Goal: Task Accomplishment & Management: Manage account settings

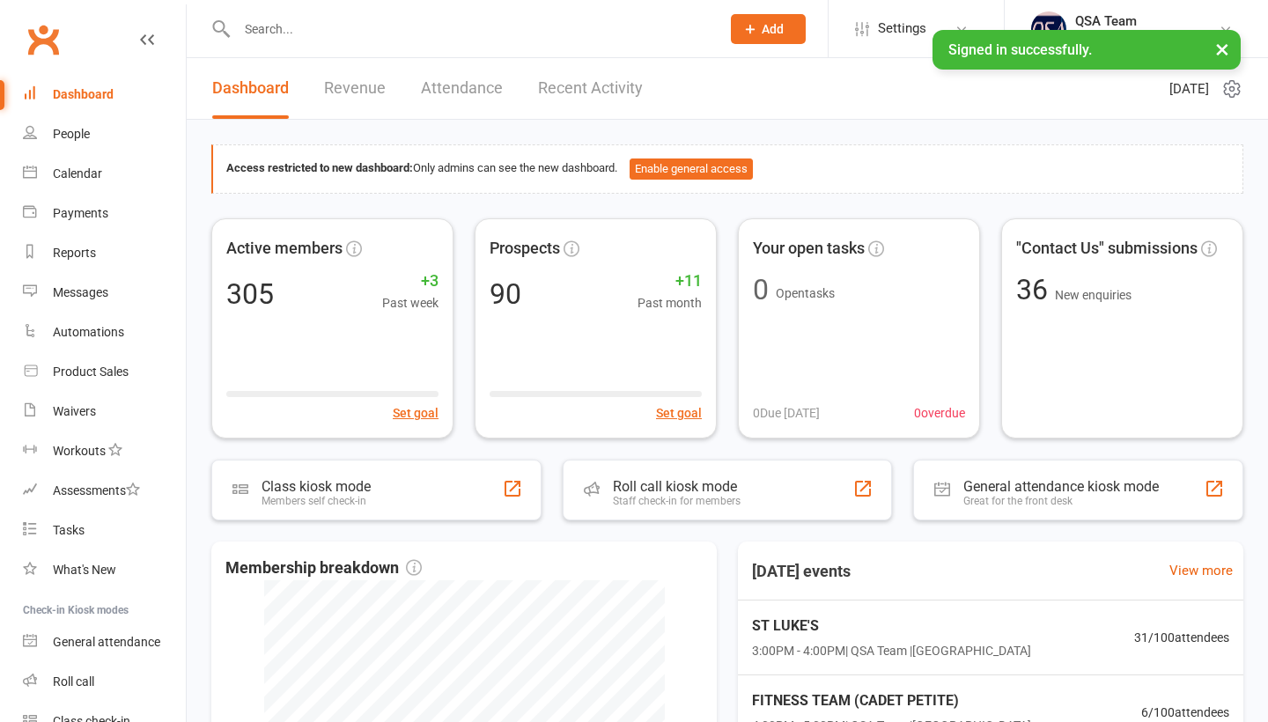
click at [270, 30] on input "text" at bounding box center [470, 29] width 477 height 25
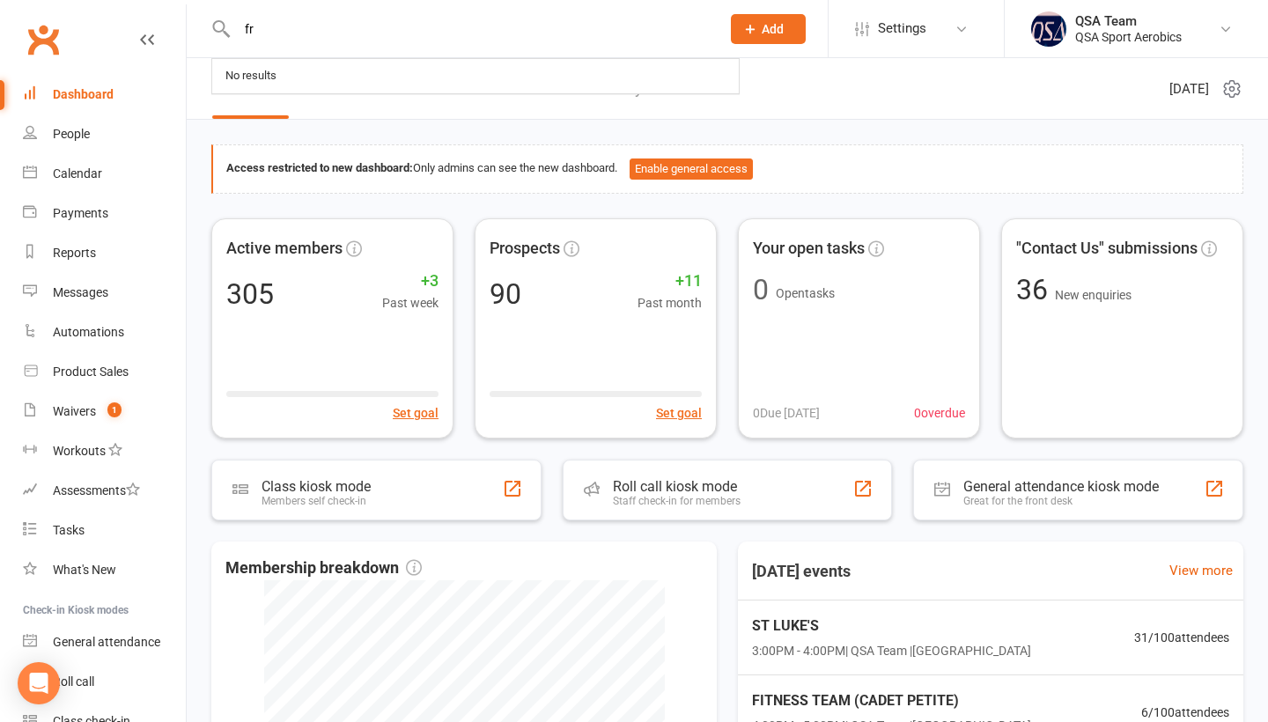
type input "f"
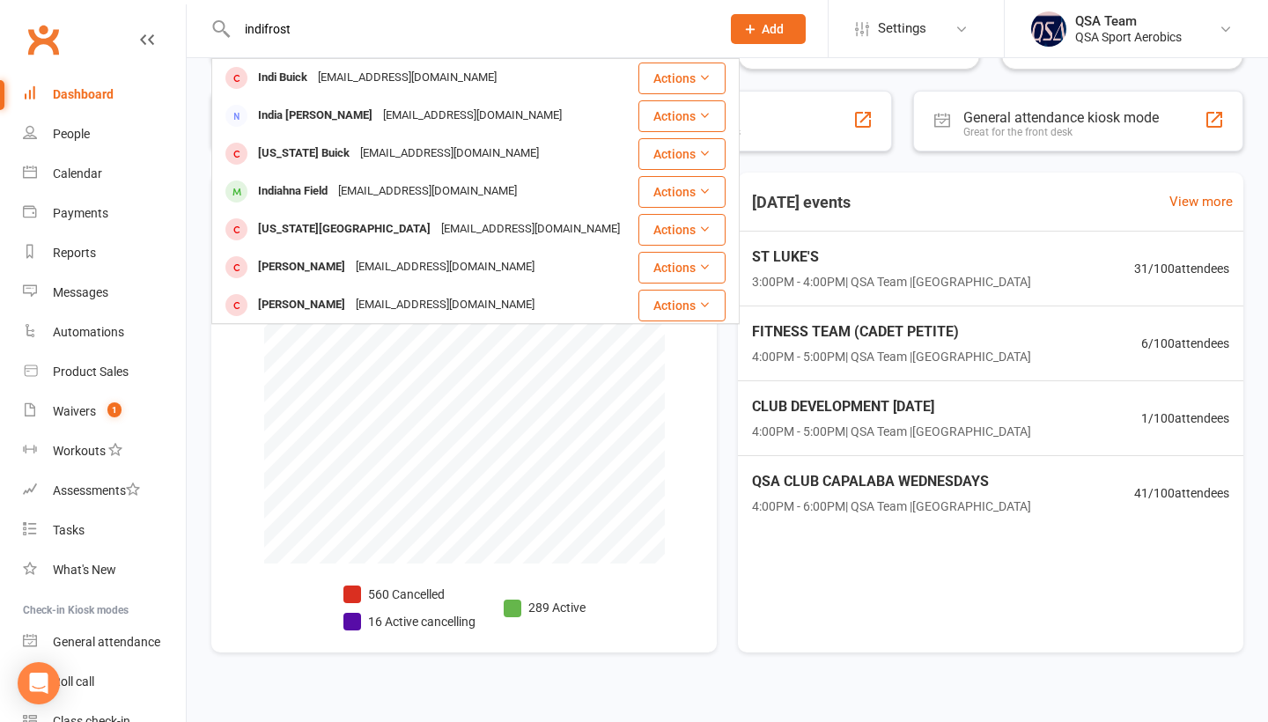
click at [344, 20] on input "indifrost" at bounding box center [470, 29] width 477 height 25
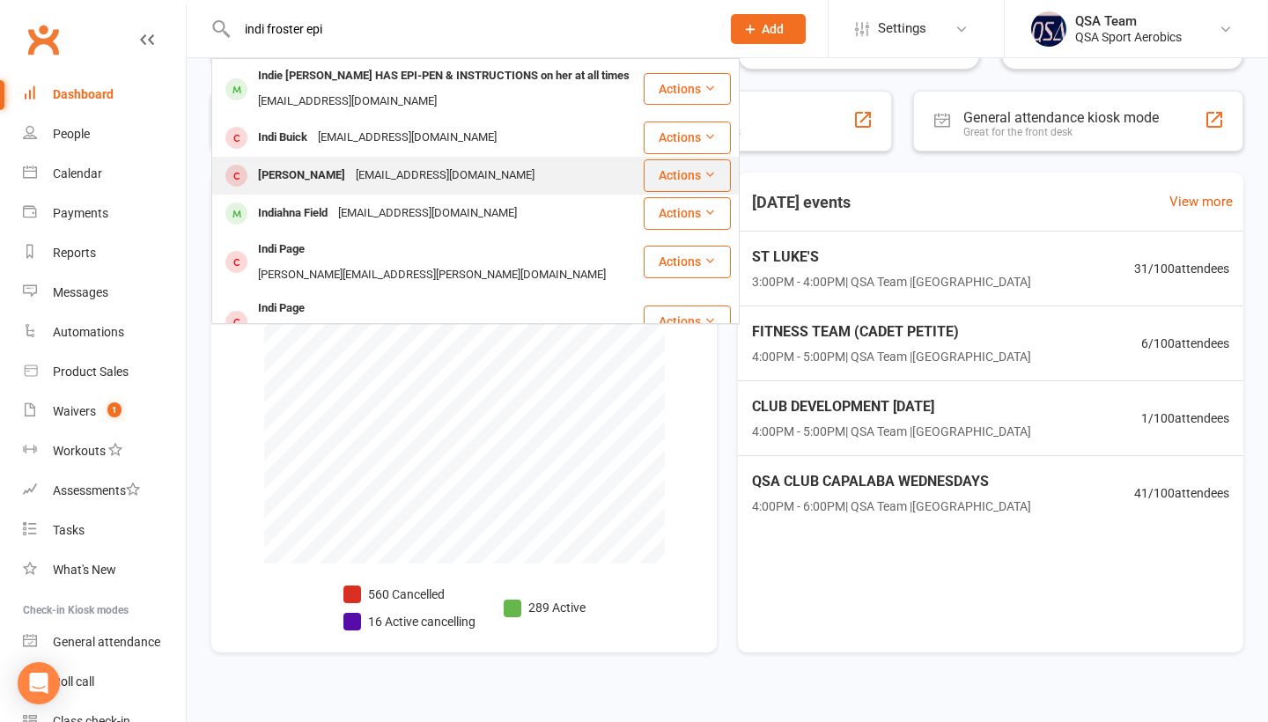
scroll to position [6, 0]
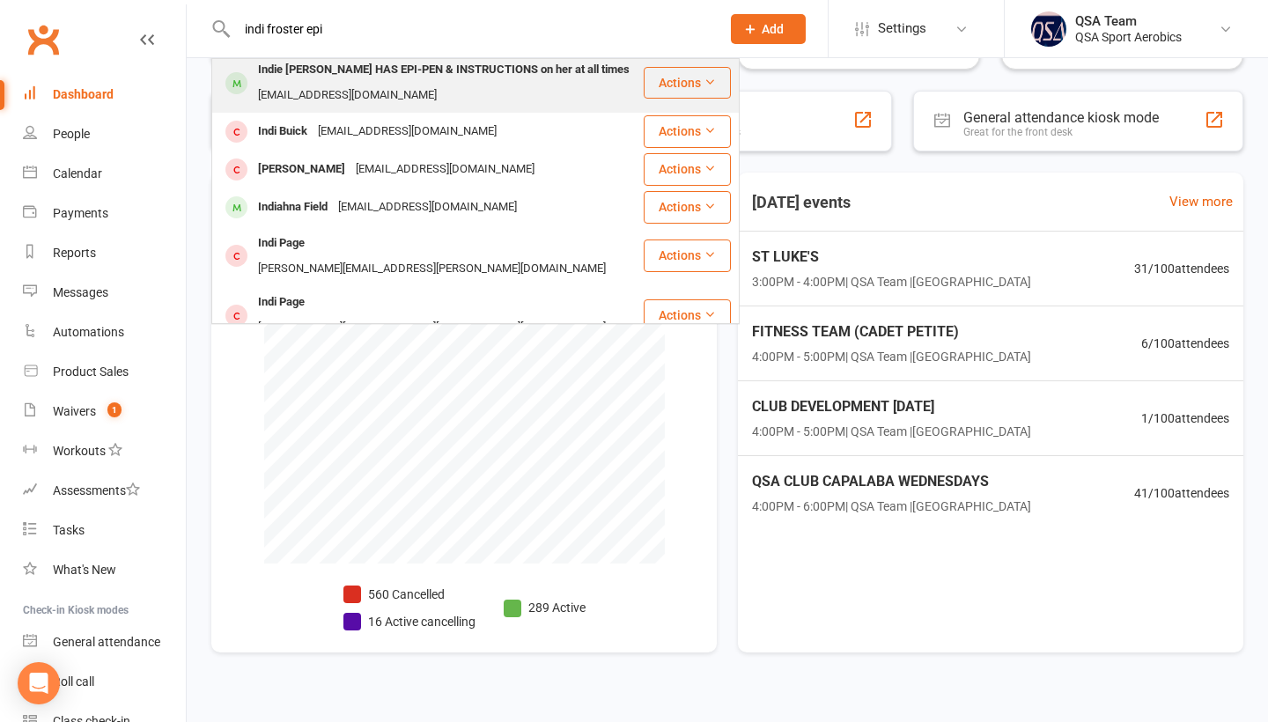
type input "indi froster epi"
click at [427, 74] on div "Indie [PERSON_NAME] HAS EPI-PEN & INSTRUCTIONS on her at all times" at bounding box center [444, 70] width 382 height 26
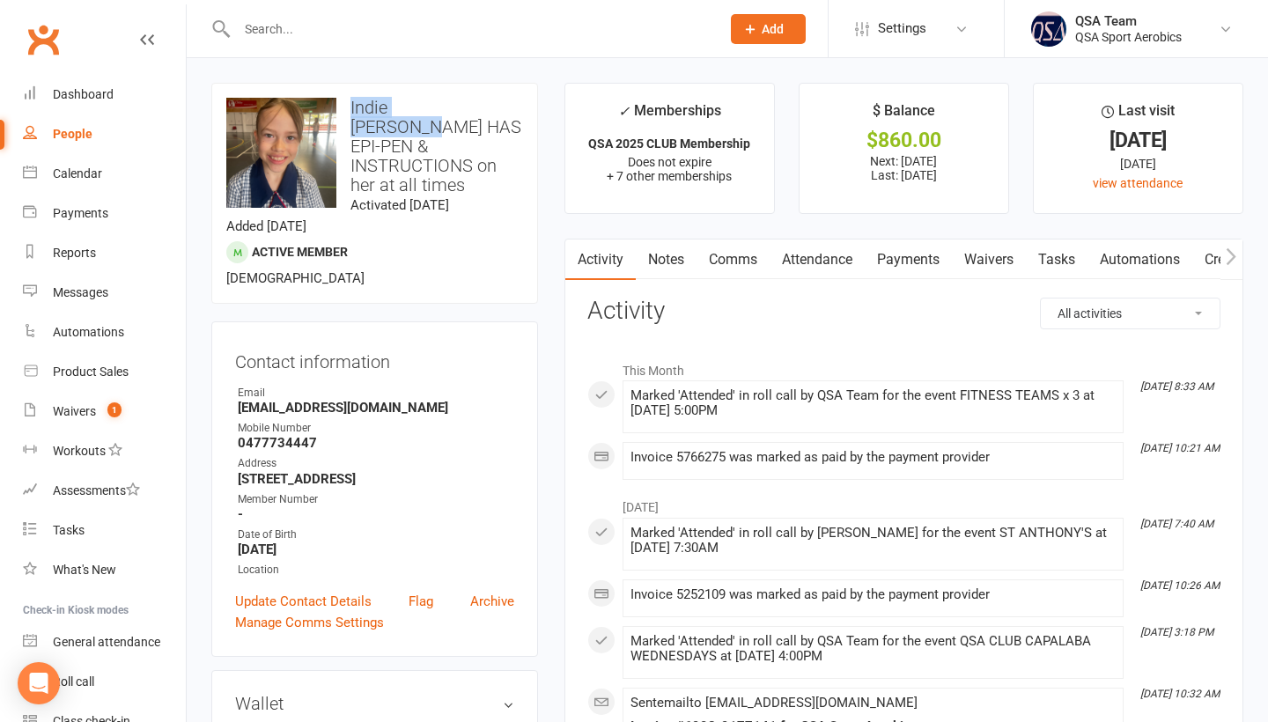
drag, startPoint x: 460, startPoint y: 107, endPoint x: 349, endPoint y: 107, distance: 111.0
click at [347, 107] on h3 "Indie [PERSON_NAME] HAS EPI-PEN & INSTRUCTIONS on her at all times" at bounding box center [374, 146] width 297 height 97
copy h3 "Indie [PERSON_NAME]"
click at [913, 257] on link "Payments" at bounding box center [908, 260] width 87 height 41
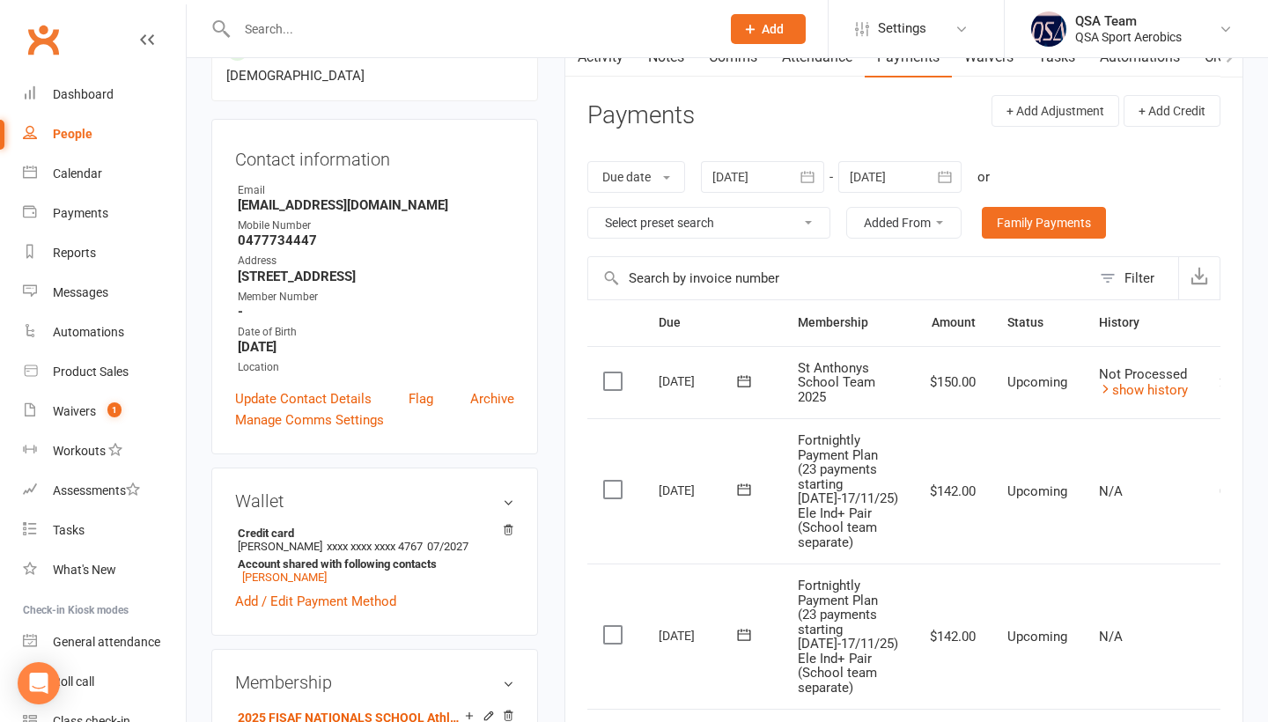
scroll to position [158, 0]
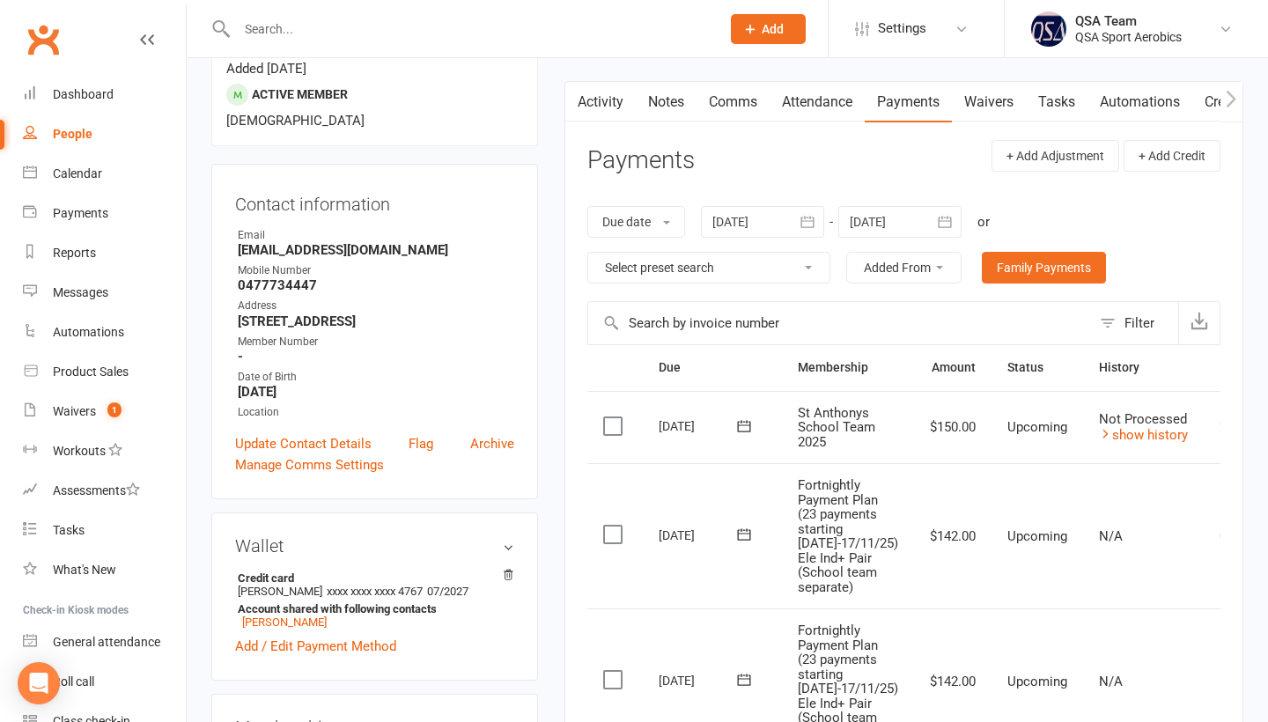
click at [948, 227] on icon "button" at bounding box center [945, 222] width 18 height 18
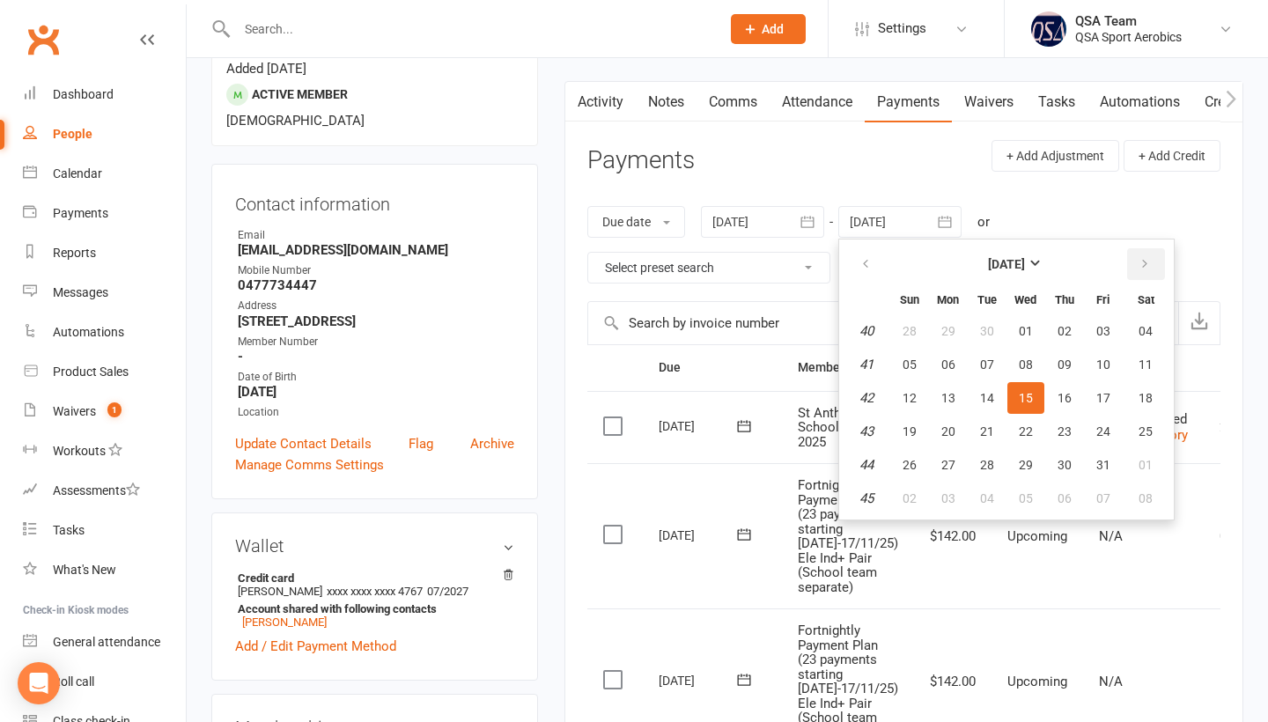
click at [1142, 259] on icon "button" at bounding box center [1145, 264] width 12 height 14
click at [1106, 334] on span "05" at bounding box center [1104, 331] width 14 height 14
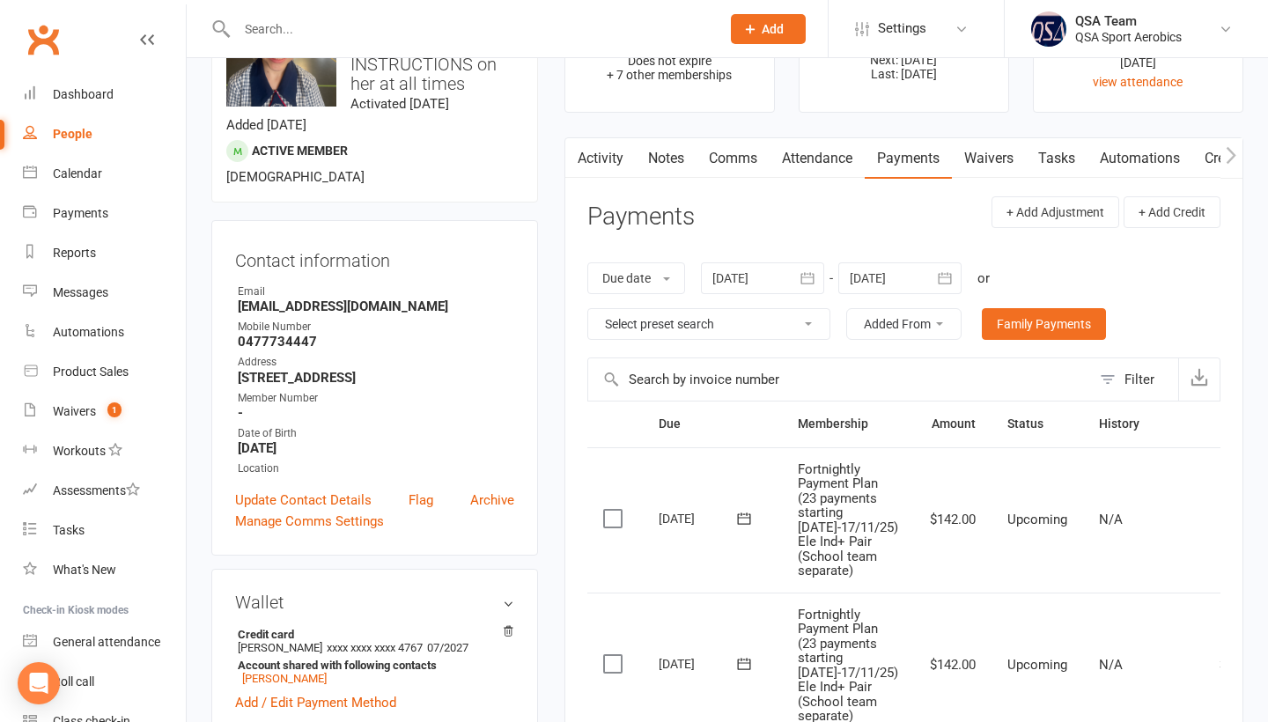
scroll to position [107, 0]
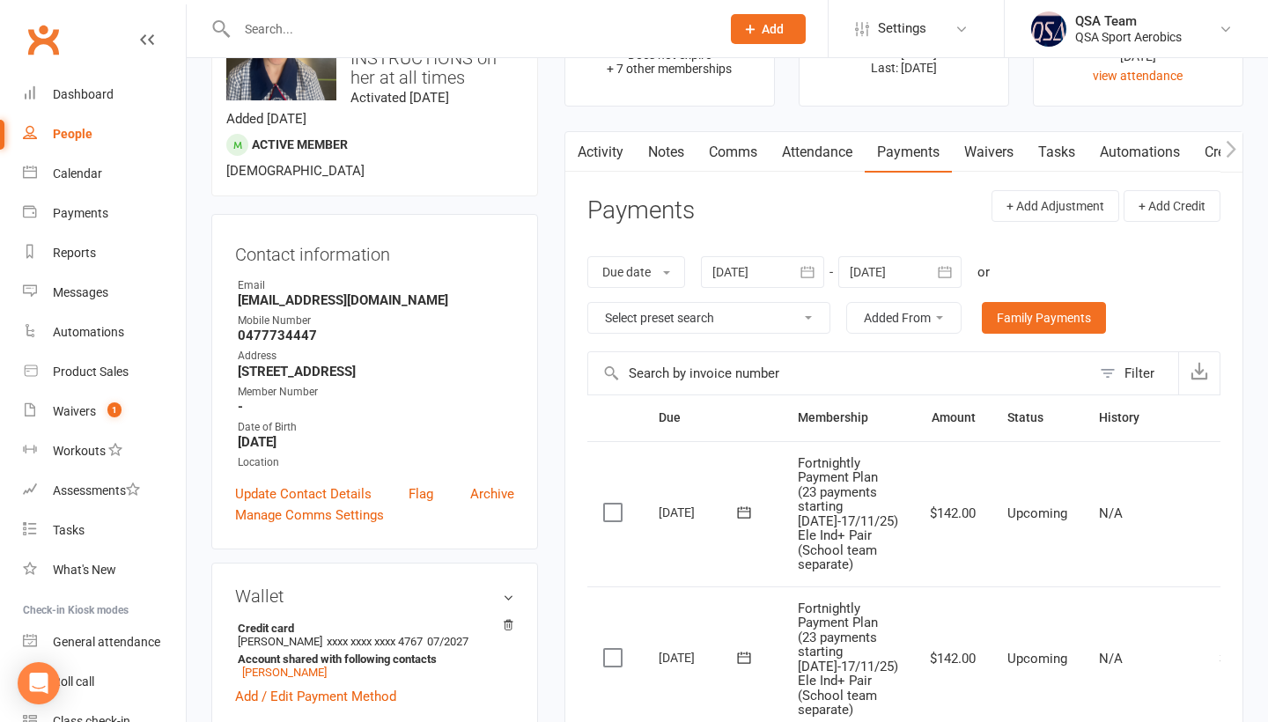
click at [950, 266] on icon "button" at bounding box center [945, 271] width 13 height 11
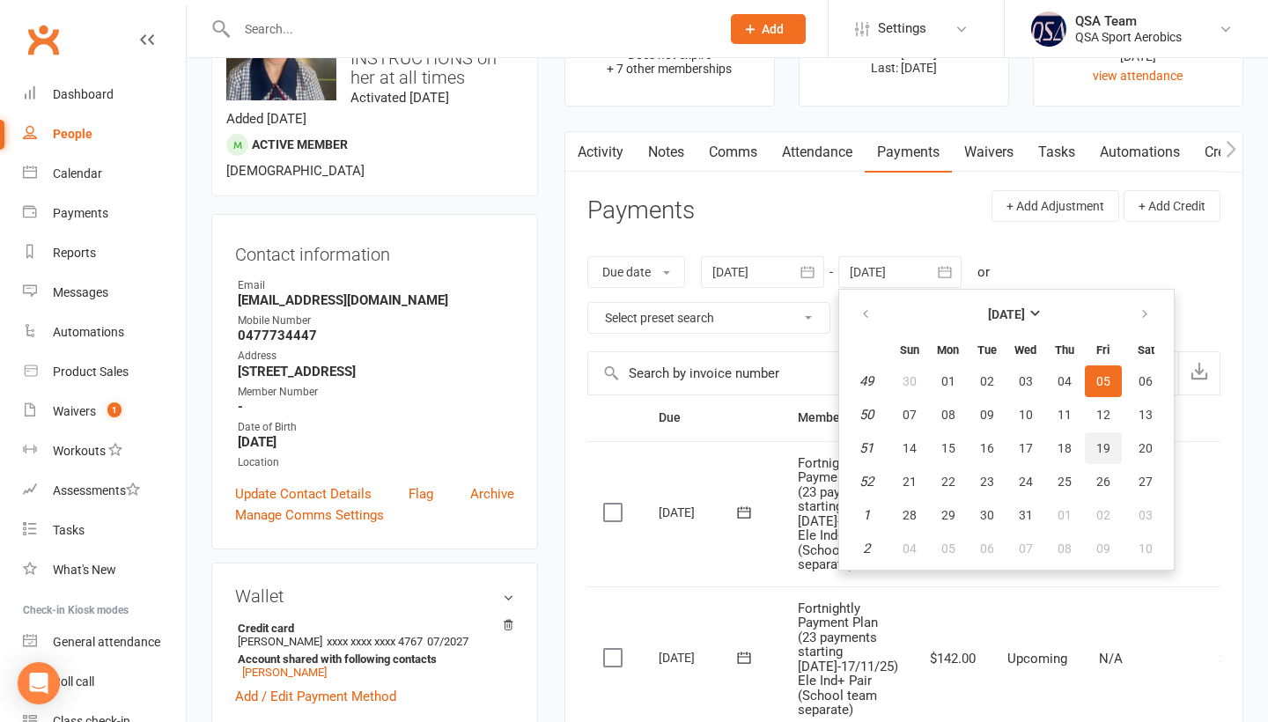
click at [1113, 458] on button "19" at bounding box center [1103, 449] width 37 height 32
type input "[DATE]"
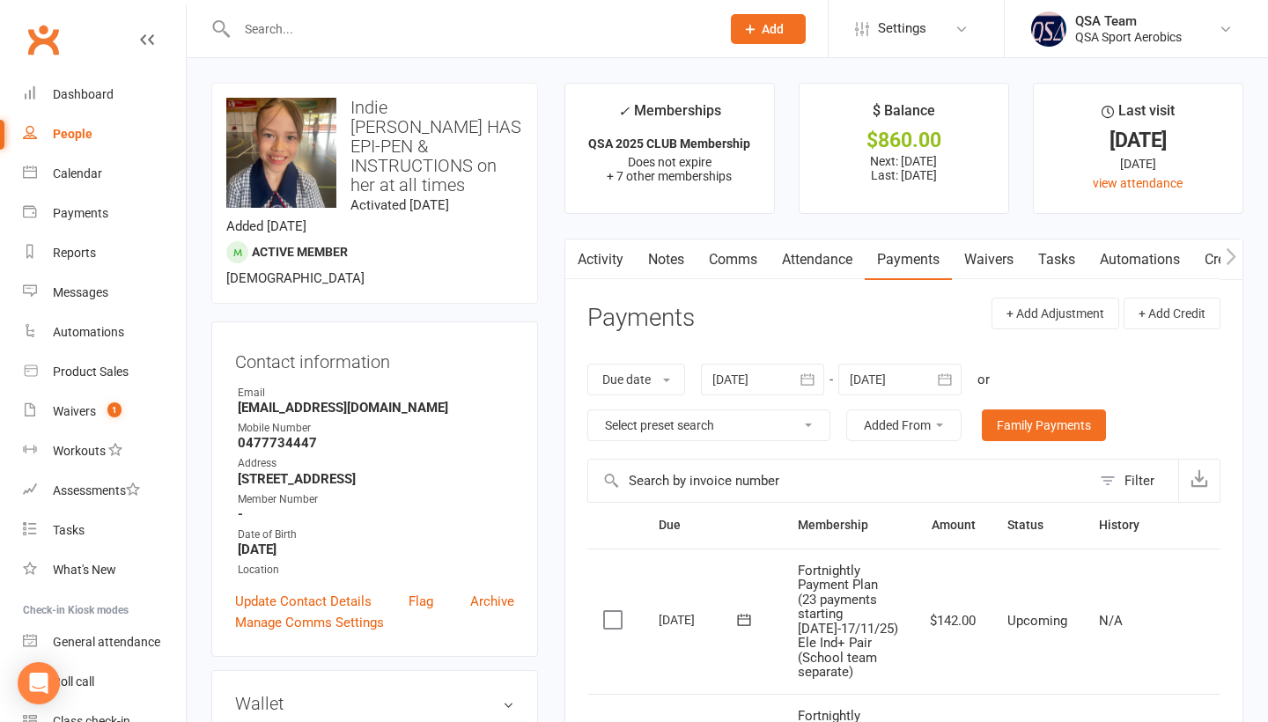
scroll to position [0, 0]
click at [433, 29] on input "text" at bounding box center [470, 29] width 477 height 25
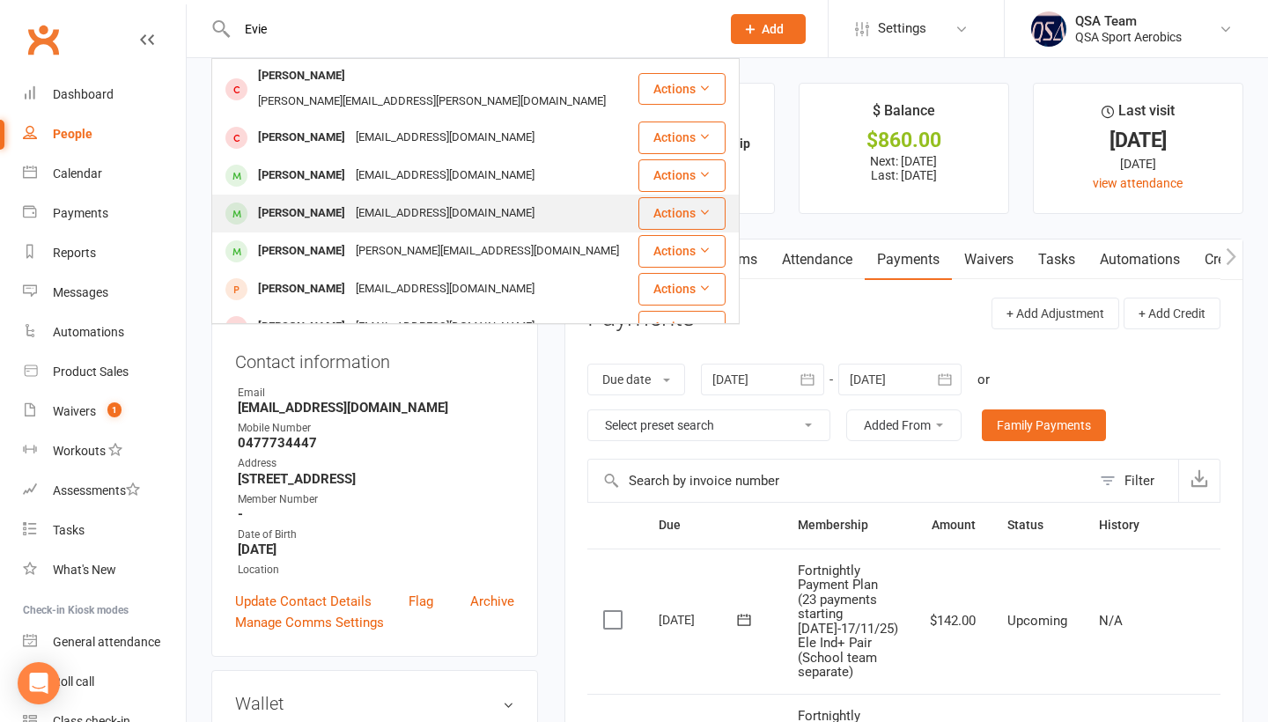
type input "Evie"
click at [375, 201] on div "[EMAIL_ADDRESS][DOMAIN_NAME]" at bounding box center [445, 214] width 189 height 26
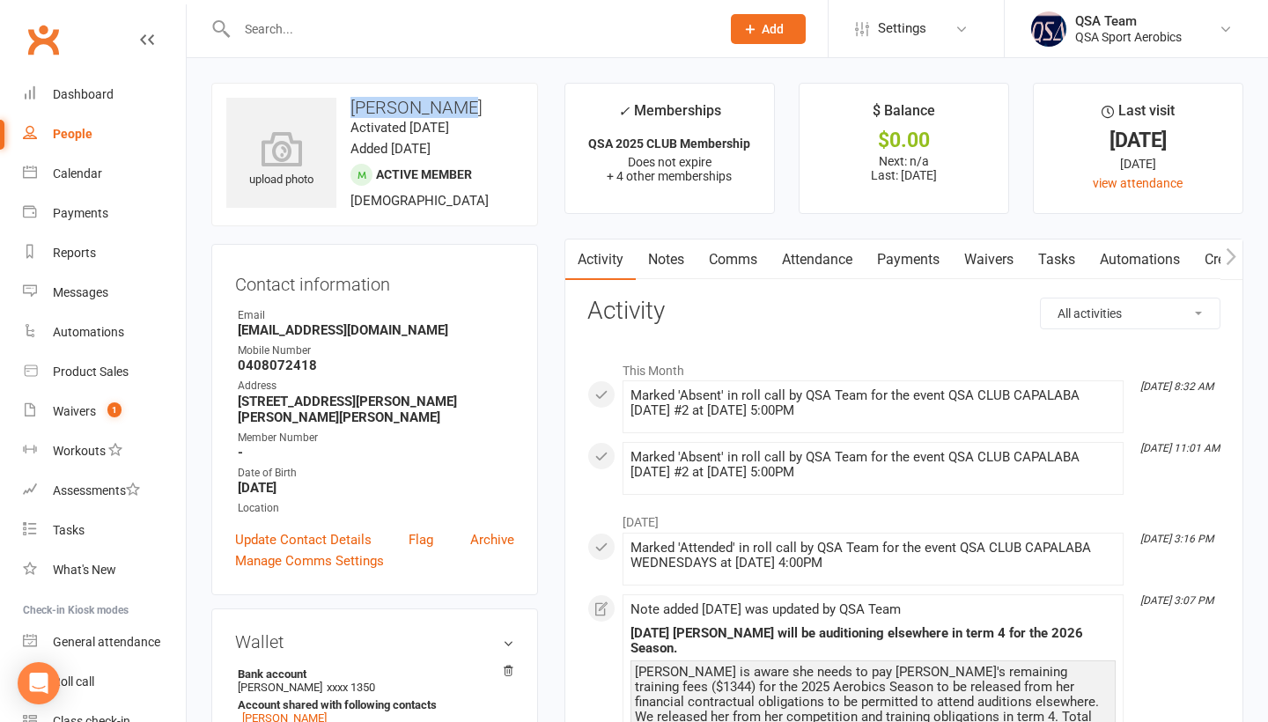
drag, startPoint x: 348, startPoint y: 100, endPoint x: 478, endPoint y: 100, distance: 130.4
click at [477, 100] on h3 "[PERSON_NAME]" at bounding box center [374, 107] width 297 height 19
copy h3 "[PERSON_NAME]"
click at [387, 32] on input "text" at bounding box center [470, 29] width 477 height 25
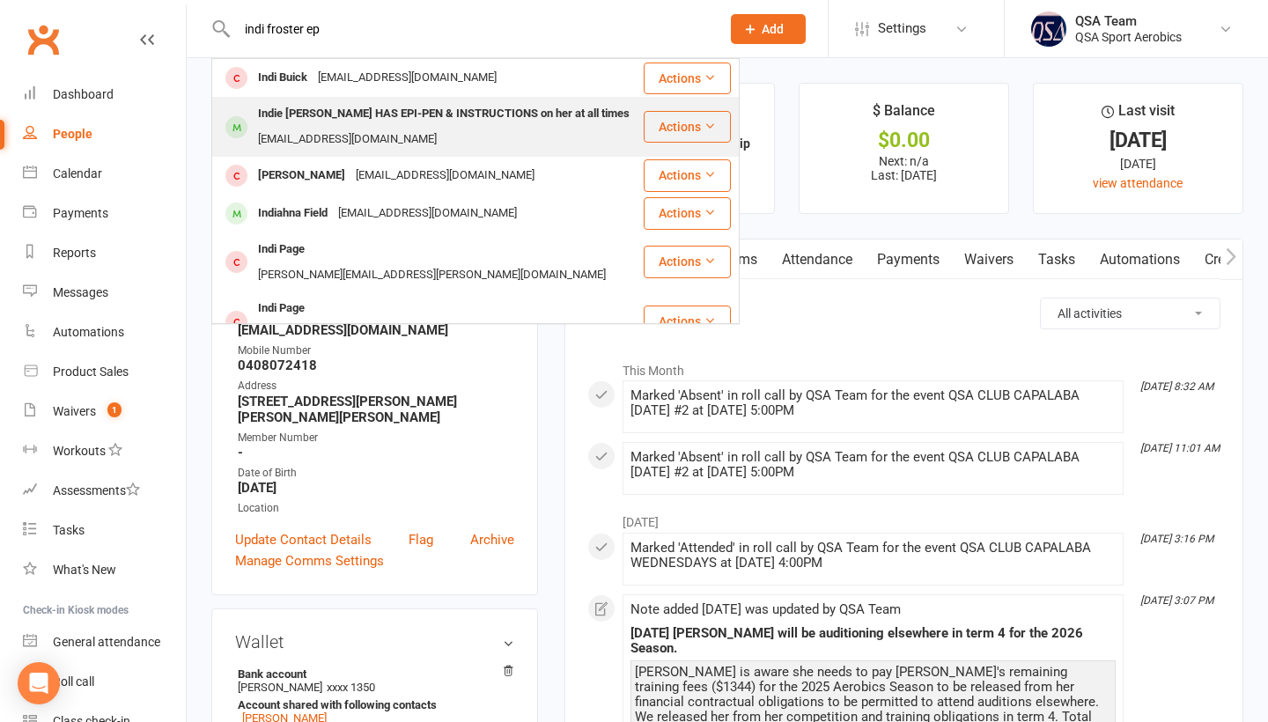
type input "indi froster ep"
click at [407, 117] on div "Indie [PERSON_NAME] HAS EPI-PEN & INSTRUCTIONS on her at all times" at bounding box center [444, 114] width 382 height 26
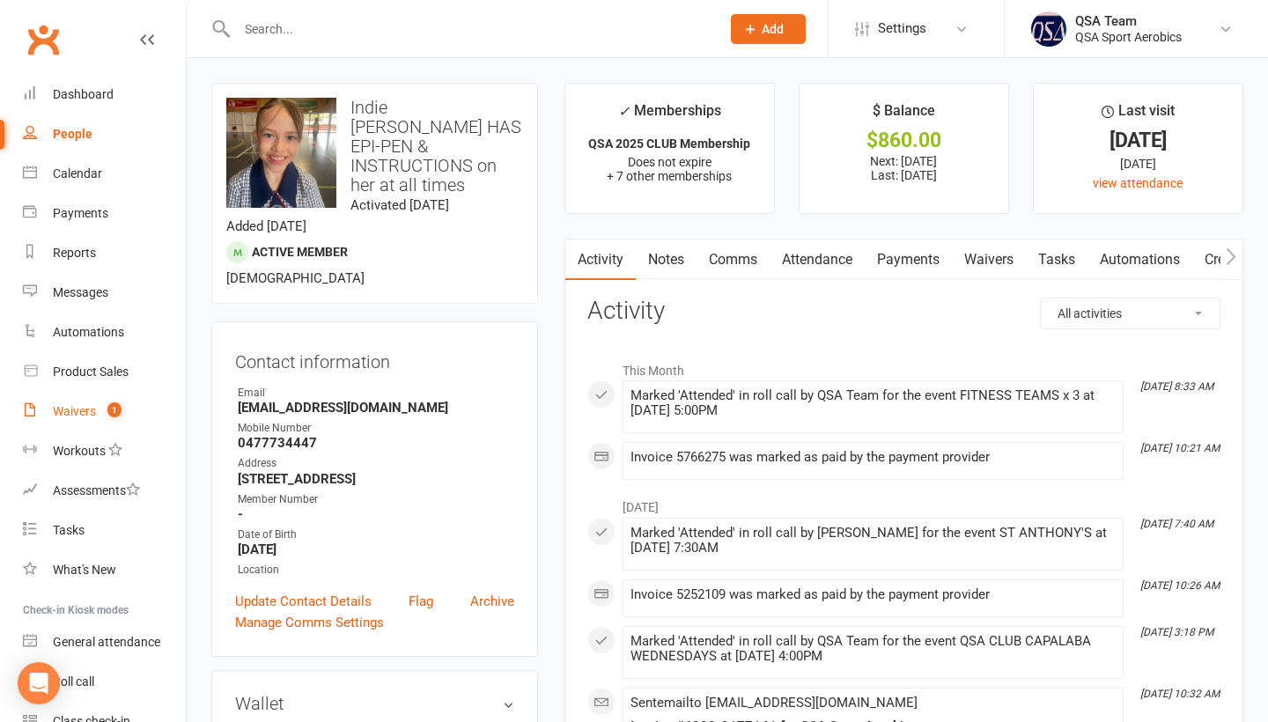
click at [82, 404] on link "Waivers 1" at bounding box center [104, 412] width 163 height 40
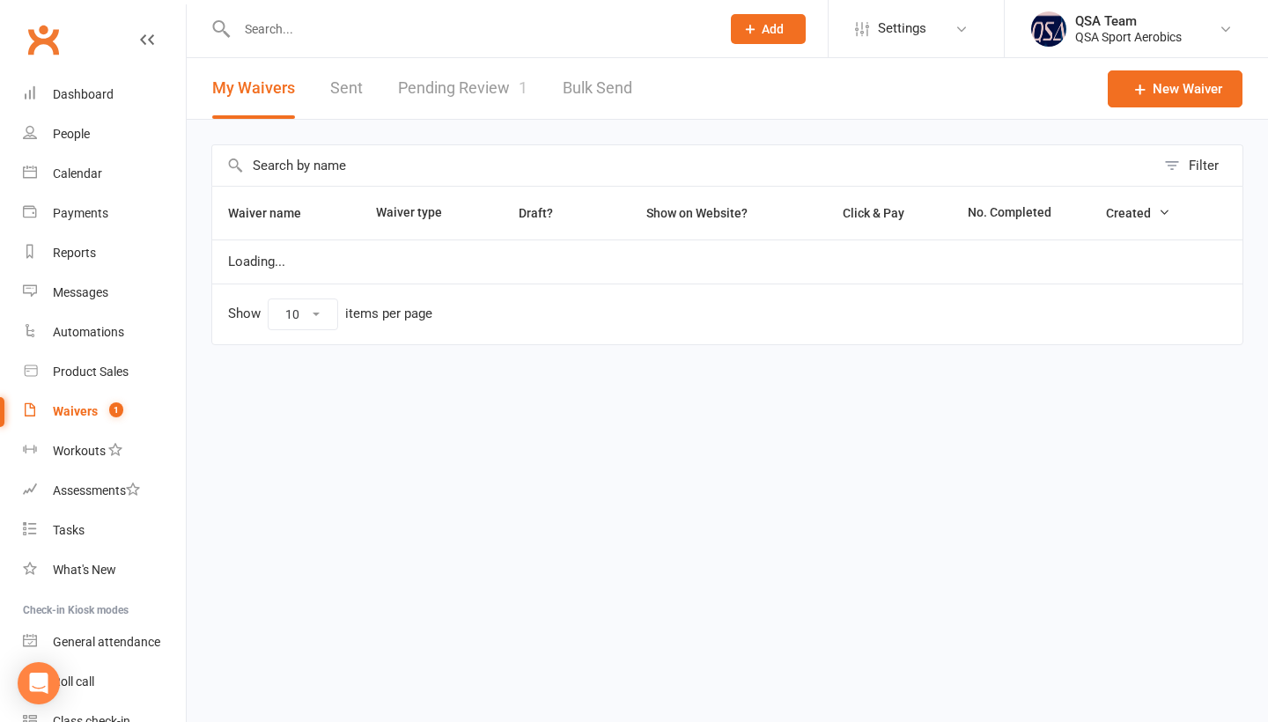
click at [468, 82] on link "Pending Review 1" at bounding box center [462, 88] width 129 height 61
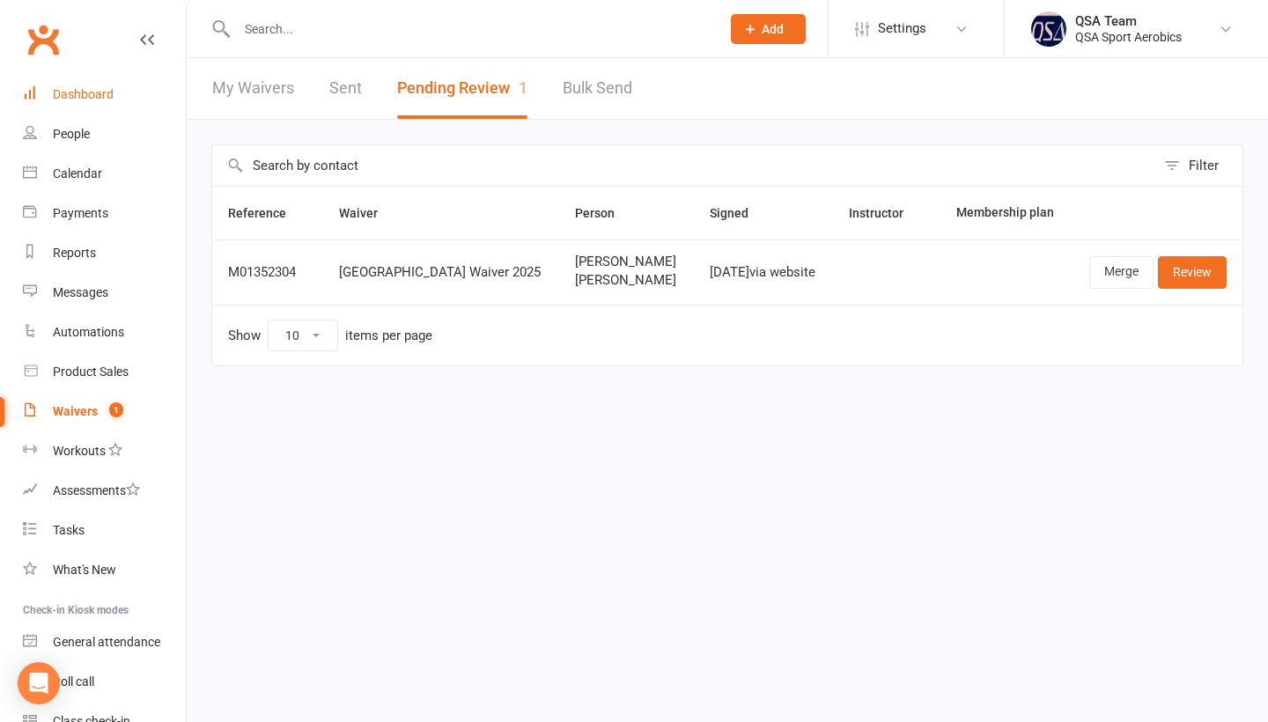
click at [97, 99] on div "Dashboard" at bounding box center [83, 94] width 61 height 14
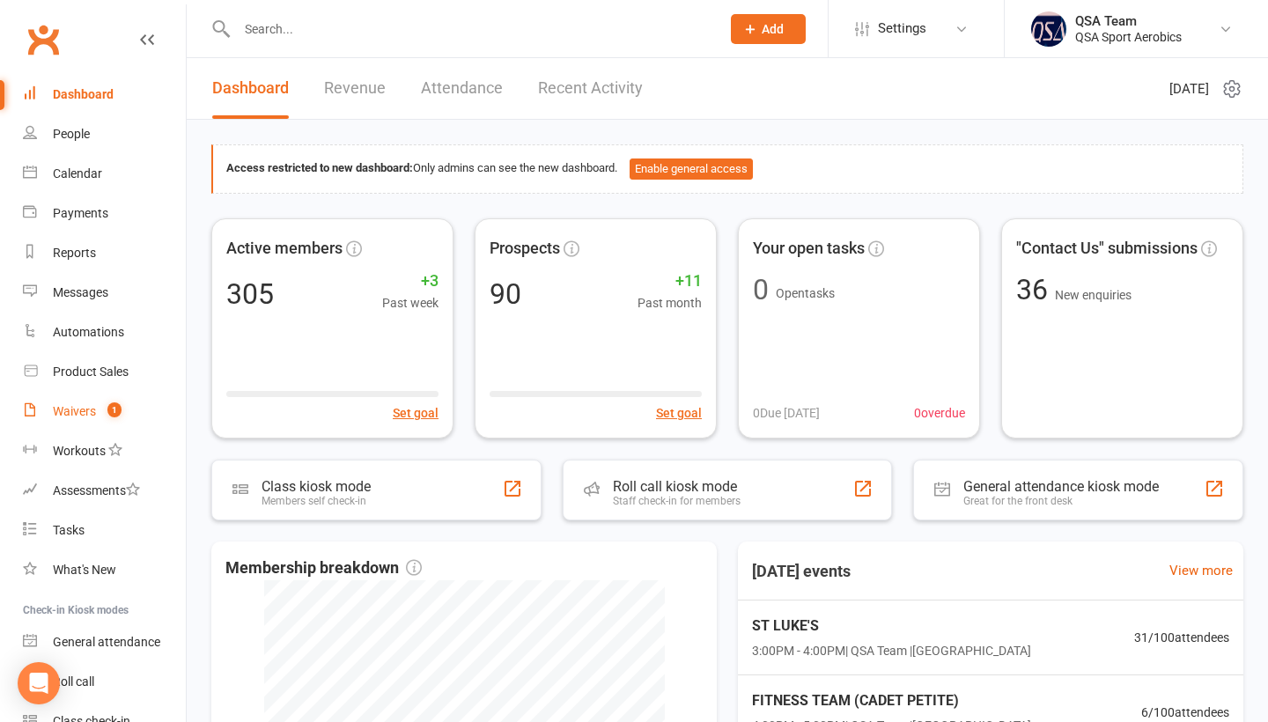
click at [70, 412] on div "Waivers" at bounding box center [74, 411] width 43 height 14
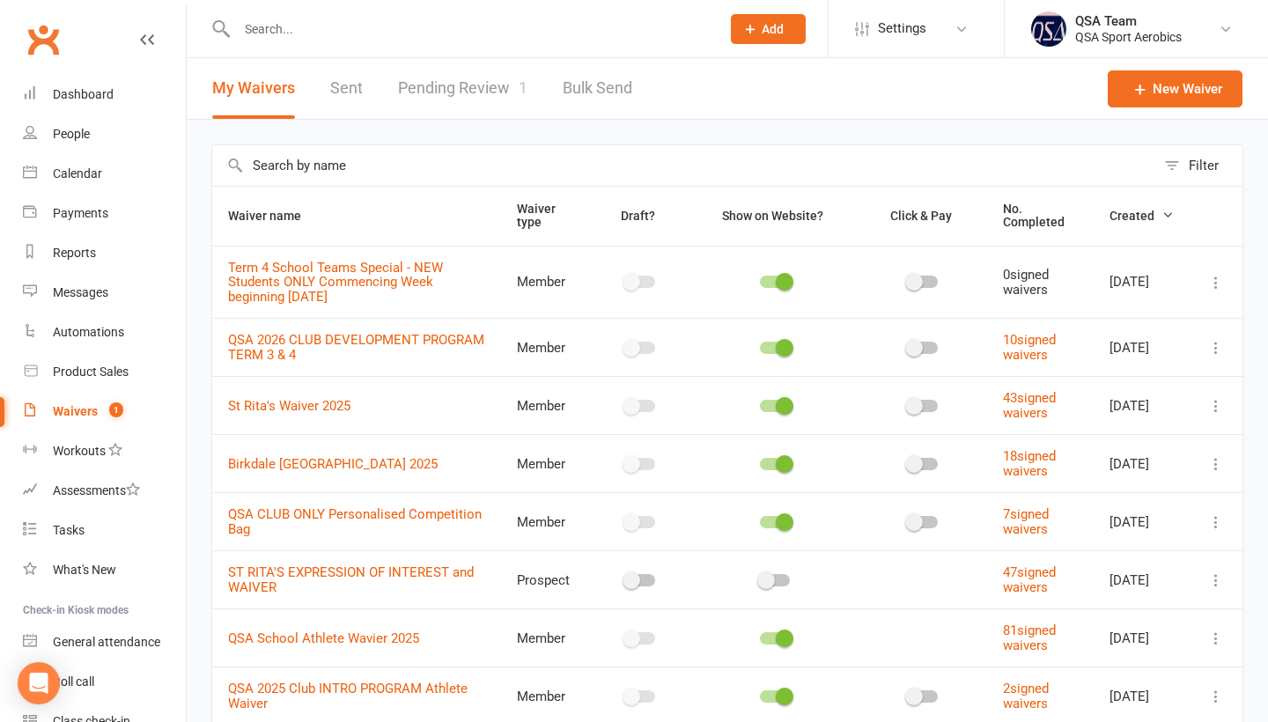
click at [506, 27] on input "text" at bounding box center [470, 29] width 477 height 25
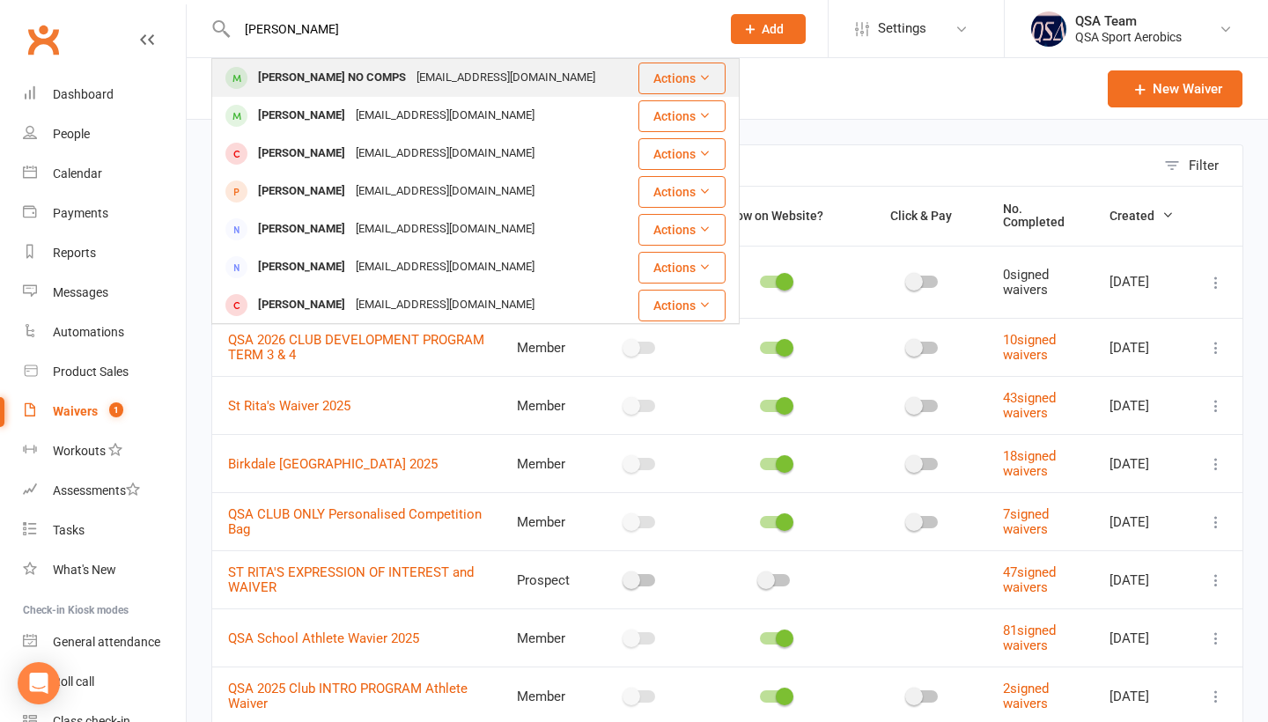
type input "[PERSON_NAME]"
click at [509, 79] on div "[EMAIL_ADDRESS][DOMAIN_NAME]" at bounding box center [505, 78] width 189 height 26
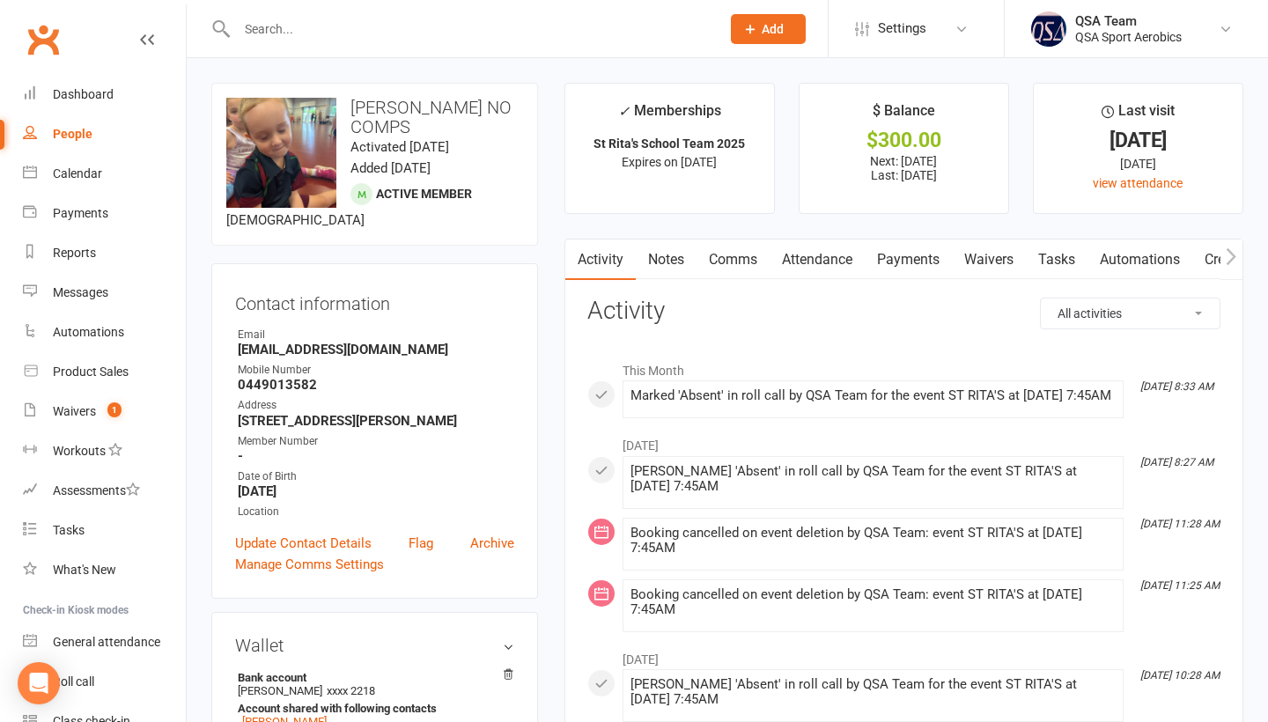
click at [56, 417] on div "Waivers" at bounding box center [74, 411] width 43 height 14
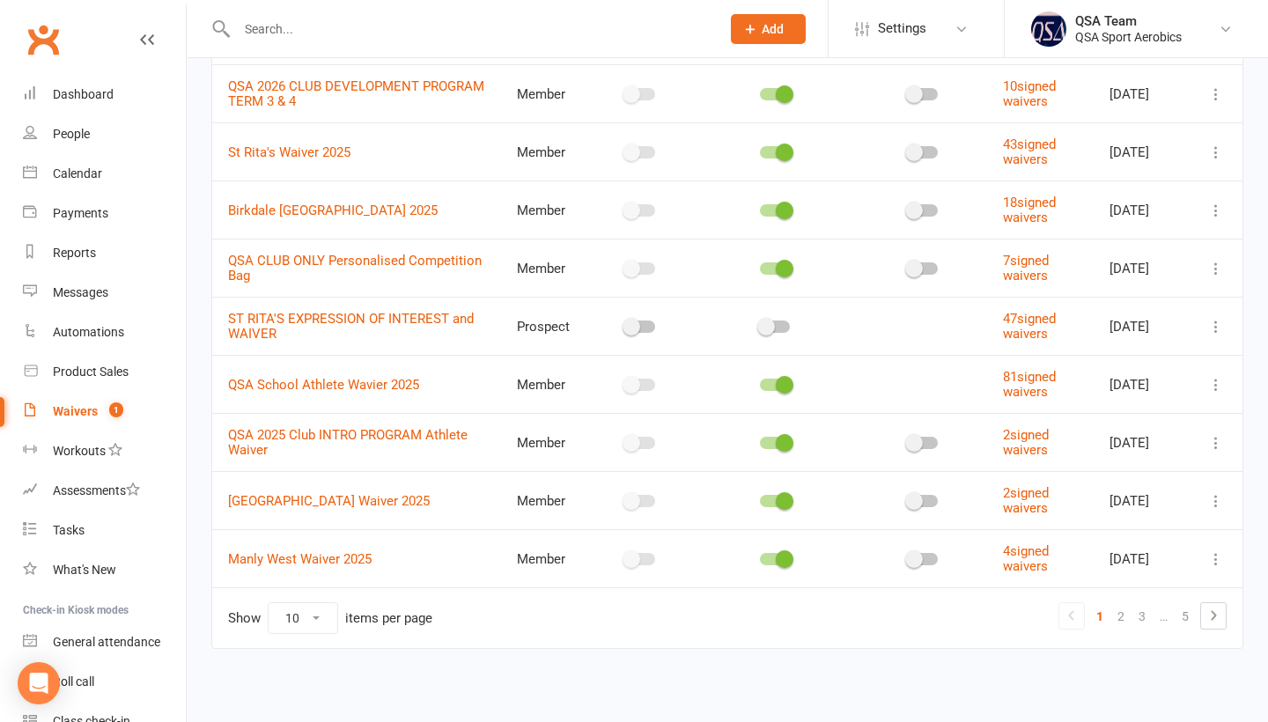
scroll to position [253, 0]
click at [1120, 610] on link "2" at bounding box center [1121, 617] width 21 height 25
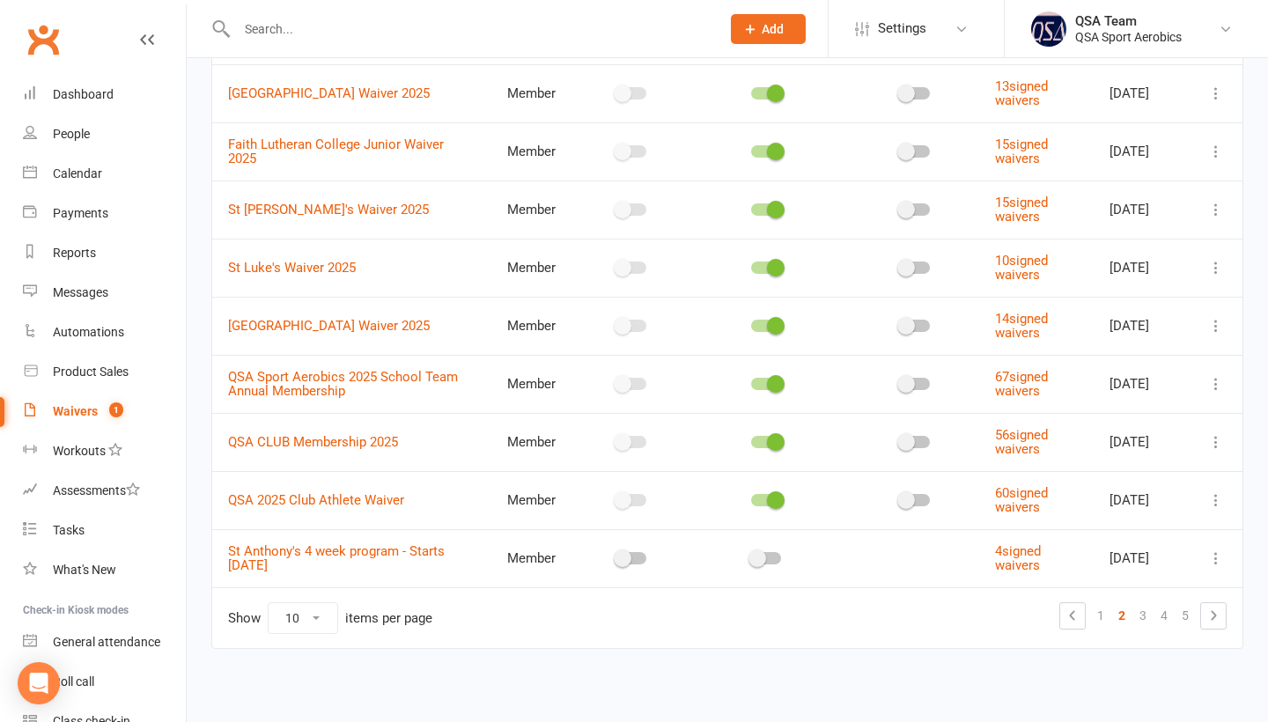
scroll to position [239, 0]
click at [1144, 616] on link "3" at bounding box center [1143, 616] width 21 height 25
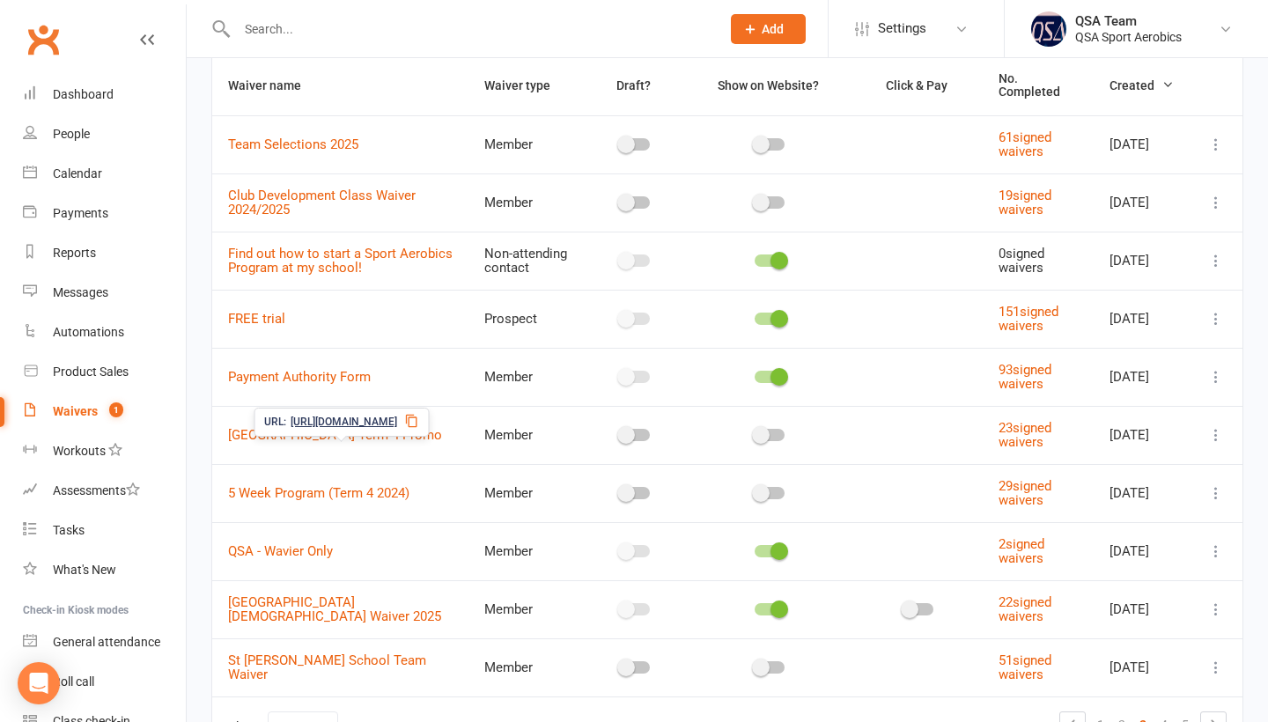
scroll to position [123, 0]
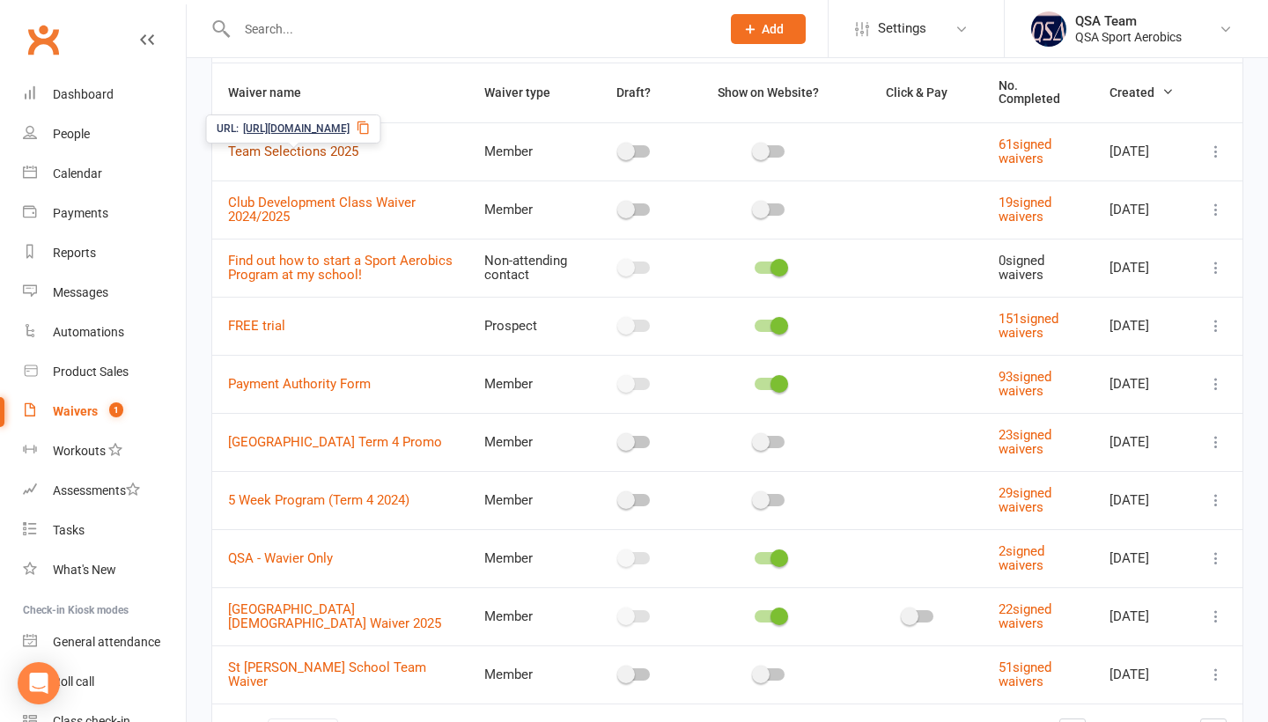
click at [288, 158] on link "Team Selections 2025" at bounding box center [293, 152] width 130 height 16
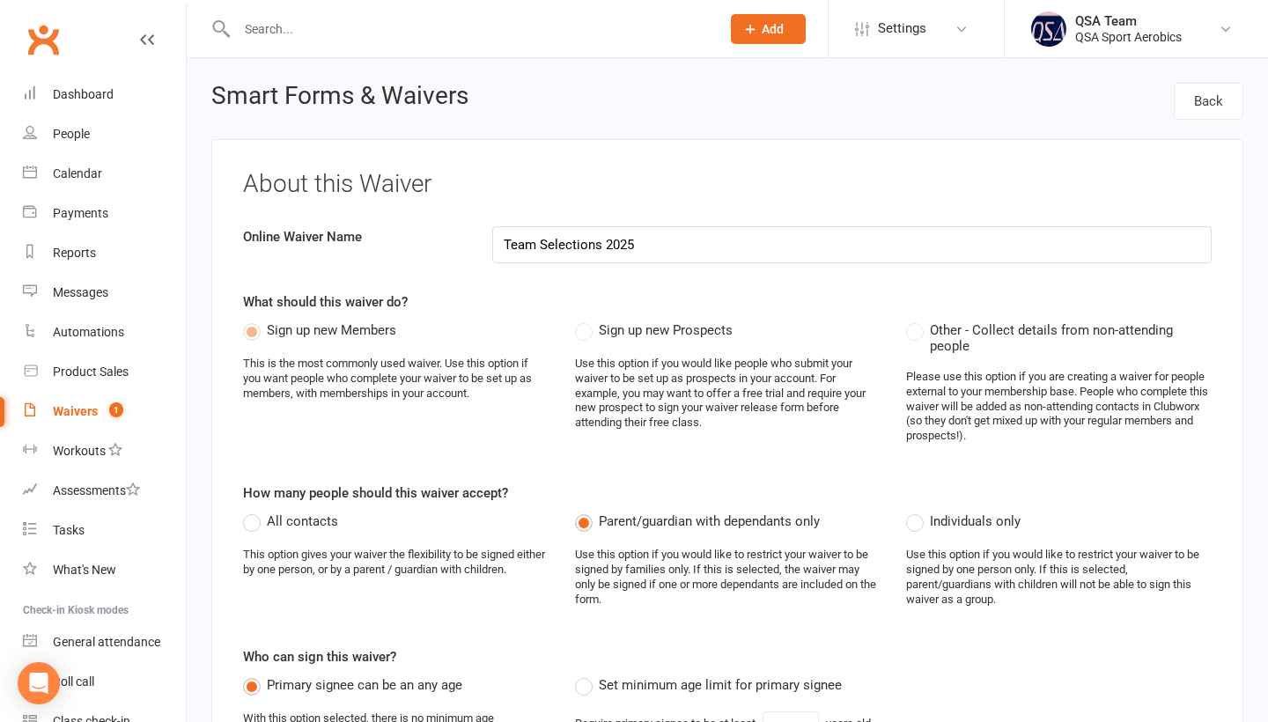
select select "applies_to_all_signees"
select select "copy_answers_for_all_signees"
select select "checkbox"
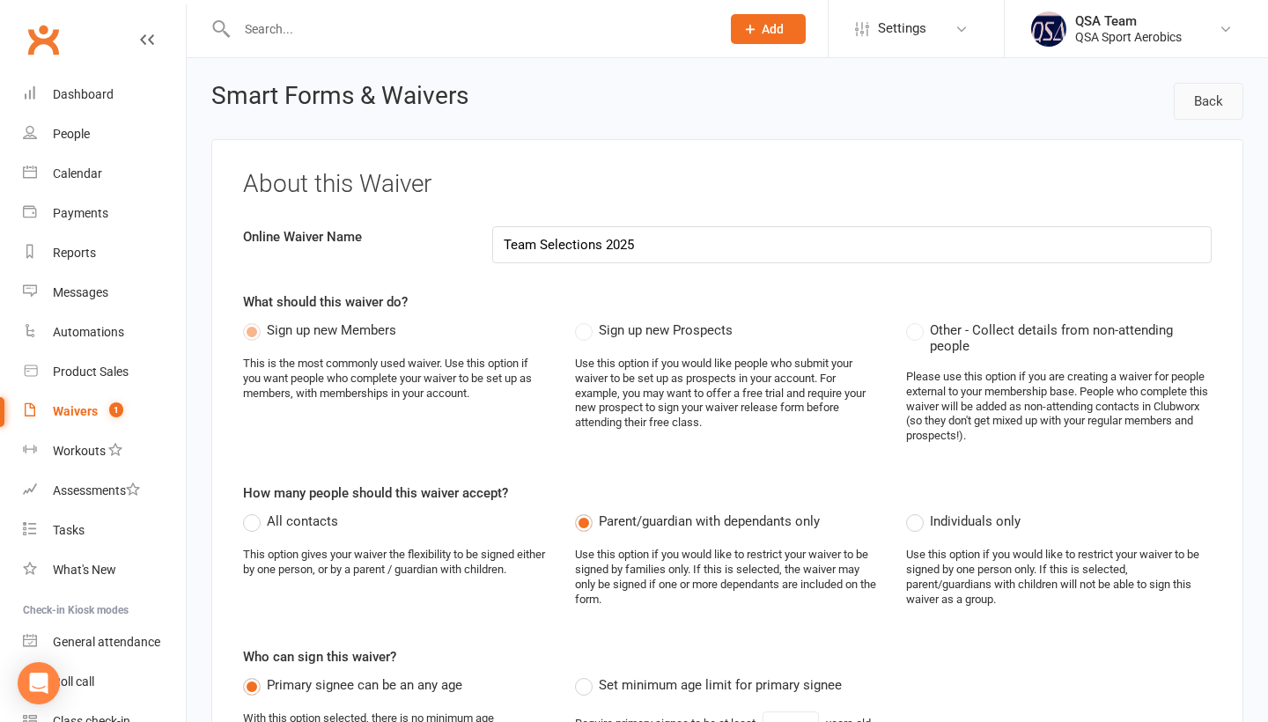
click at [1203, 103] on link "Back" at bounding box center [1209, 101] width 70 height 37
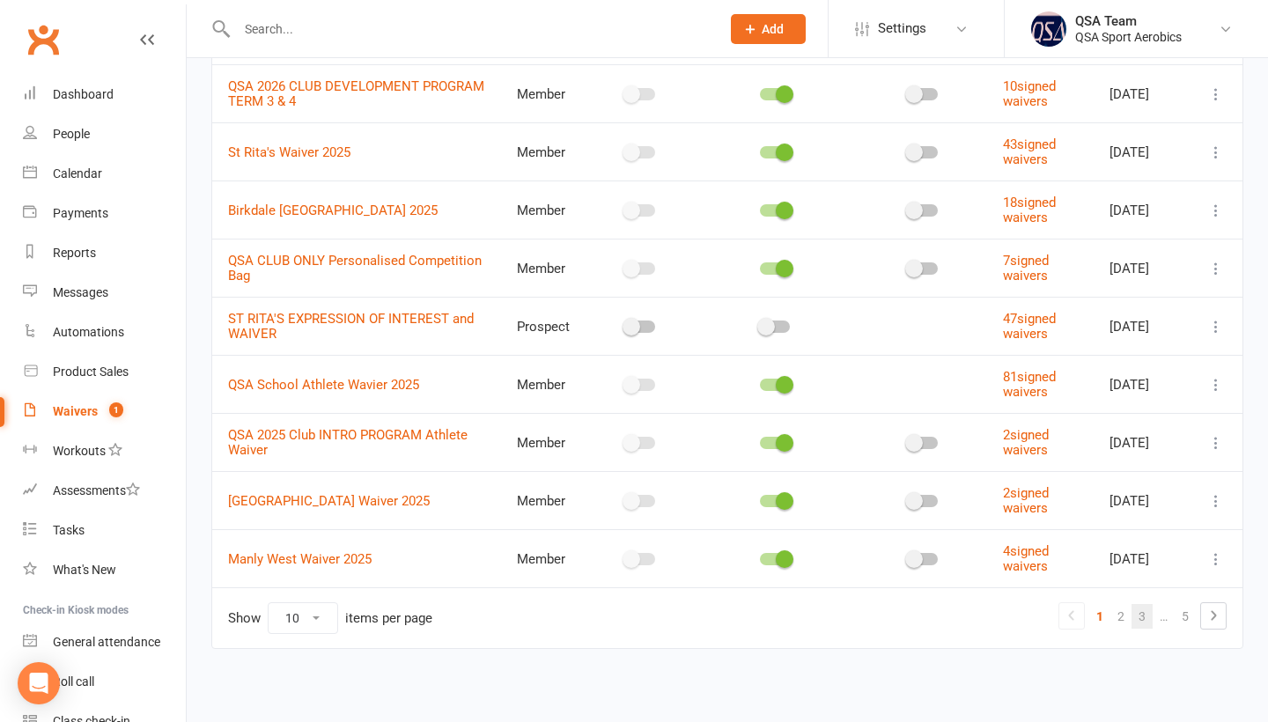
scroll to position [253, 0]
click at [1139, 614] on link "3" at bounding box center [1142, 617] width 21 height 25
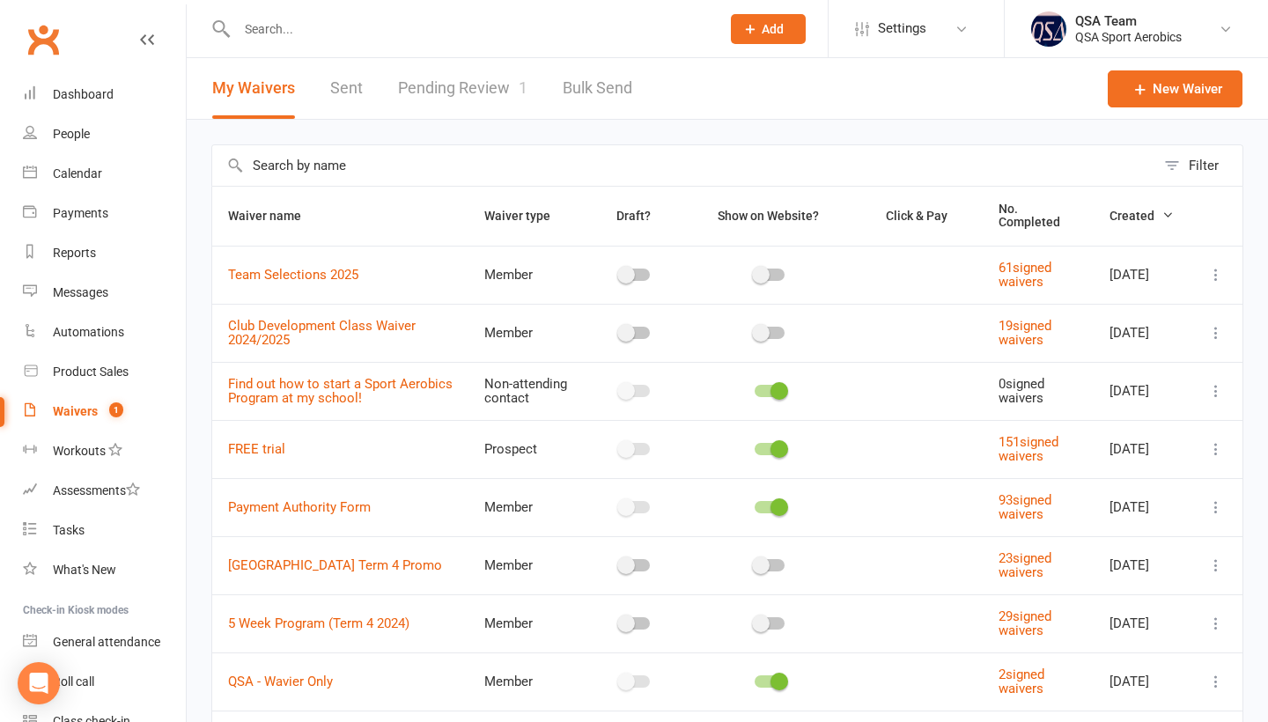
scroll to position [0, 0]
click at [1213, 280] on icon at bounding box center [1217, 275] width 18 height 18
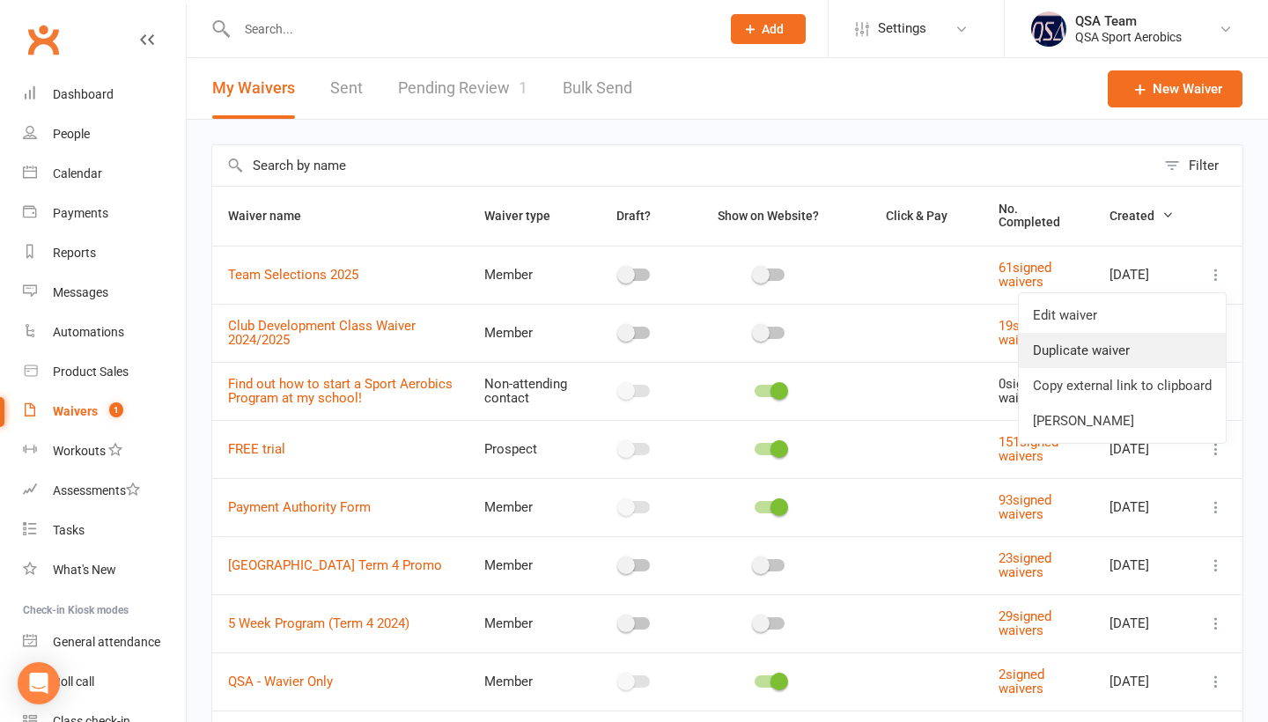
click at [1145, 353] on link "Duplicate waiver" at bounding box center [1122, 350] width 207 height 35
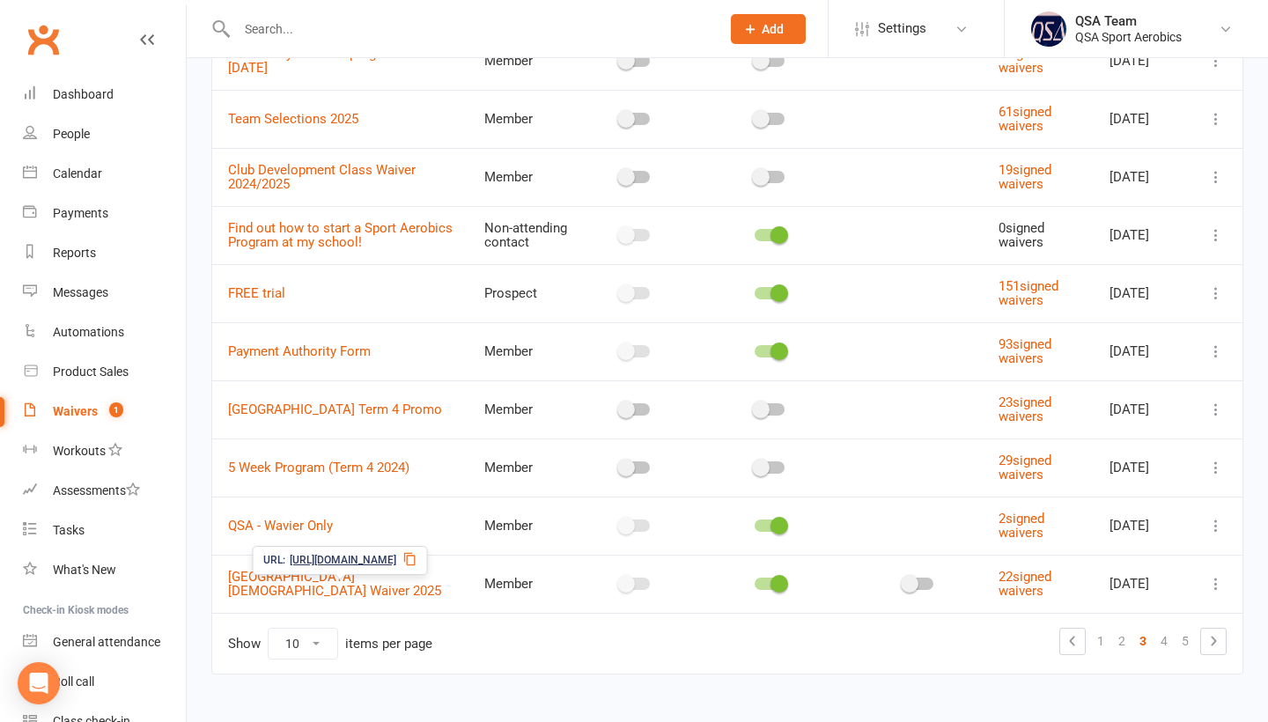
scroll to position [216, 0]
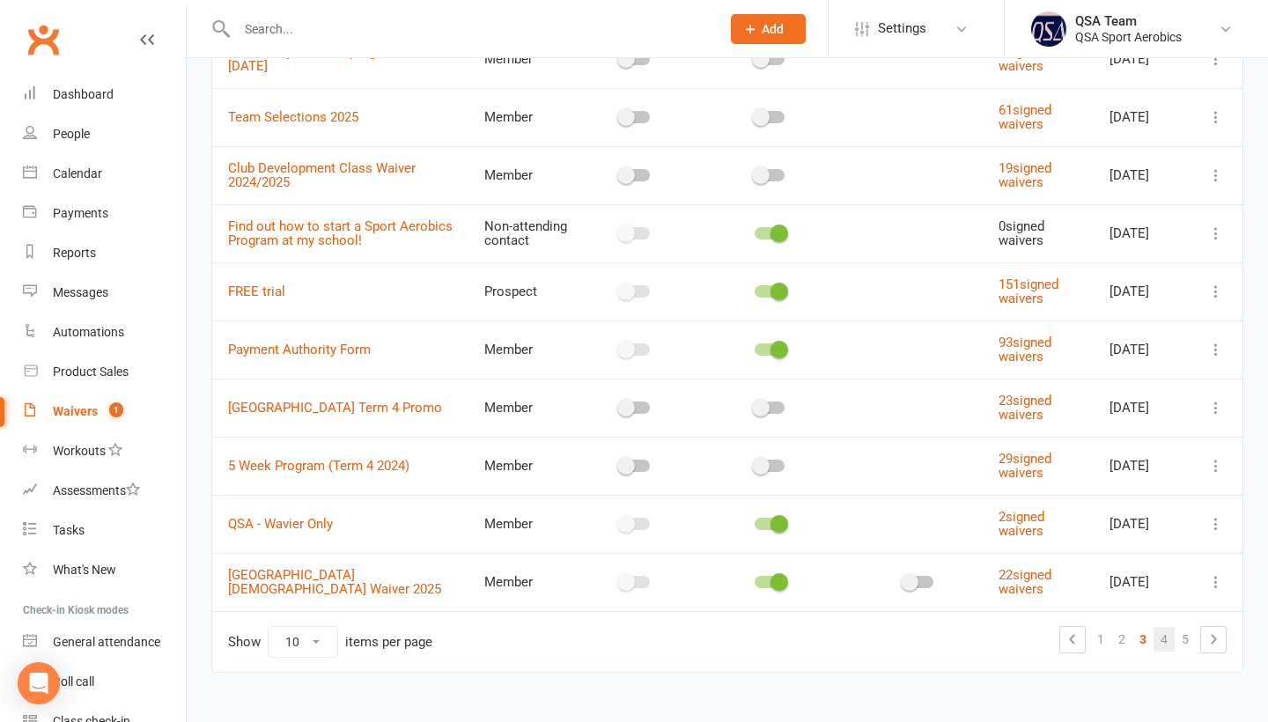
click at [1161, 647] on link "4" at bounding box center [1164, 639] width 21 height 25
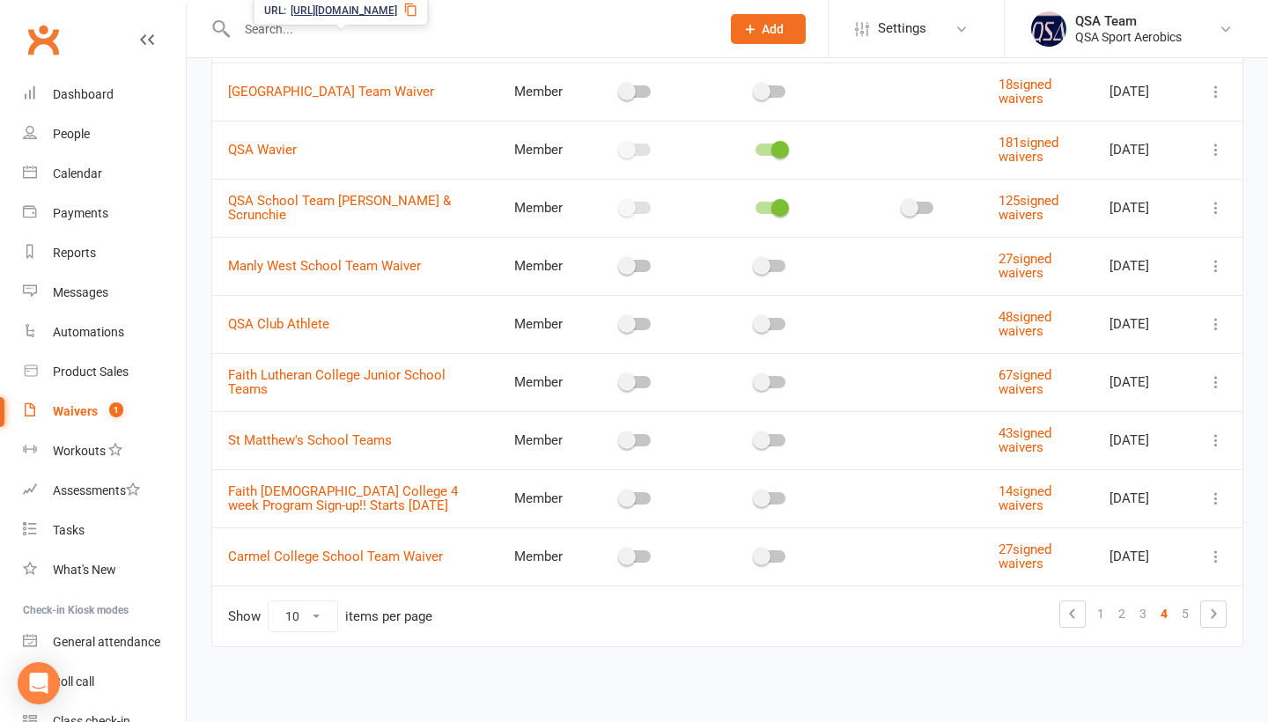
scroll to position [267, 0]
click at [1142, 617] on link "3" at bounding box center [1143, 614] width 21 height 25
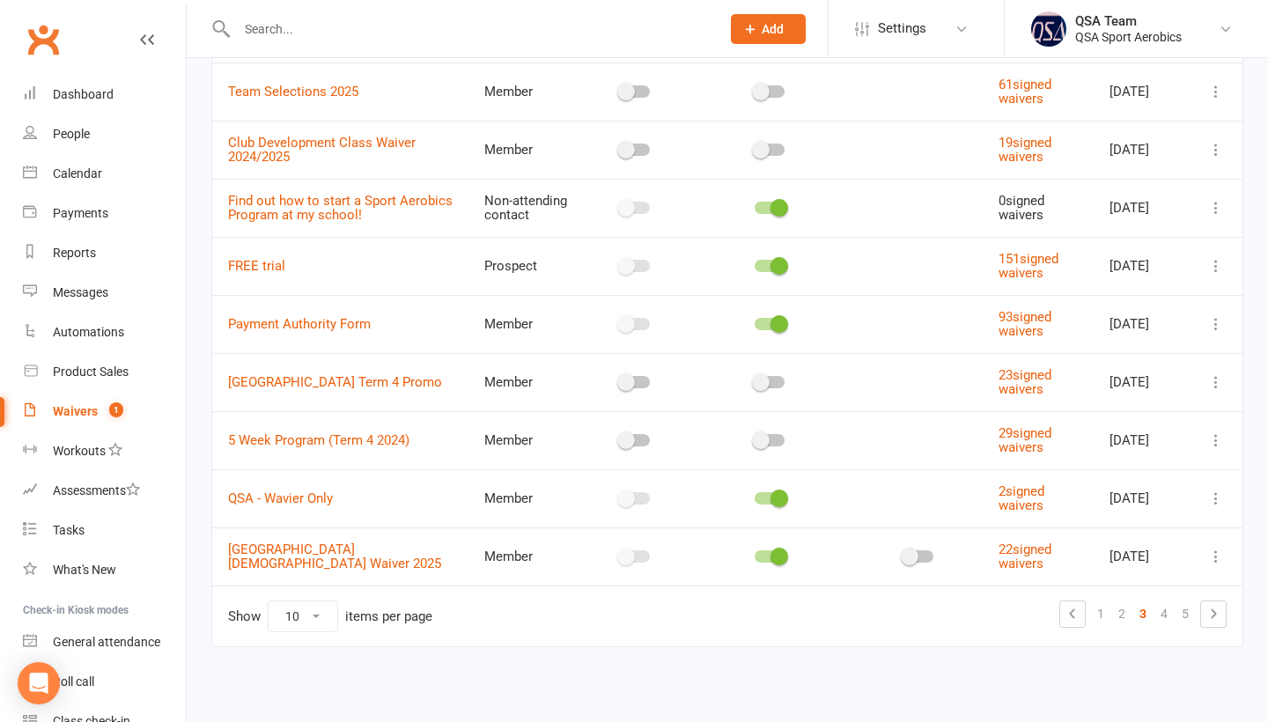
scroll to position [253, 0]
click at [1096, 616] on link "1" at bounding box center [1101, 614] width 21 height 25
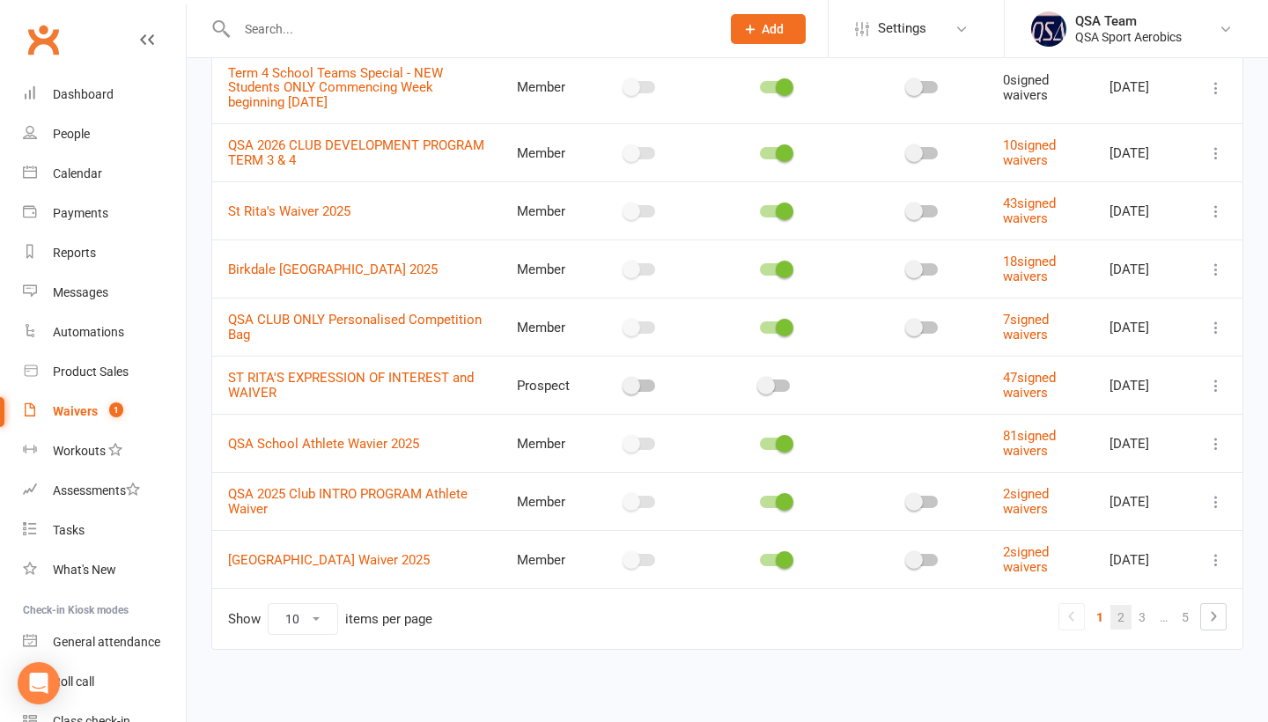
click at [1116, 605] on link "2" at bounding box center [1121, 617] width 21 height 25
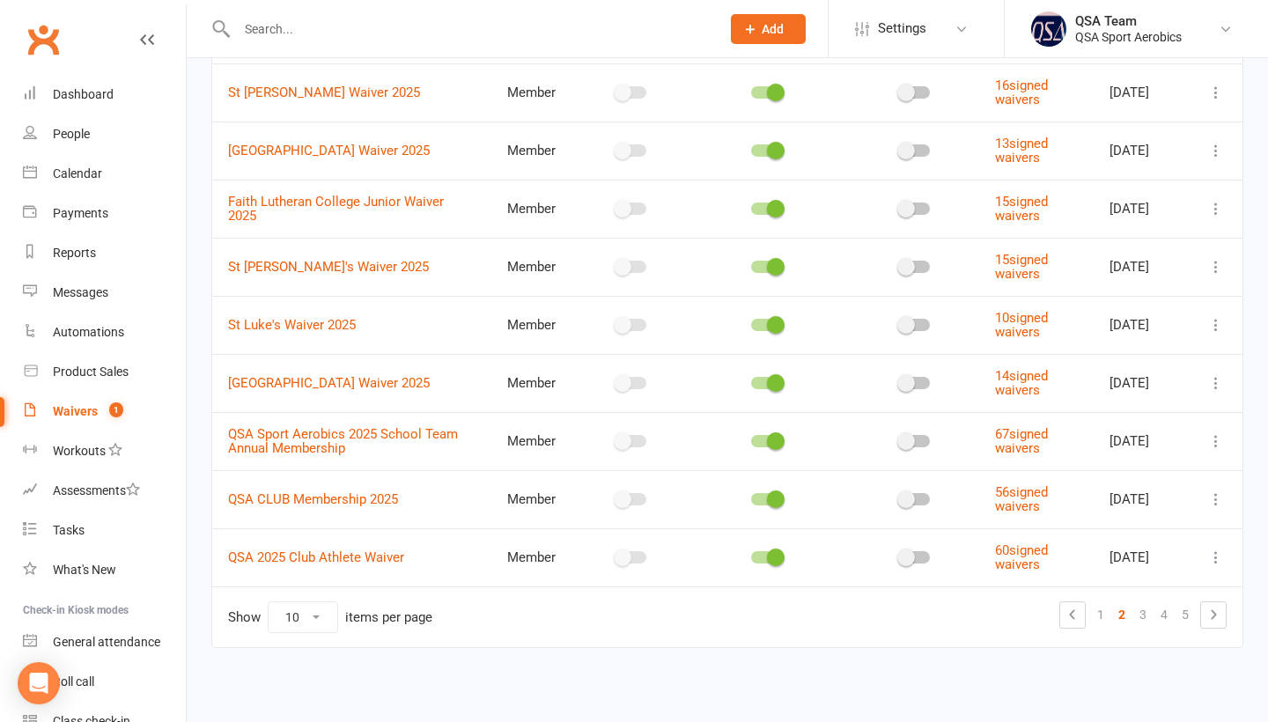
scroll to position [239, 0]
click at [1153, 609] on link "3" at bounding box center [1143, 616] width 21 height 25
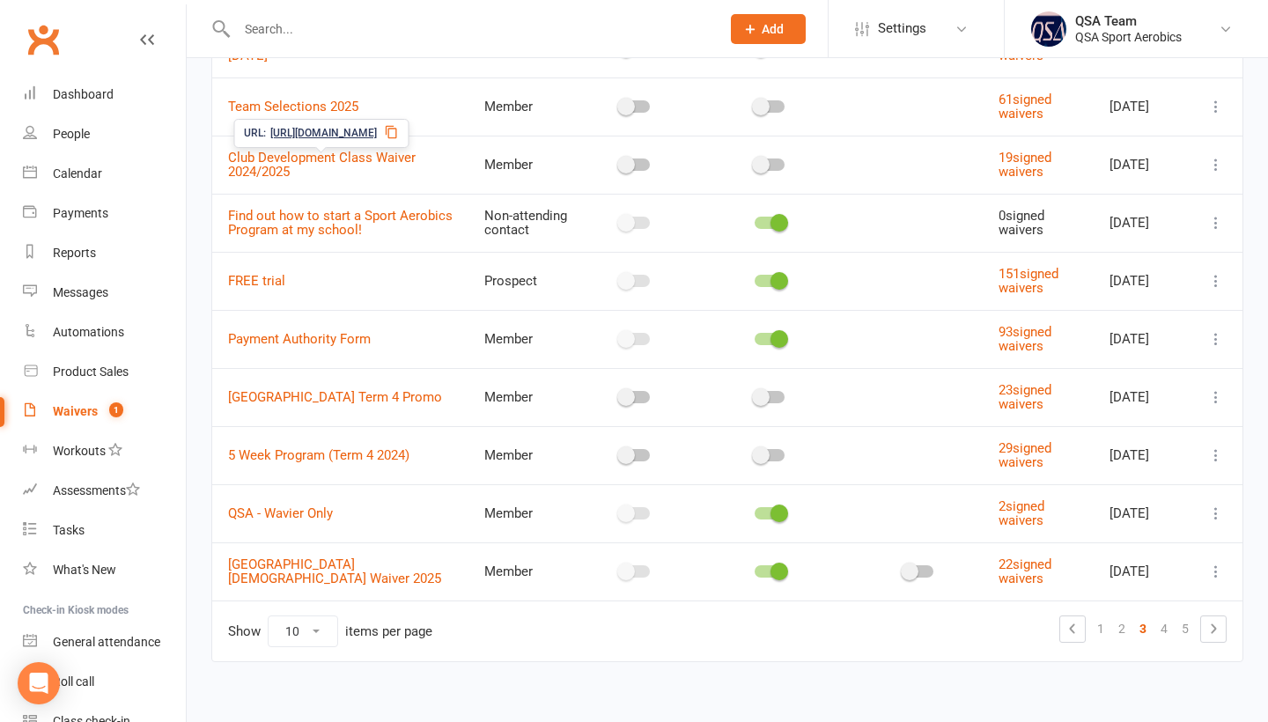
scroll to position [226, 0]
click at [1157, 641] on link "4" at bounding box center [1164, 629] width 21 height 25
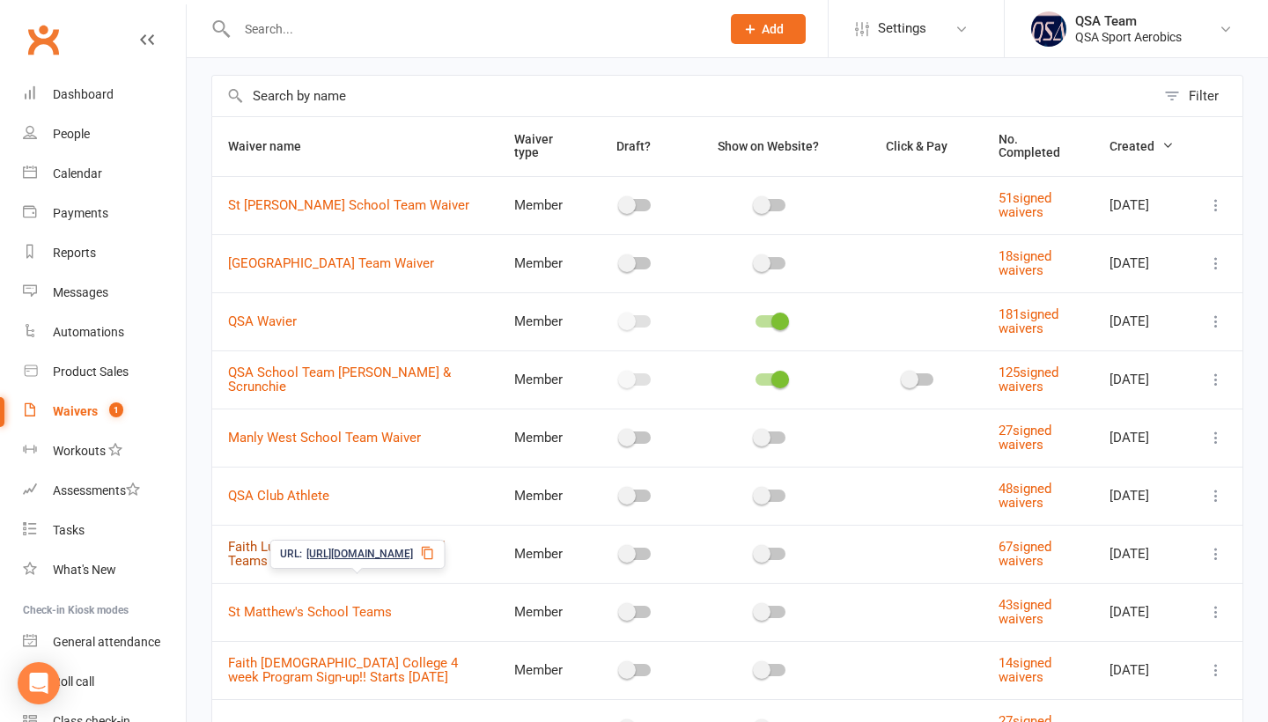
scroll to position [53, 0]
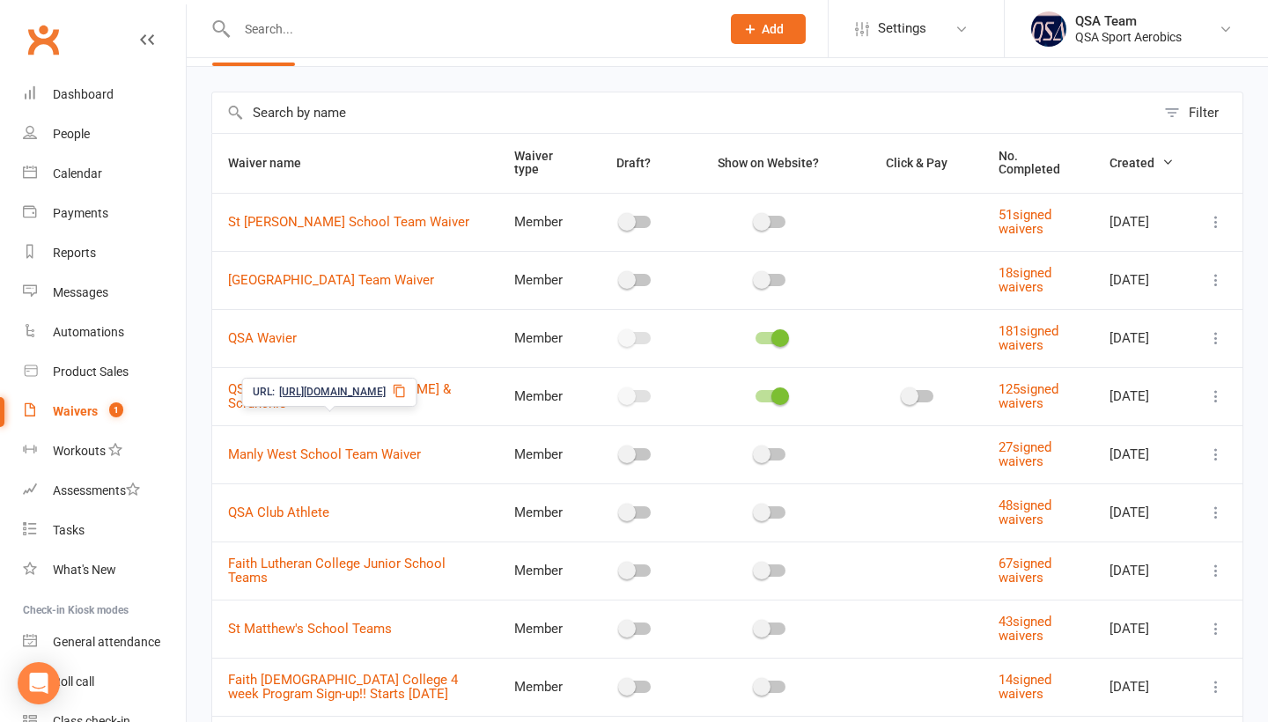
click at [461, 89] on div "Filter Waiver name Waiver type Draft? Show on Website? Click & Pay No. Complete…" at bounding box center [728, 476] width 1082 height 818
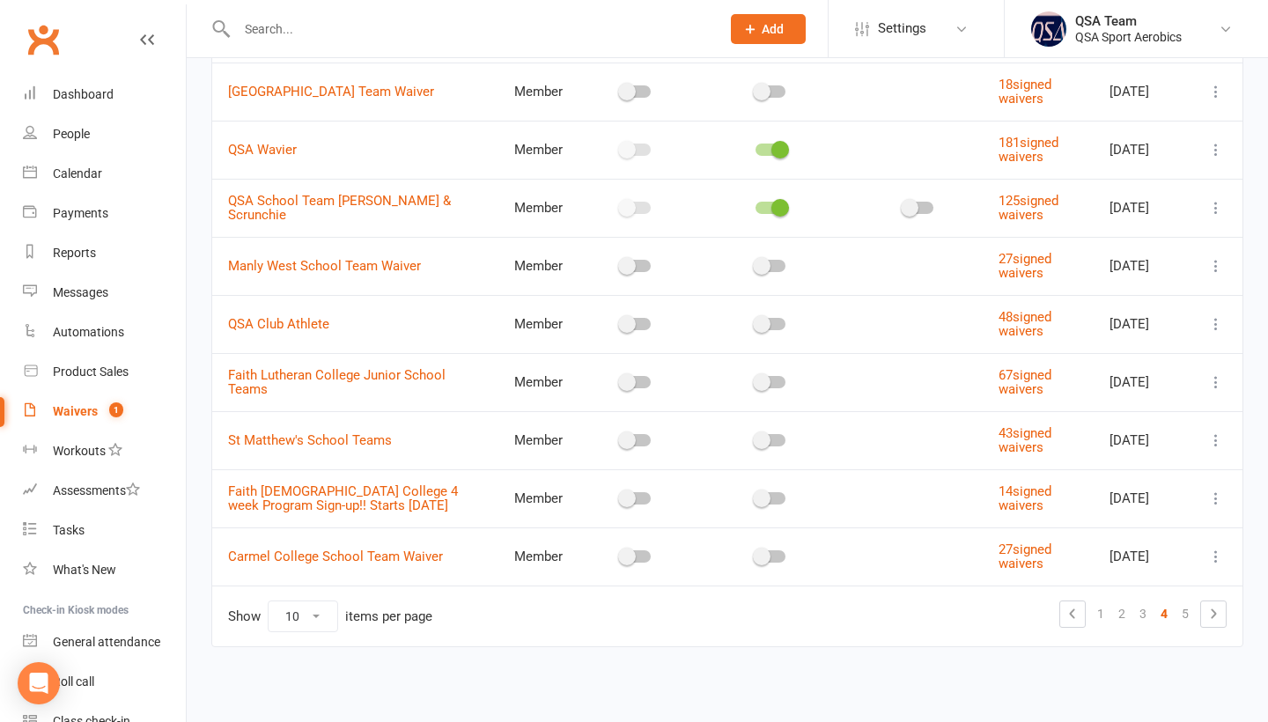
scroll to position [267, 0]
click at [1182, 620] on link "5" at bounding box center [1185, 614] width 21 height 25
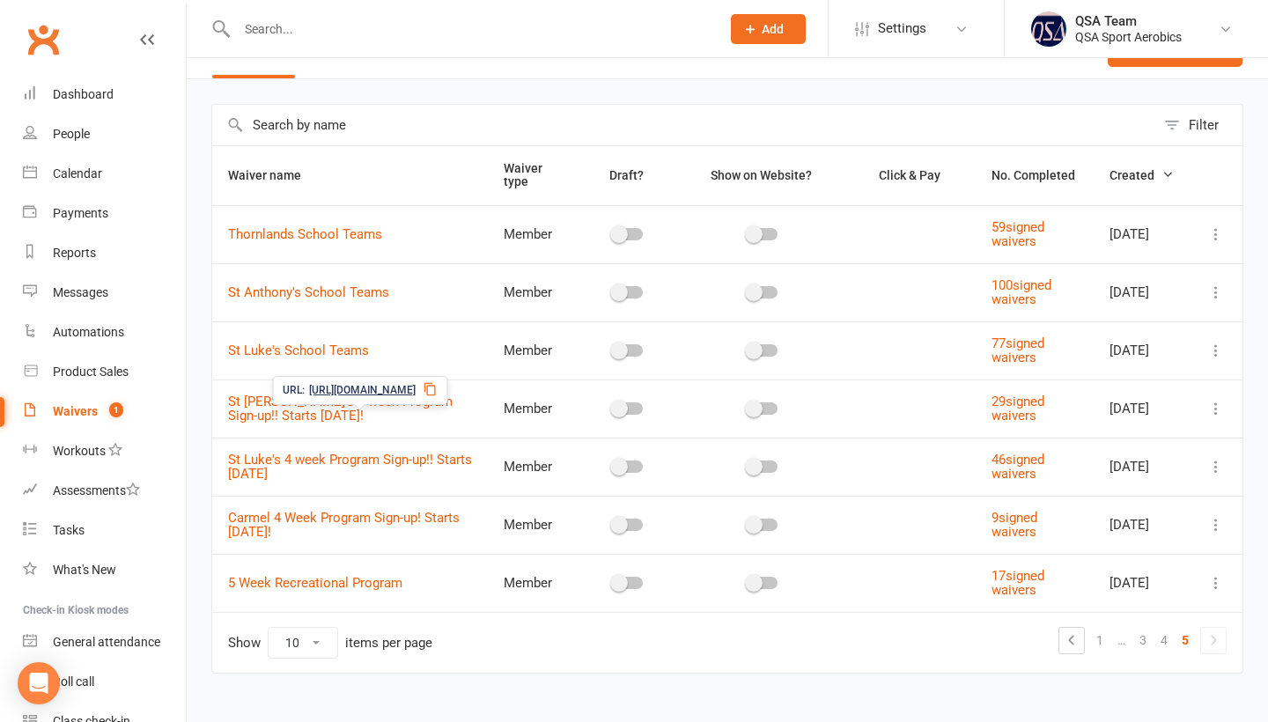
scroll to position [70, 0]
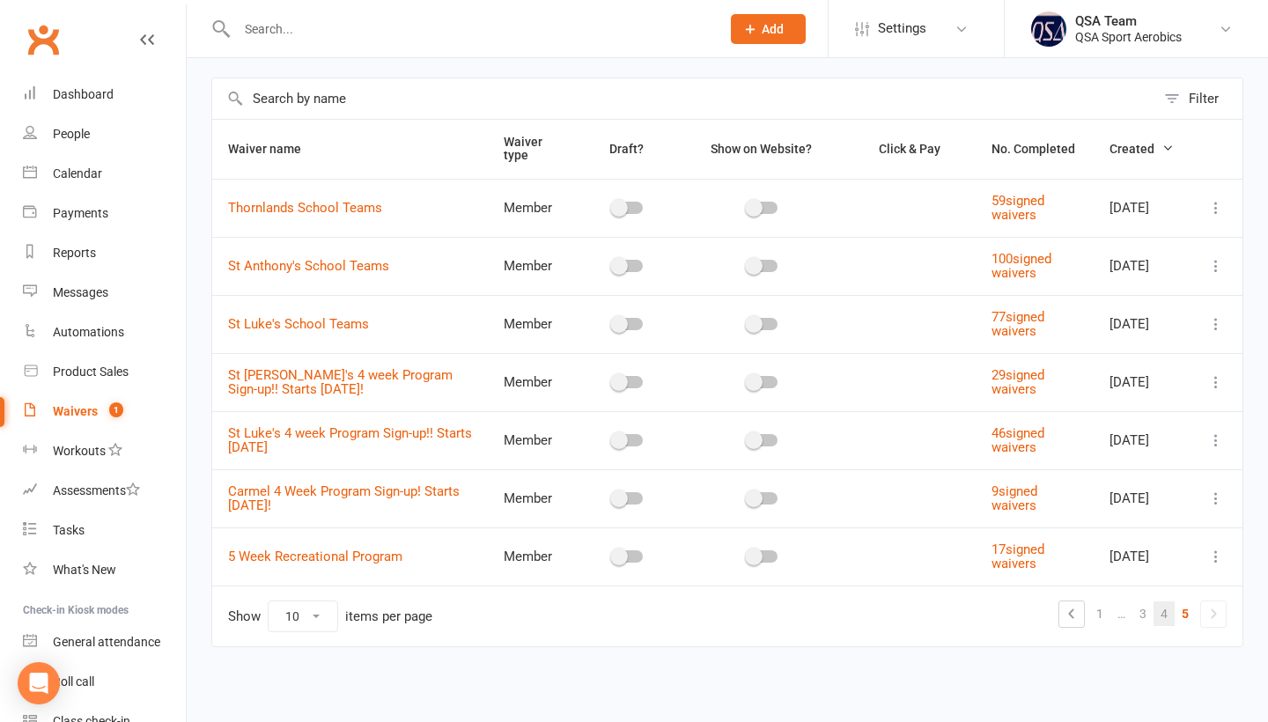
click at [1165, 618] on link "4" at bounding box center [1164, 614] width 21 height 25
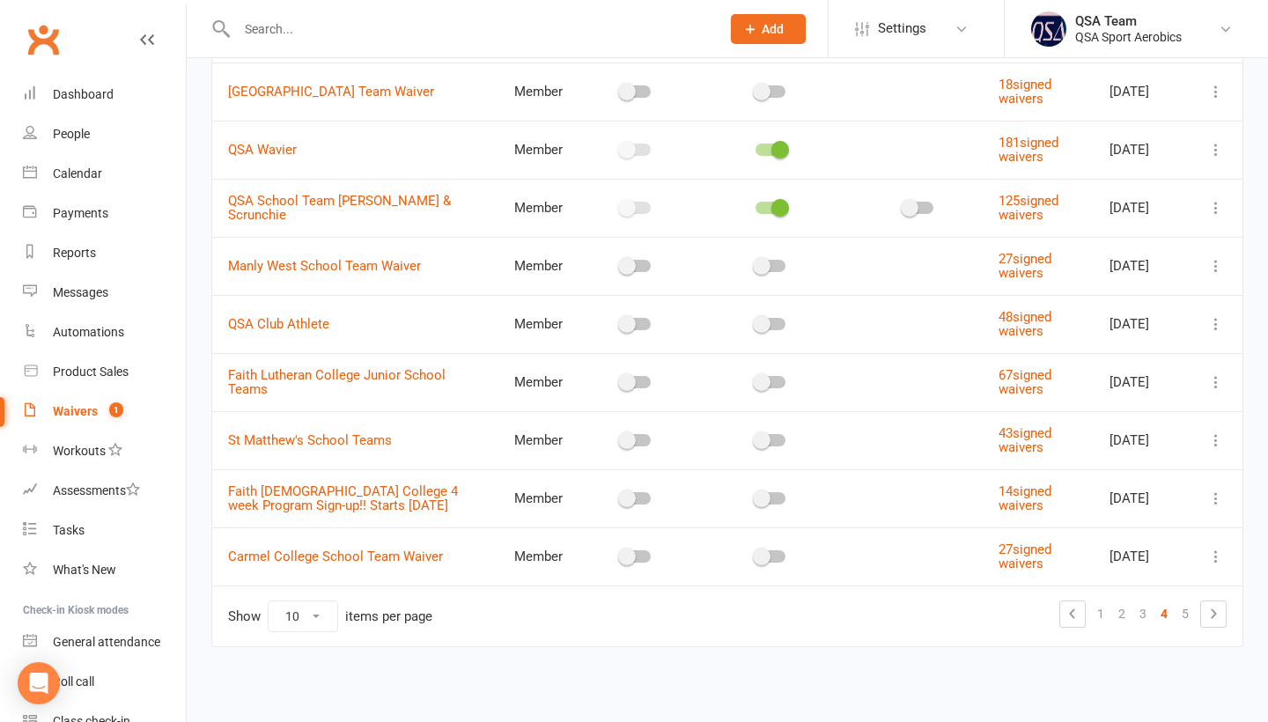
scroll to position [267, 0]
click at [1136, 611] on link "3" at bounding box center [1143, 614] width 21 height 25
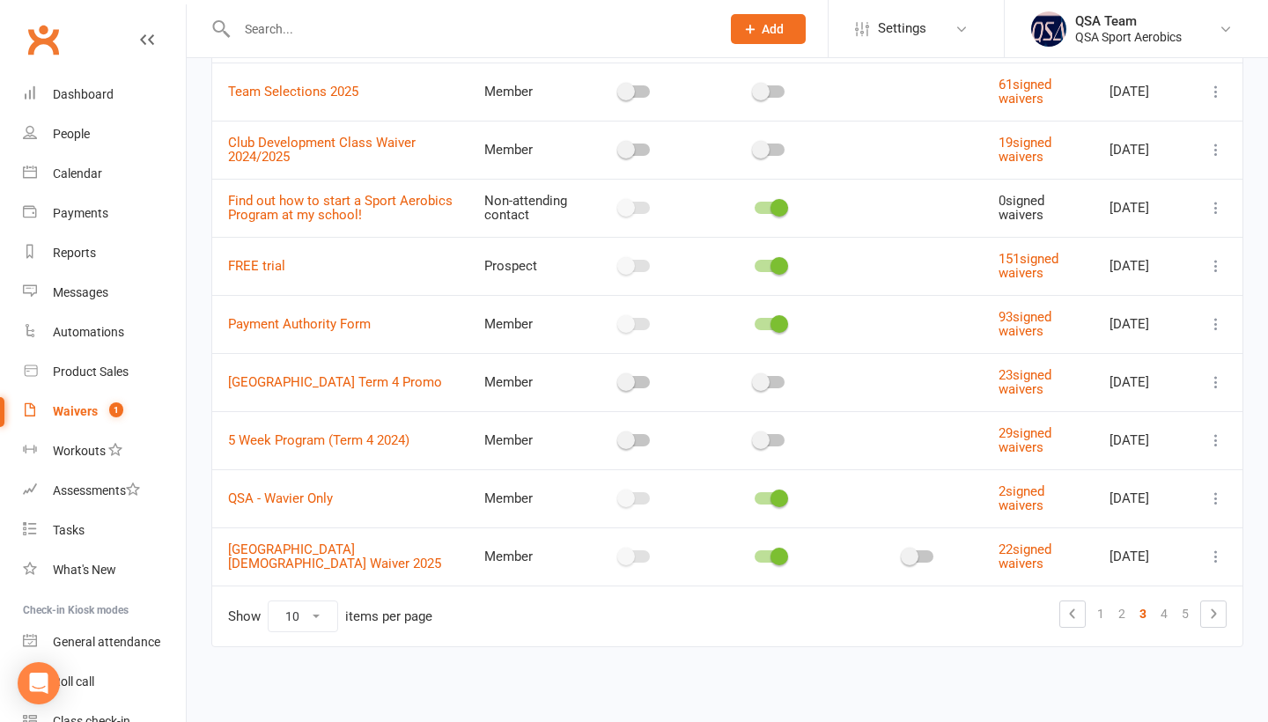
scroll to position [253, 0]
click at [1105, 612] on link "1" at bounding box center [1101, 614] width 21 height 25
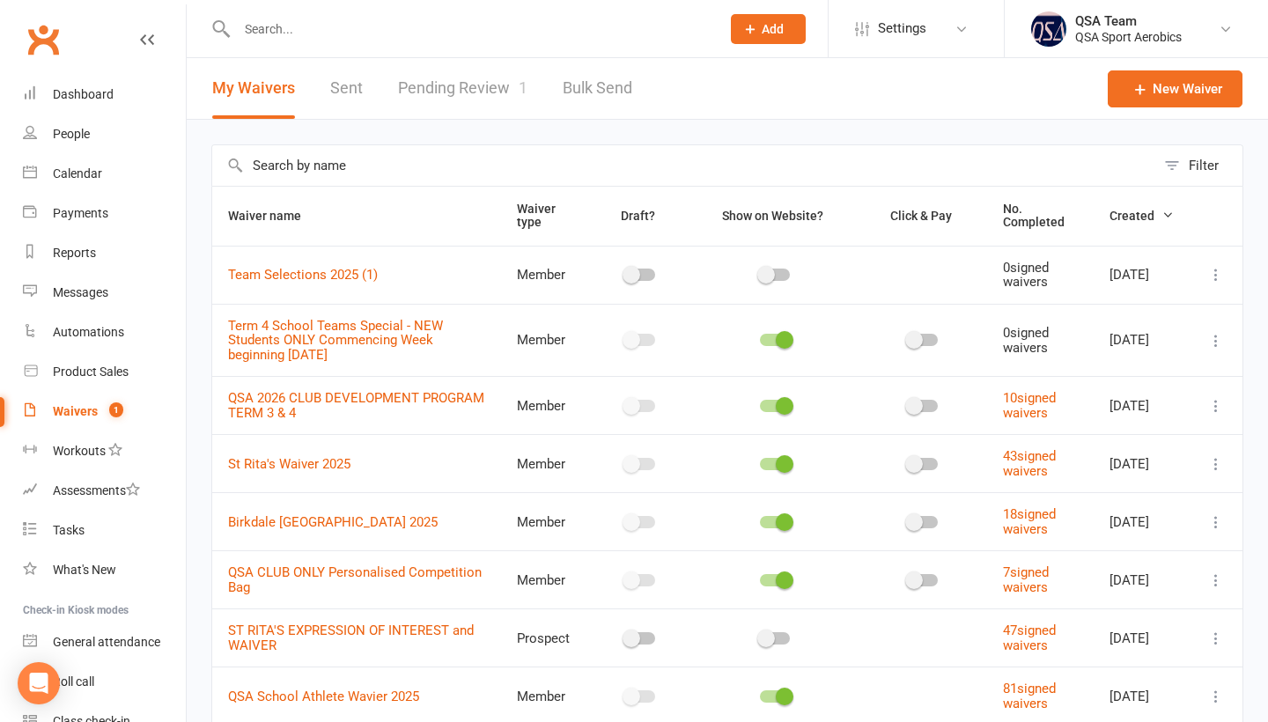
scroll to position [0, 0]
click at [1217, 284] on icon at bounding box center [1217, 275] width 18 height 18
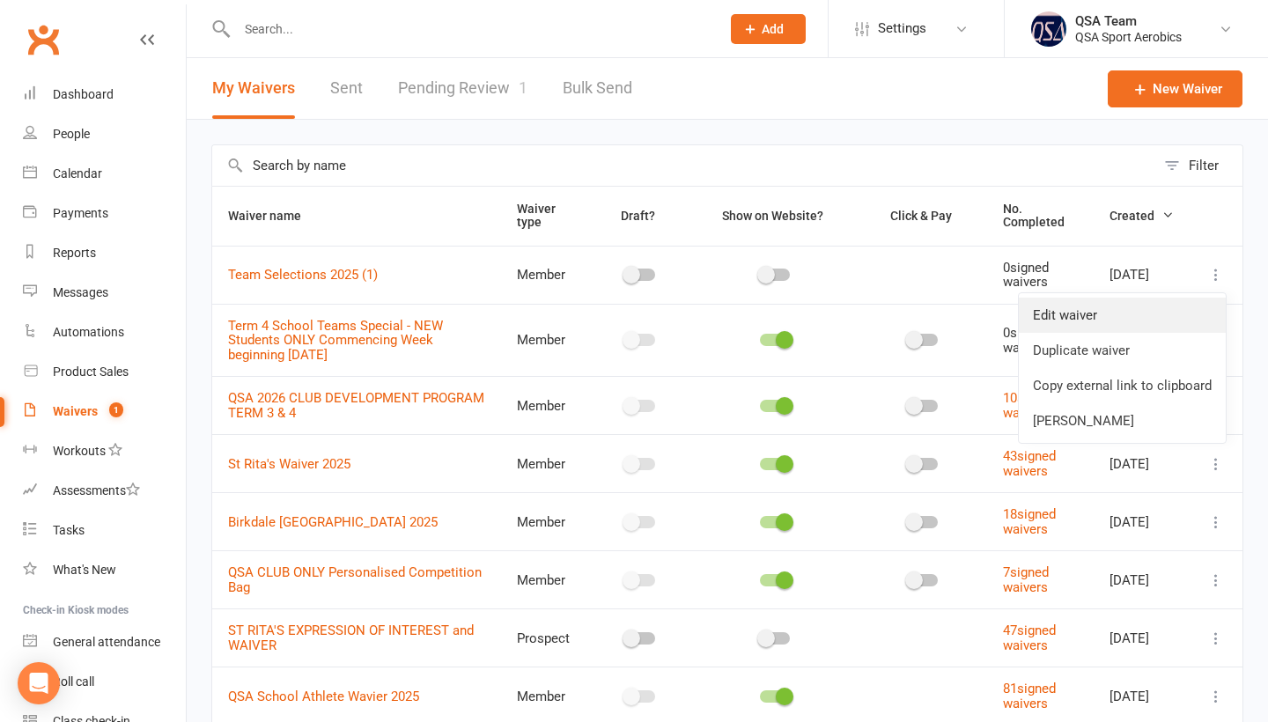
click at [1174, 315] on link "Edit waiver" at bounding box center [1122, 315] width 207 height 35
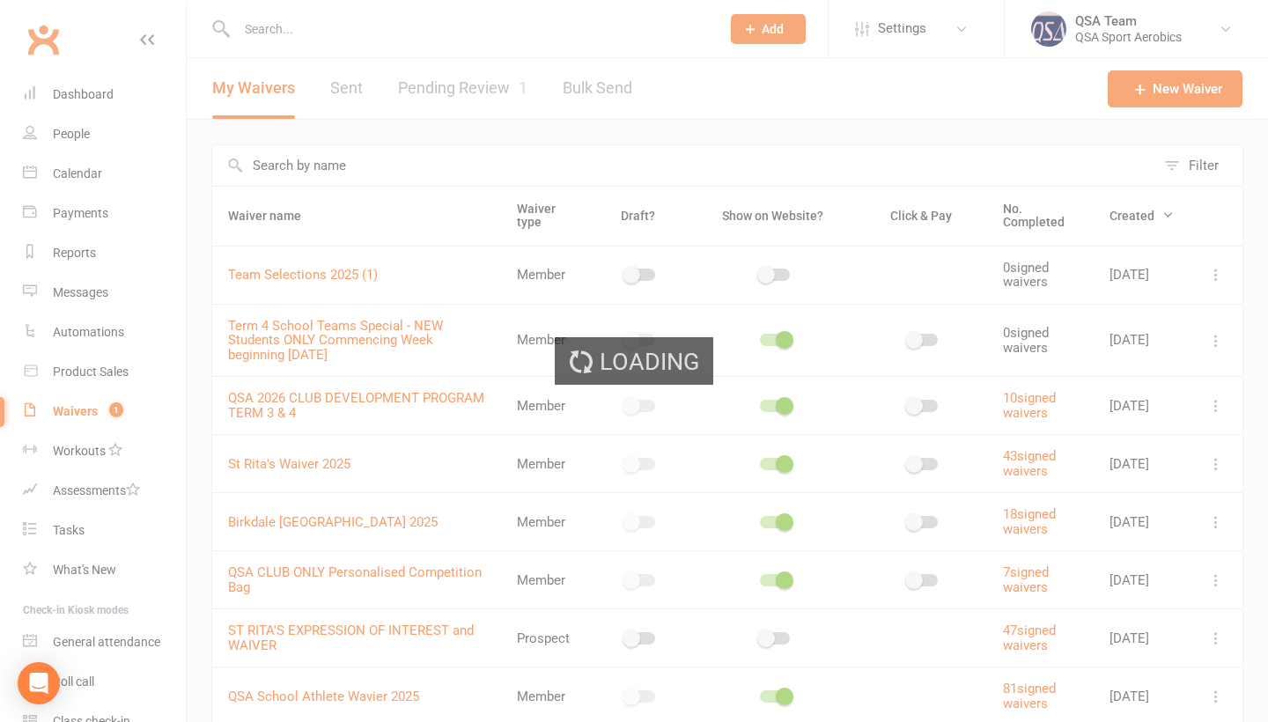
select select "applies_to_all_signees"
select select "copy_answers_for_all_signees"
select select "checkbox"
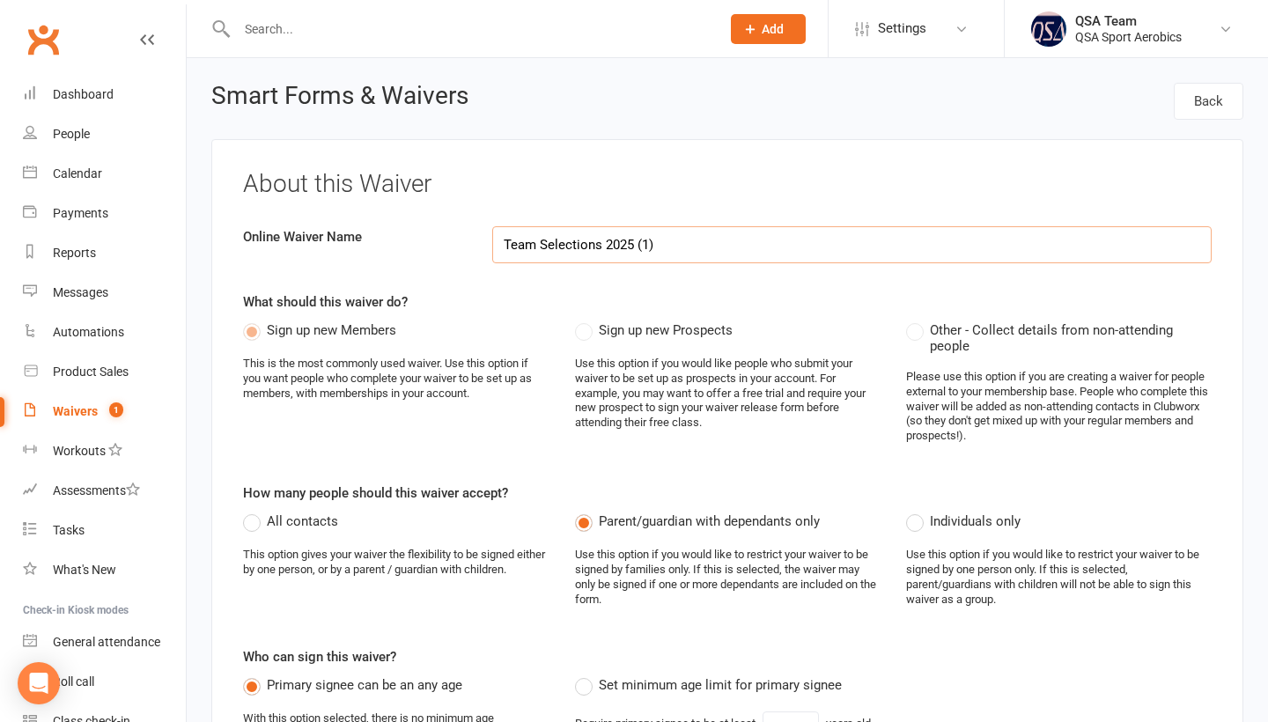
click at [632, 240] on input "Team Selections 2025 (1)" at bounding box center [852, 244] width 721 height 37
click at [673, 247] on input "Team Selections 2026 (1)" at bounding box center [852, 244] width 721 height 37
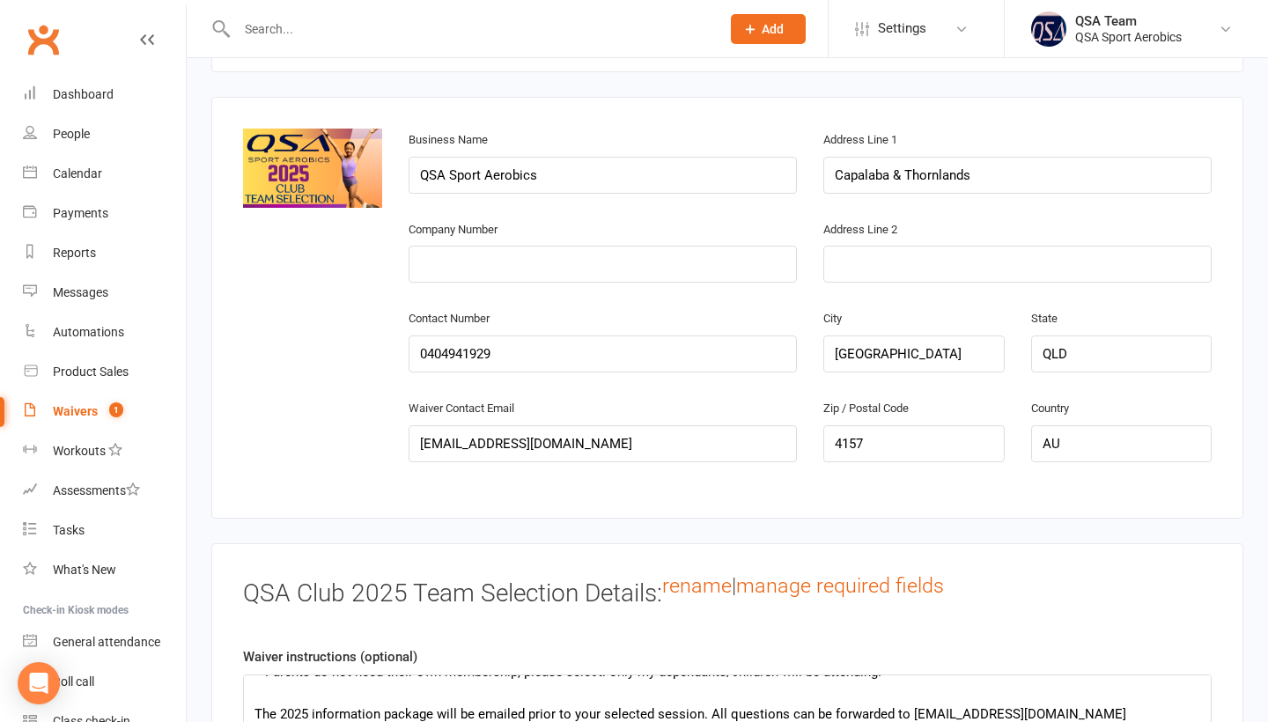
scroll to position [1183, 0]
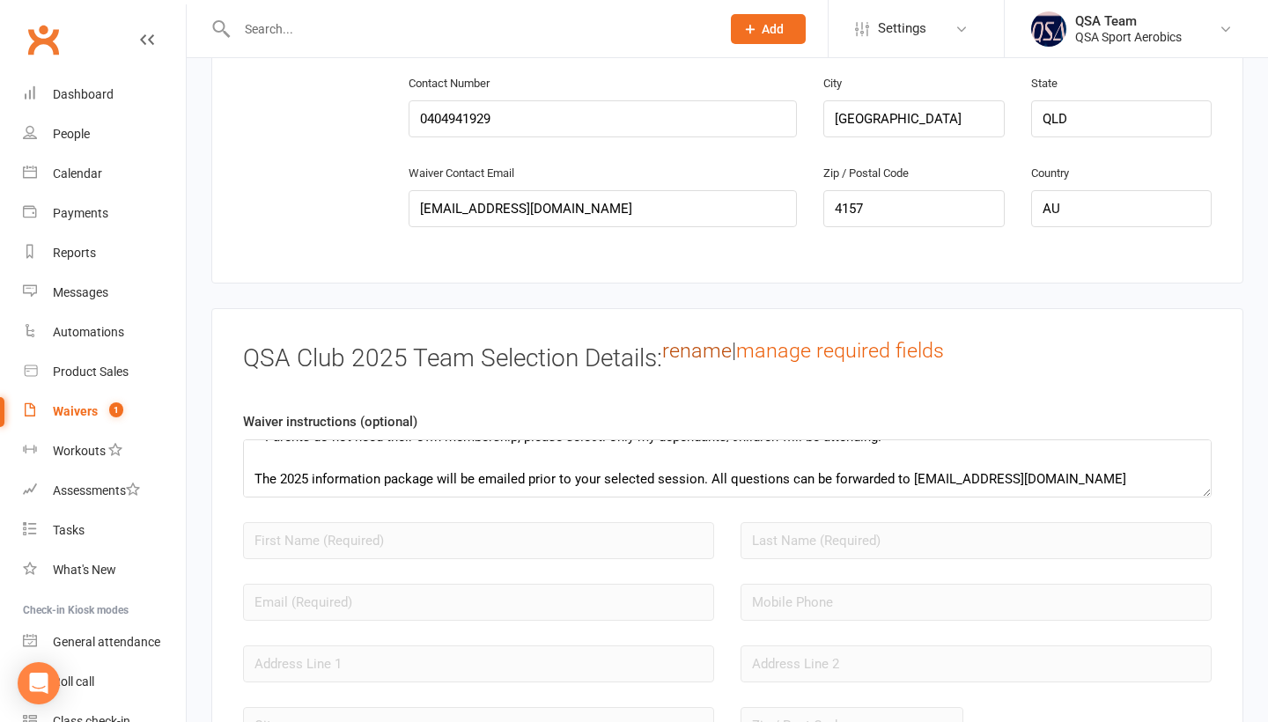
type input "Team Selections 2026"
click at [710, 338] on link "rename" at bounding box center [697, 350] width 70 height 25
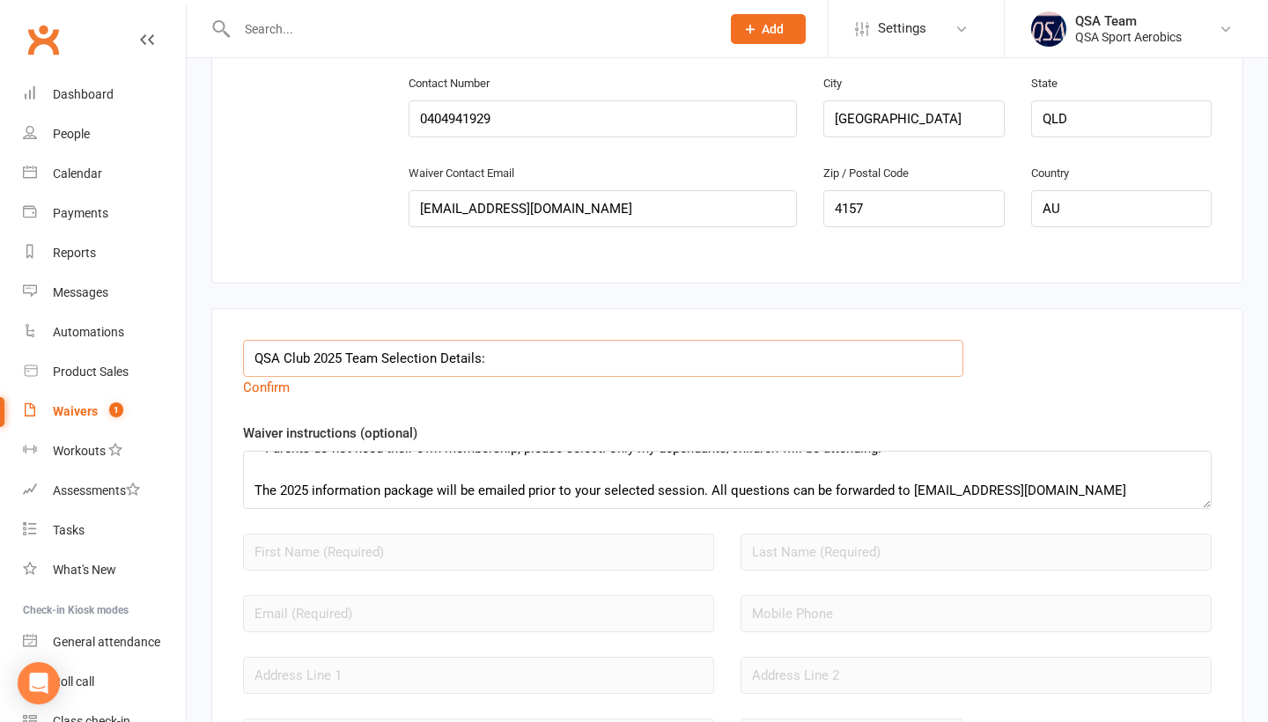
click at [342, 341] on input "QSA Club 2025 Team Selection Details:" at bounding box center [603, 358] width 721 height 37
click at [342, 346] on input "QSA Club 2025 Team Selection Details:" at bounding box center [603, 358] width 721 height 37
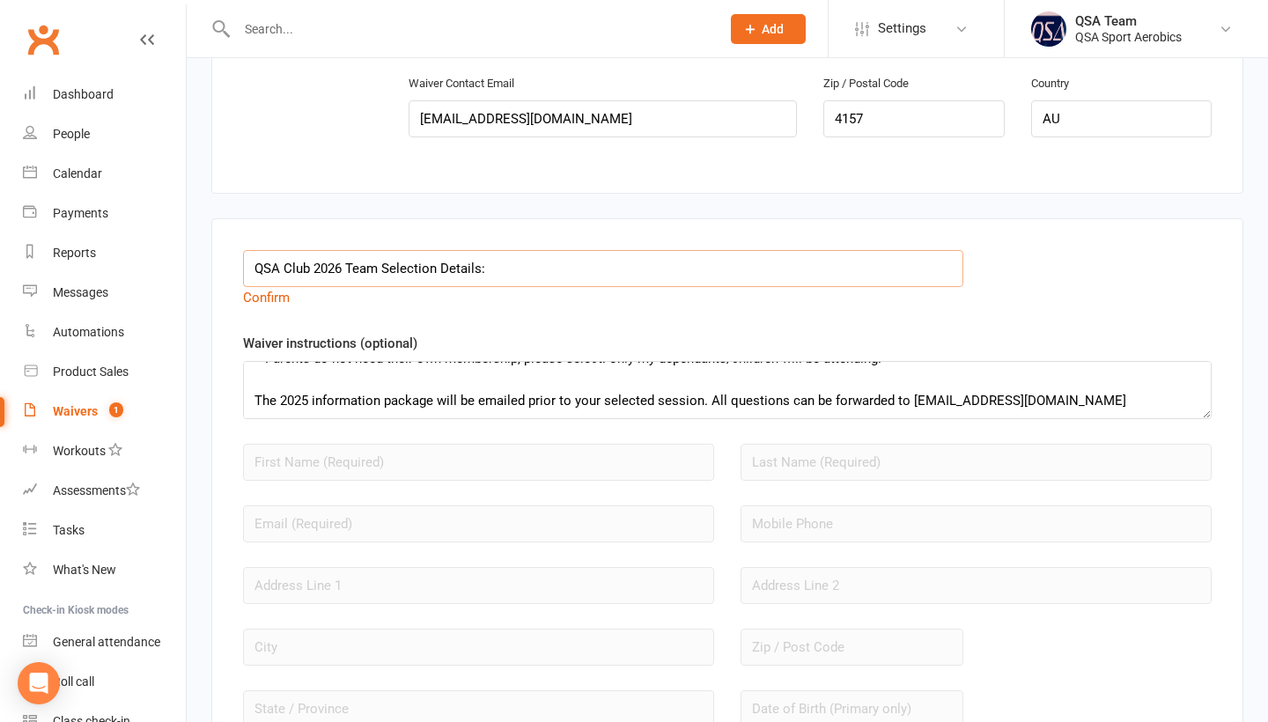
scroll to position [105, 0]
type input "QSA Club 2026 Team Selection Details:"
click at [312, 396] on textarea "We're excited to announce our 2025 QSA Club Selection Dates!!! If your child is…" at bounding box center [727, 390] width 969 height 58
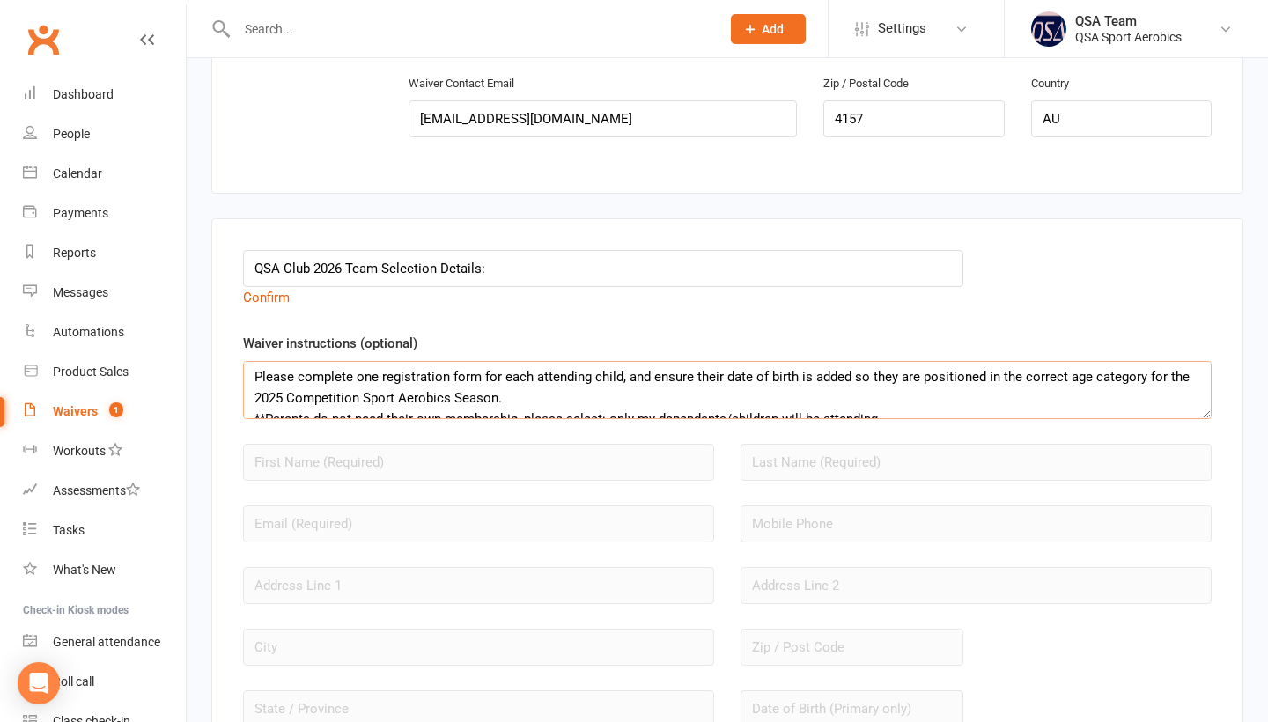
scroll to position [44, 0]
click at [284, 394] on textarea "We're excited to announce our 2025 QSA Club Selection Dates!!! If your child is…" at bounding box center [727, 390] width 969 height 58
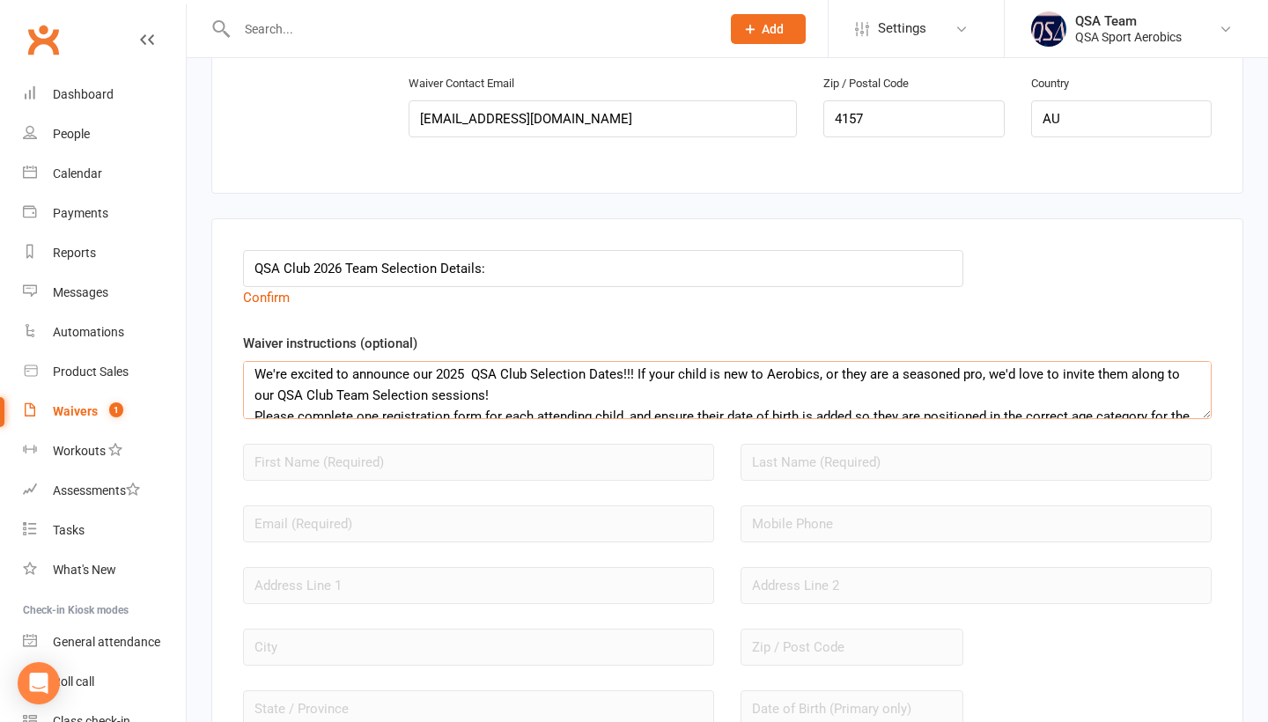
scroll to position [0, 0]
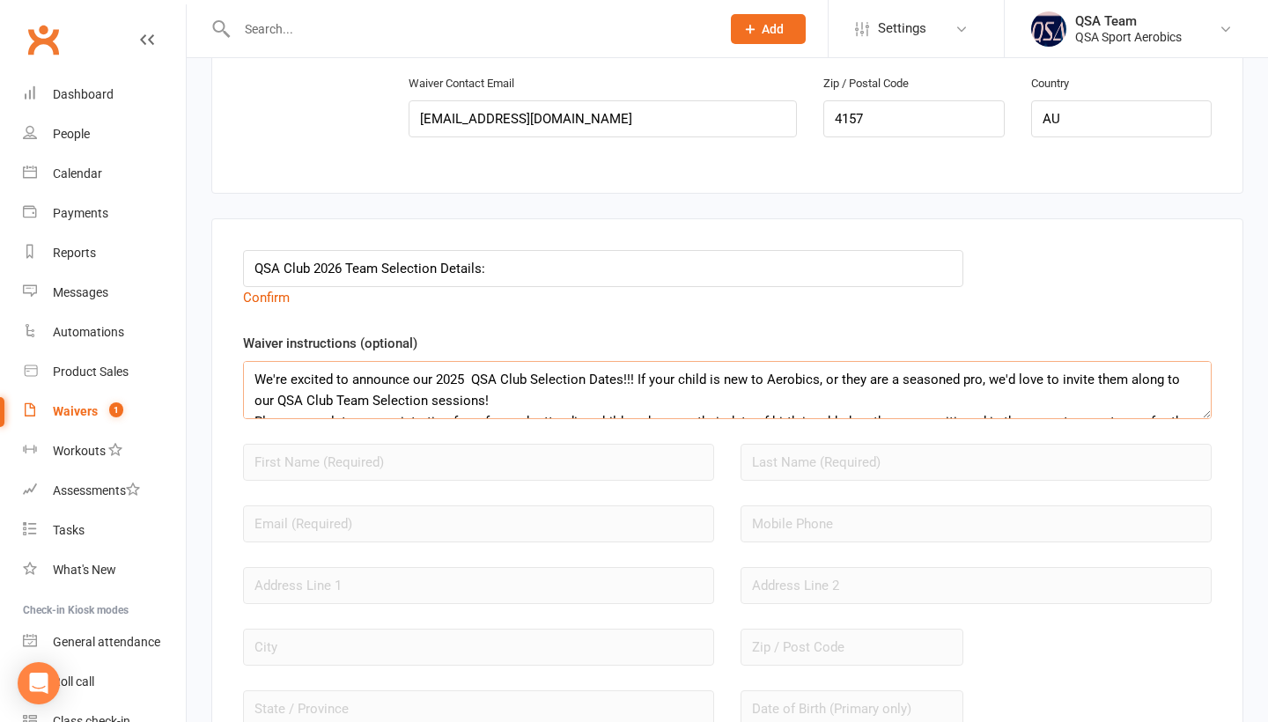
click at [463, 375] on textarea "We're excited to announce our 2025 QSA Club Selection Dates!!! If your child is…" at bounding box center [727, 390] width 969 height 58
click at [546, 393] on textarea "We're excited to announce our 2026 QSA Club Selection Dates!!! If your child is…" at bounding box center [727, 390] width 969 height 58
click at [471, 375] on textarea "We're excited to announce our 2026 QSA Club Selection Dates!!! If your child is…" at bounding box center [727, 390] width 969 height 58
click at [501, 399] on textarea "We're excited to announce our 2026 QSA Club Selection Dates!!! If your child is…" at bounding box center [727, 390] width 969 height 58
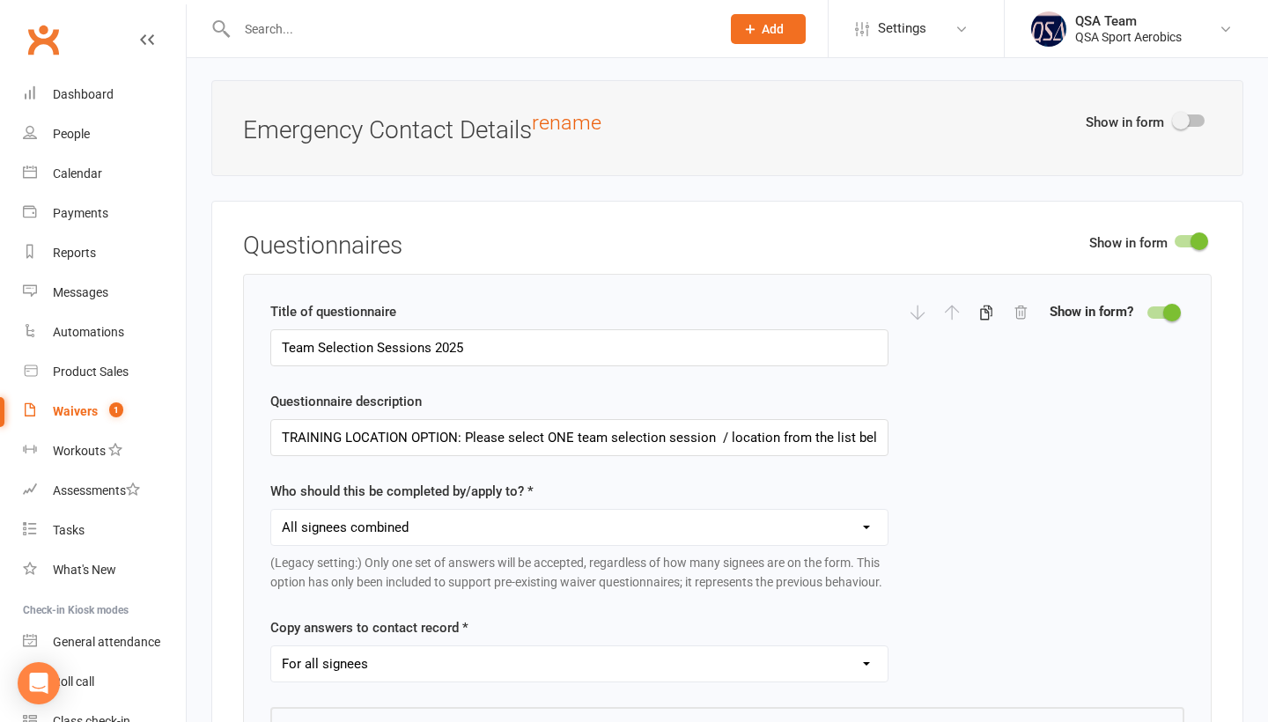
scroll to position [2043, 0]
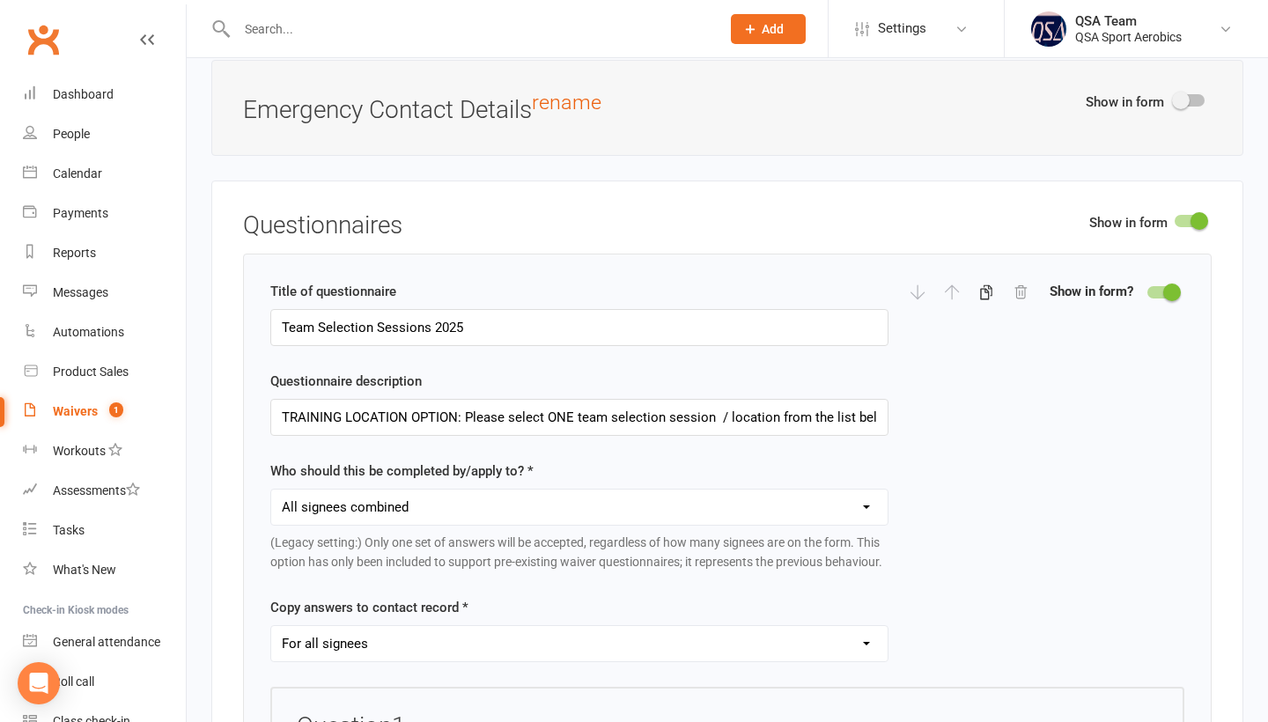
type textarea "We're excited to announce our 2026 QSA Club Selection Dates!!! If your child is…"
click at [509, 327] on input "Team Selection Sessions 2025" at bounding box center [579, 327] width 618 height 37
type input "Team Selection Sessions 202"
type input "TRAINING LOCATION OPTION: Please select ONE team selection session / location f…"
type input "Team Selection Sessions 2026"
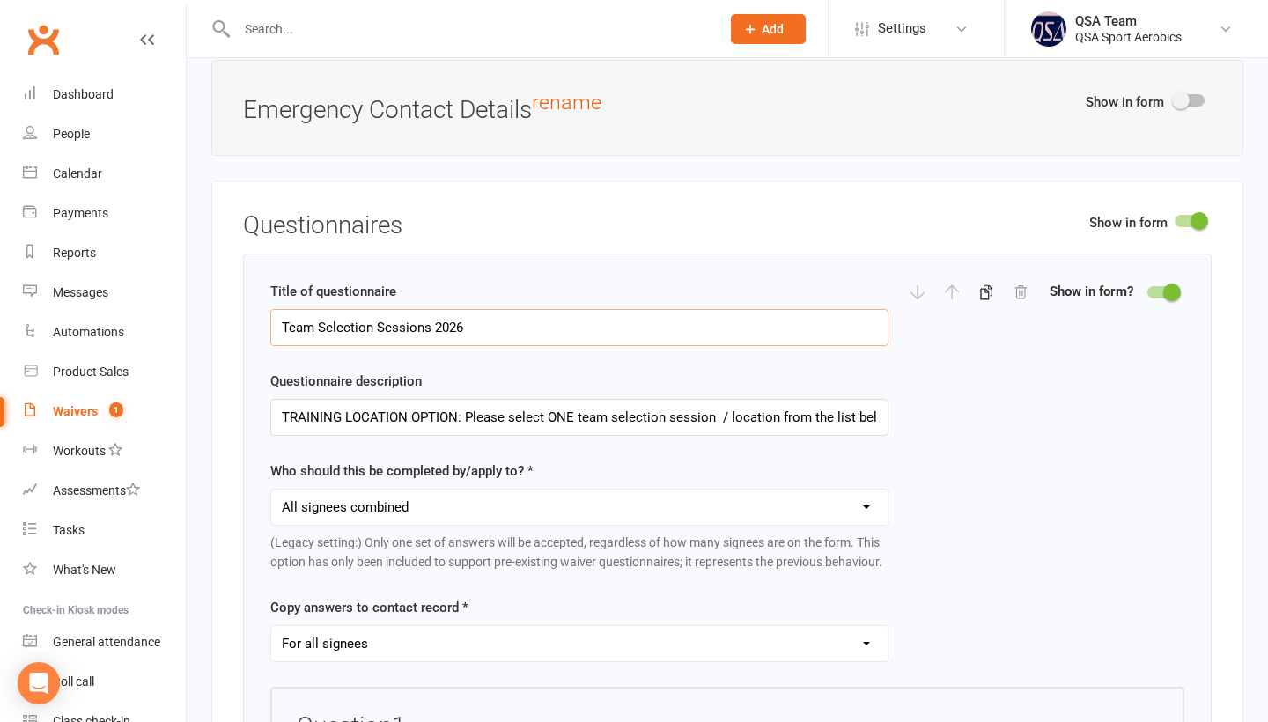
type input "TRAINING LOCATION OPTION: Please select ONE team selection session / location f…"
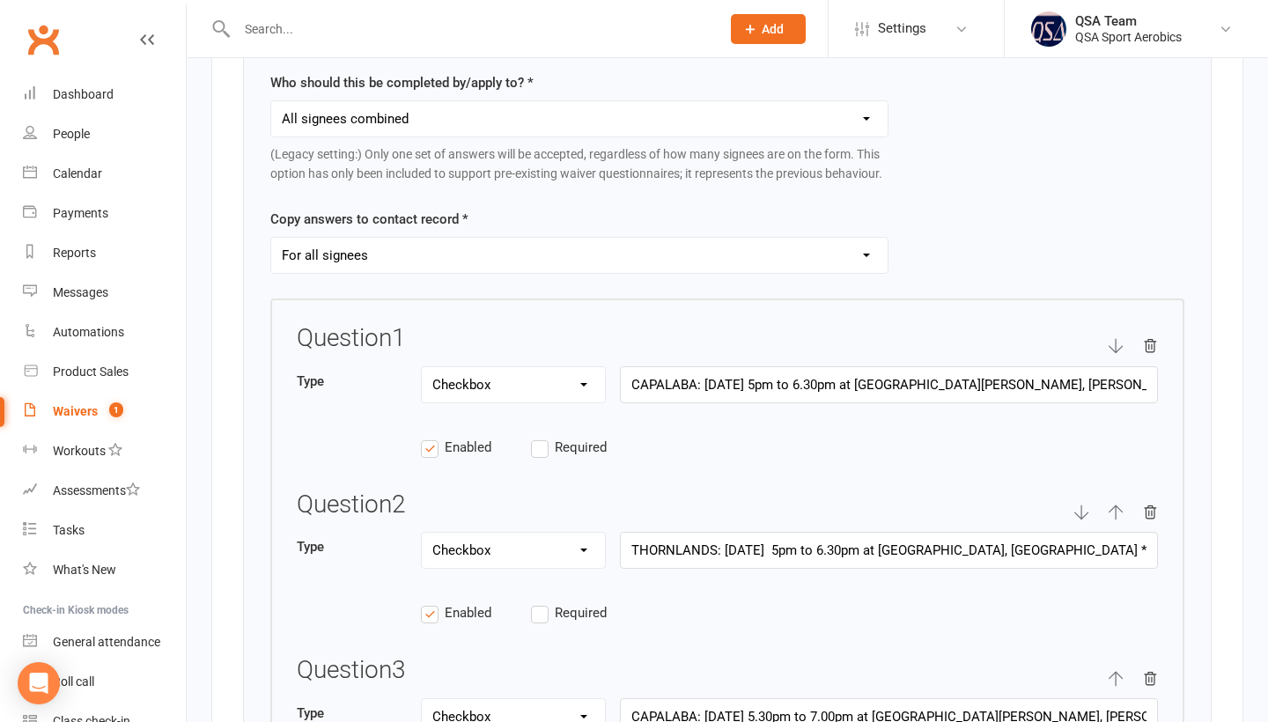
scroll to position [2427, 0]
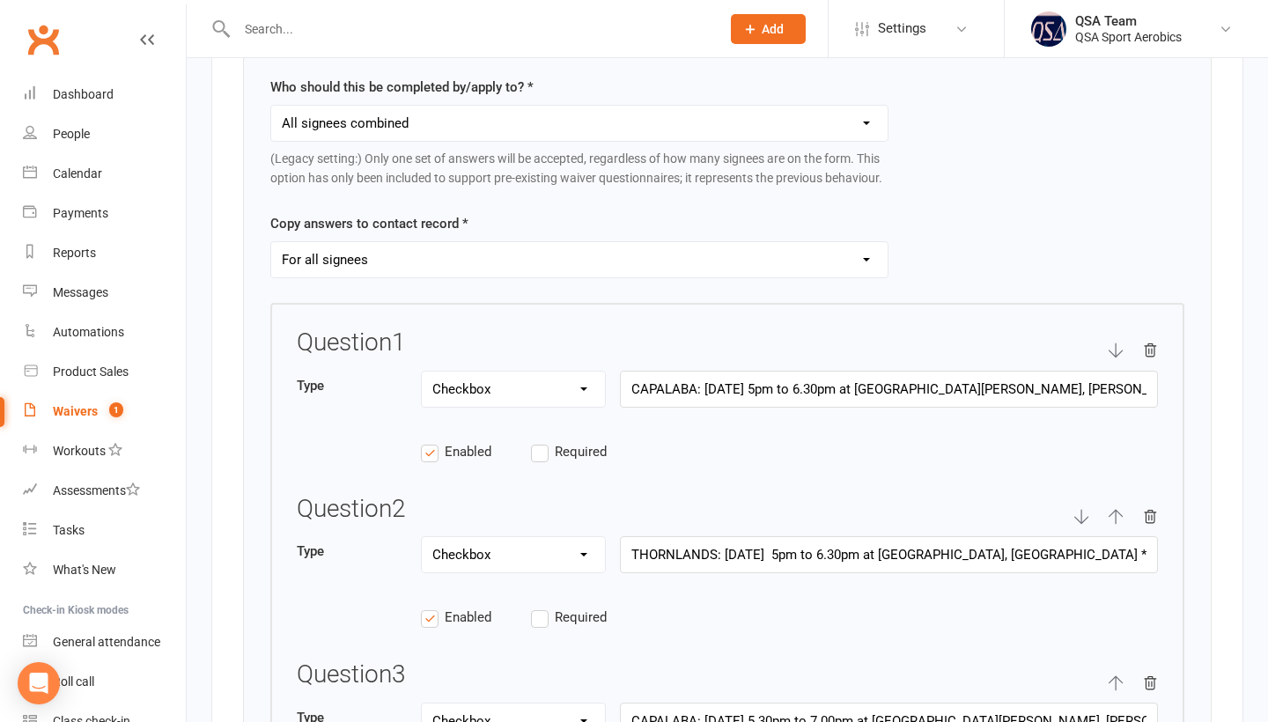
type input "Team Selection Sessions 2026"
click at [708, 405] on input "CAPALABA: [DATE] 5pm to 6.30pm at [GEOGRAPHIC_DATA][PERSON_NAME], [PERSON_NAME]…" at bounding box center [889, 389] width 538 height 37
click at [852, 403] on input "CAPALABA: [DATE] 5pm to 6.30pm at [GEOGRAPHIC_DATA][PERSON_NAME], [PERSON_NAME]…" at bounding box center [889, 389] width 538 height 37
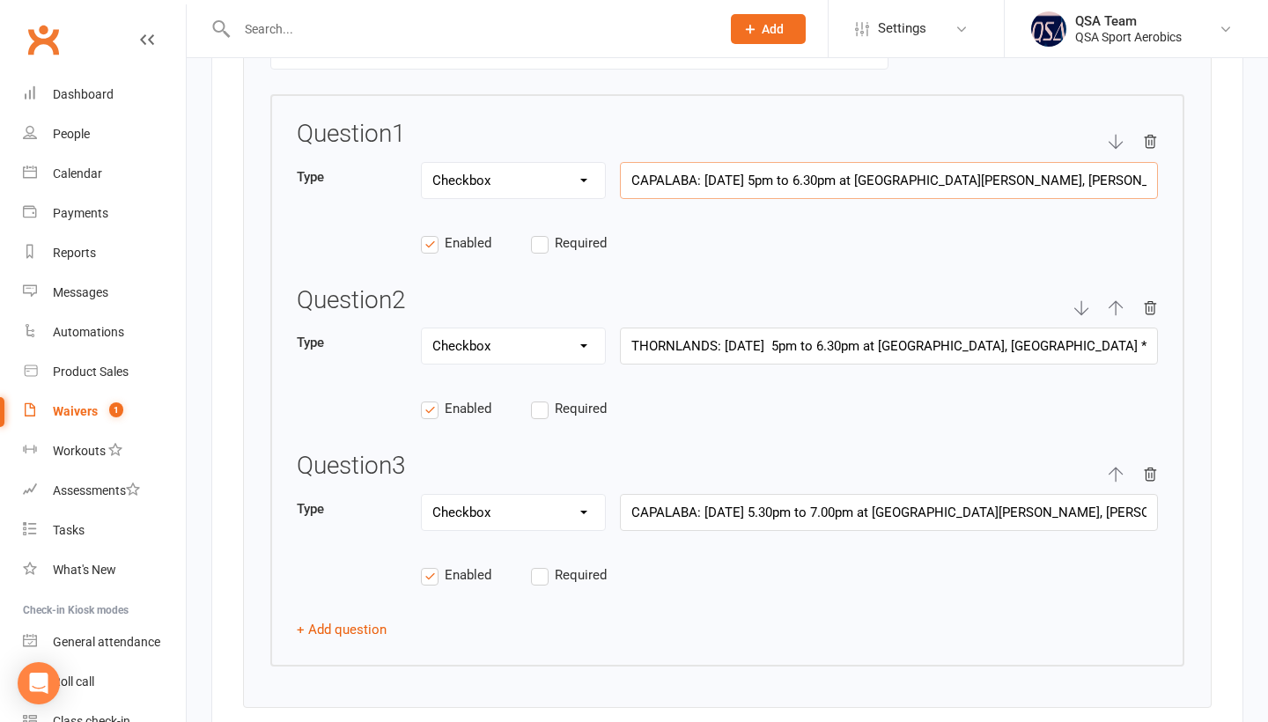
scroll to position [2635, 0]
click at [760, 303] on div "Question 1 Type Text Select Checkbox CAPALABA: [DATE] 5pm to 6.30pm at [GEOGRAP…" at bounding box center [727, 381] width 914 height 573
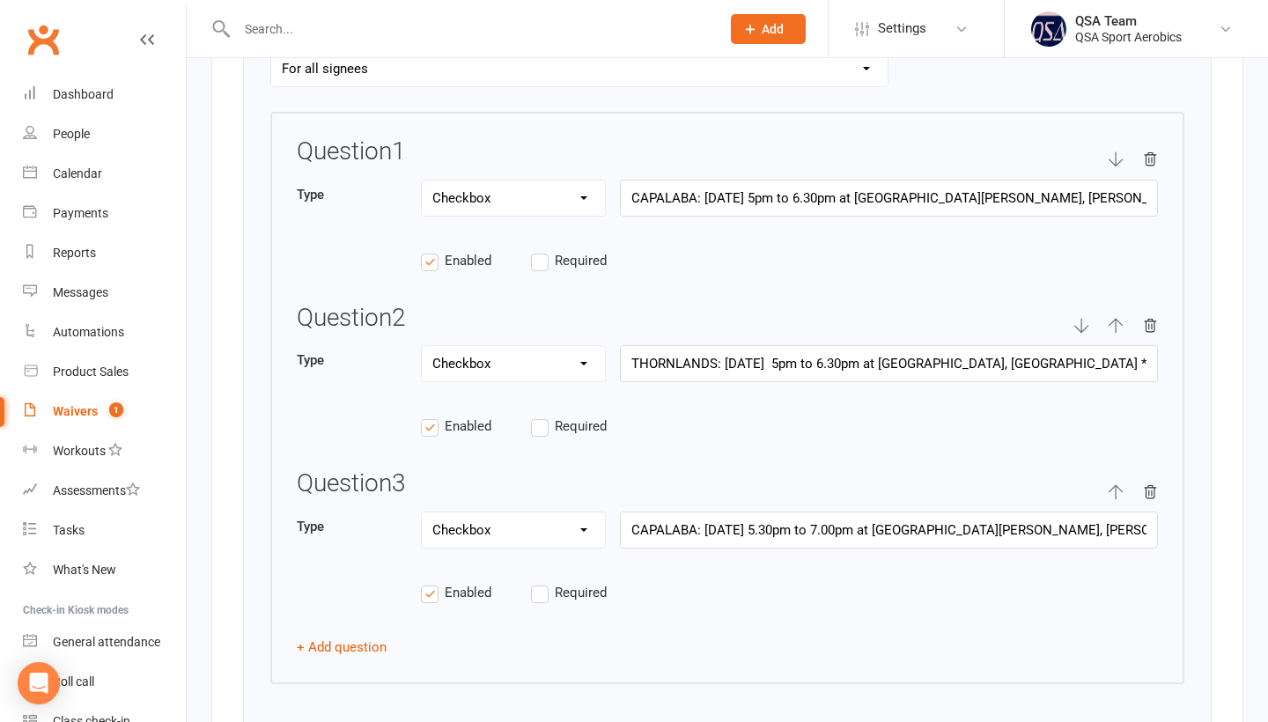
scroll to position [2628, 0]
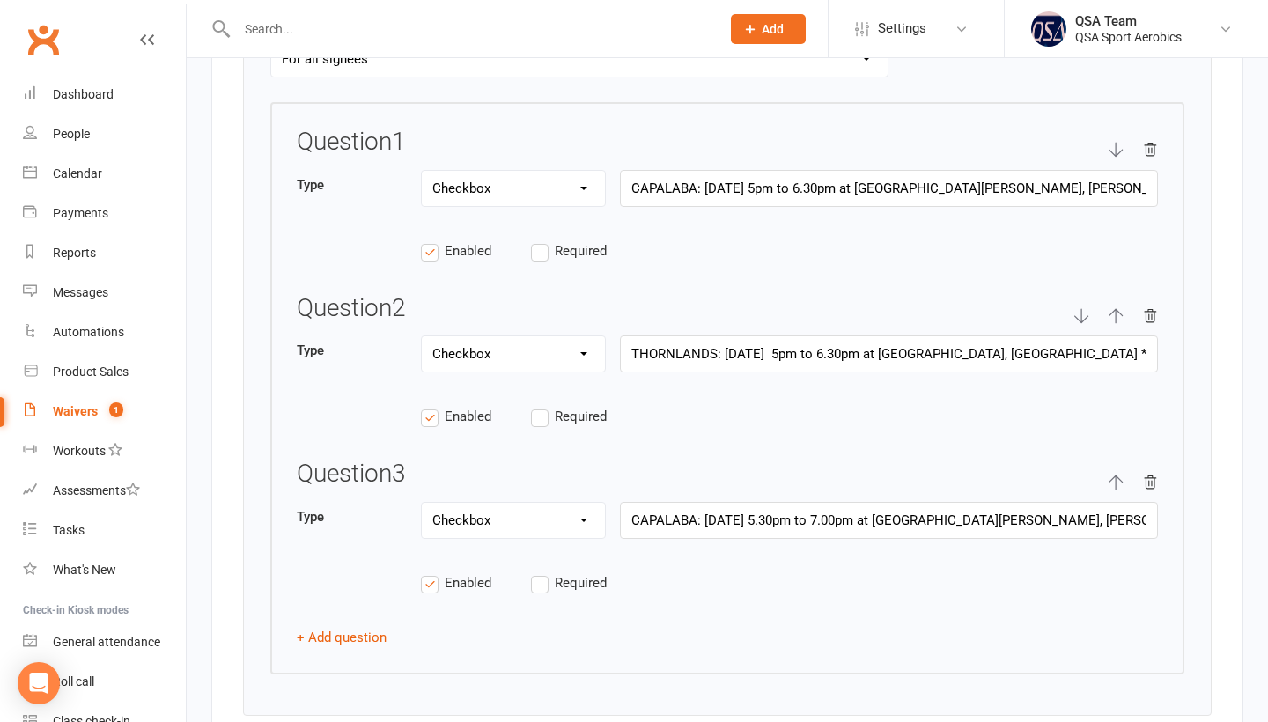
click at [1151, 491] on icon "button" at bounding box center [1150, 483] width 16 height 16
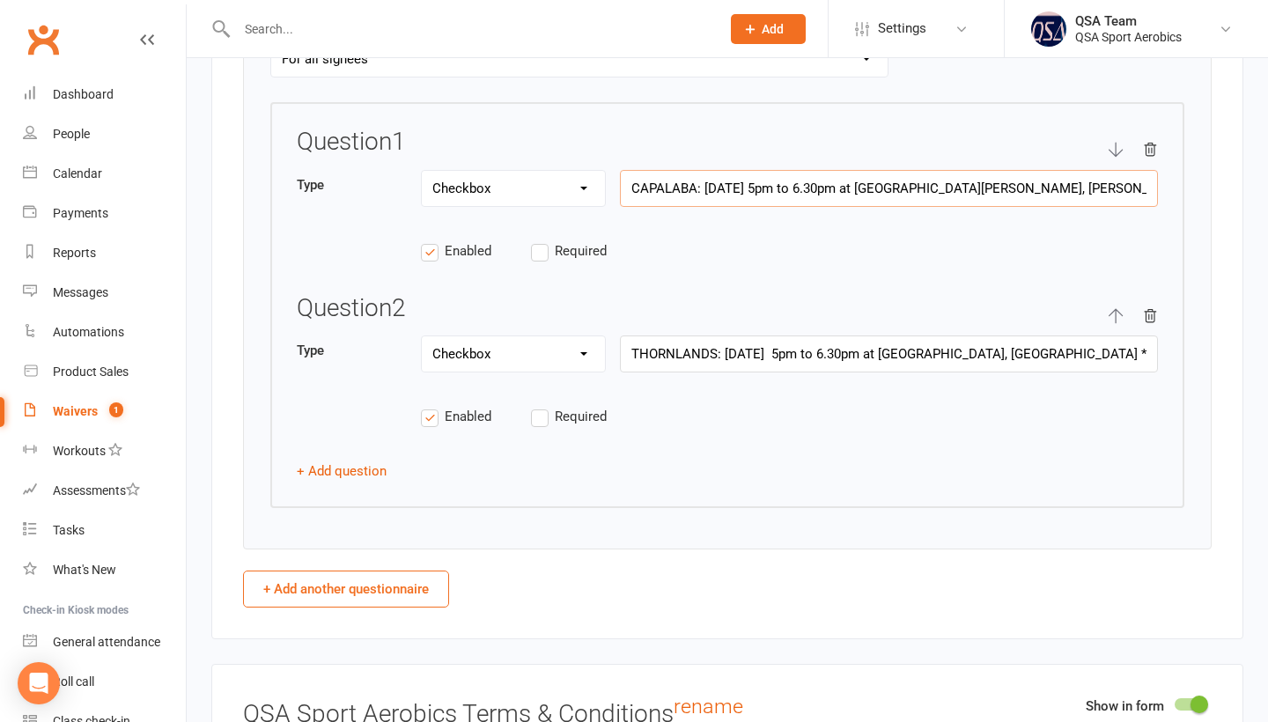
click at [793, 203] on input "CAPALABA: [DATE] 5pm to 6.30pm at [GEOGRAPHIC_DATA][PERSON_NAME], [PERSON_NAME]…" at bounding box center [889, 188] width 538 height 37
click at [792, 203] on input "CAPALABA: [DATE] 5pm to 6.30pm at [GEOGRAPHIC_DATA][PERSON_NAME], [PERSON_NAME]…" at bounding box center [889, 188] width 538 height 37
type input "TRAINING LOCATION OPTION: Please select ONE team selection session / location f…"
type input "CAPALABA: [DATE] 5pm to 6.30pm at [GEOGRAPHIC_DATA][PERSON_NAME], [PERSON_NAME]…"
type input "TRAINING LOCATION OPTION: Please select ONE team selection session / location f…"
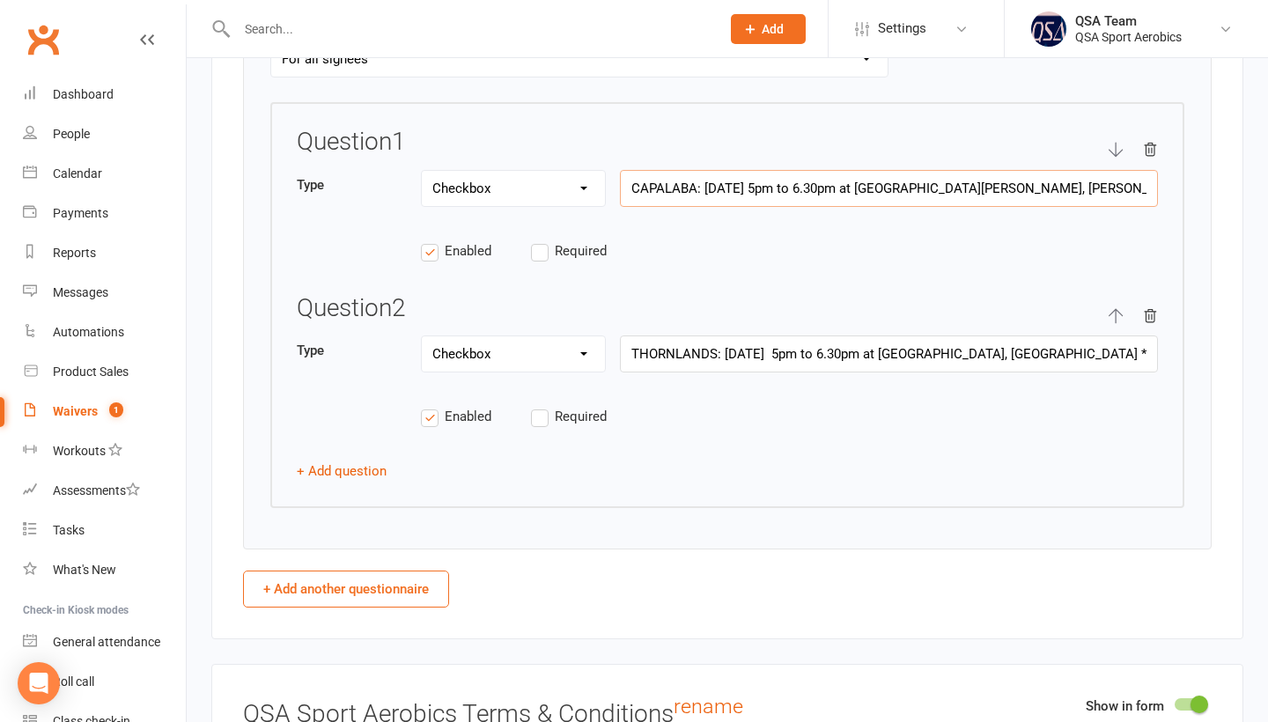
type input "CAPALABA: [DATE] 5pm to 6.30pm at [GEOGRAPHIC_DATA][PERSON_NAME], [PERSON_NAME]…"
type input "TRAINING LOCATION OPTION: Please select ONE team selection session / location f…"
type input "CAPALABA: [DATE] 22r October 5pm to 6.30pm at [GEOGRAPHIC_DATA][PERSON_NAME], […"
type input "TRAINING LOCATION OPTION: Please select ONE team selection session / location f…"
type input "CAPALABA: [DATE] 5pm to 6.30pm at [GEOGRAPHIC_DATA][PERSON_NAME], [PERSON_NAME]…"
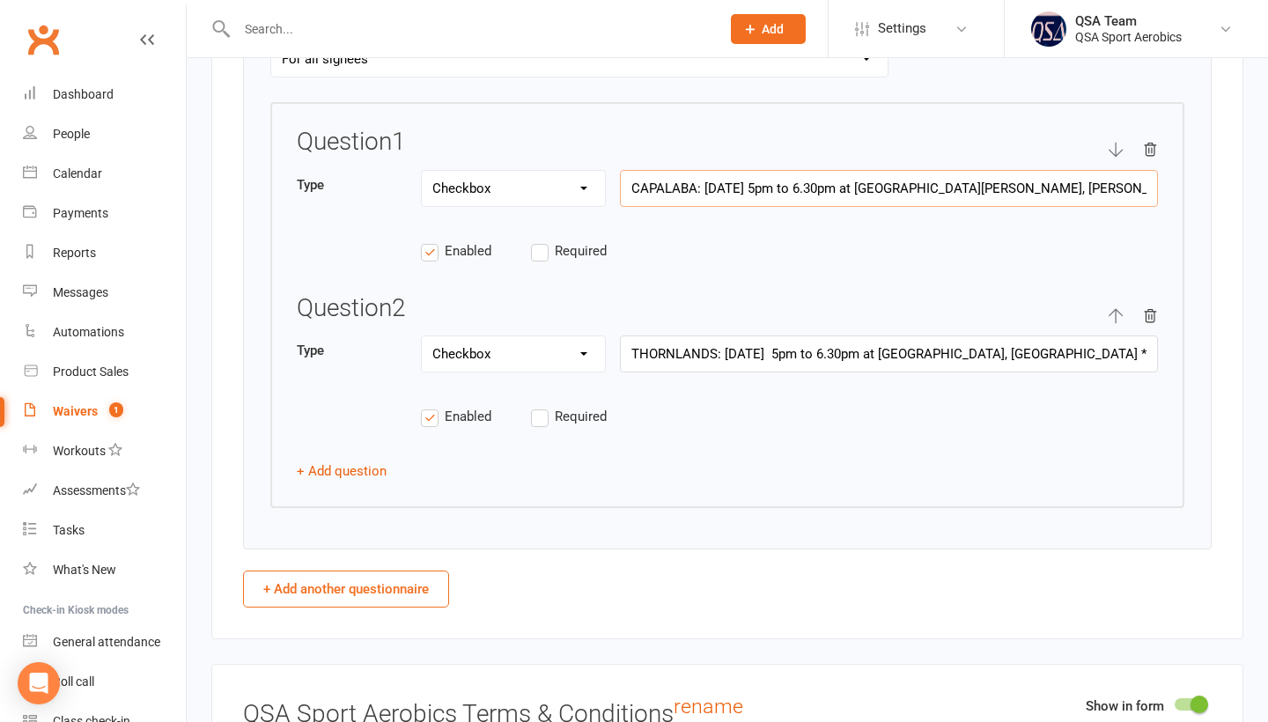
type input "TRAINING LOCATION OPTION: Please select ONE team selection session / location f…"
type input "CAPALABA: [DATE] 22n October 5pm to 6.30pm at [GEOGRAPHIC_DATA][PERSON_NAME], […"
type input "TRAINING LOCATION OPTION: Please select ONE team selection session / location f…"
click at [876, 205] on input "CAPALABA: [DATE] 5pm to 6.30pm at [GEOGRAPHIC_DATA][PERSON_NAME], [PERSON_NAME]…" at bounding box center [889, 188] width 538 height 37
type input "CAPALABA: [DATE] 5pm to 6.30pm at [GEOGRAPHIC_DATA][PERSON_NAME], [PERSON_NAME]…"
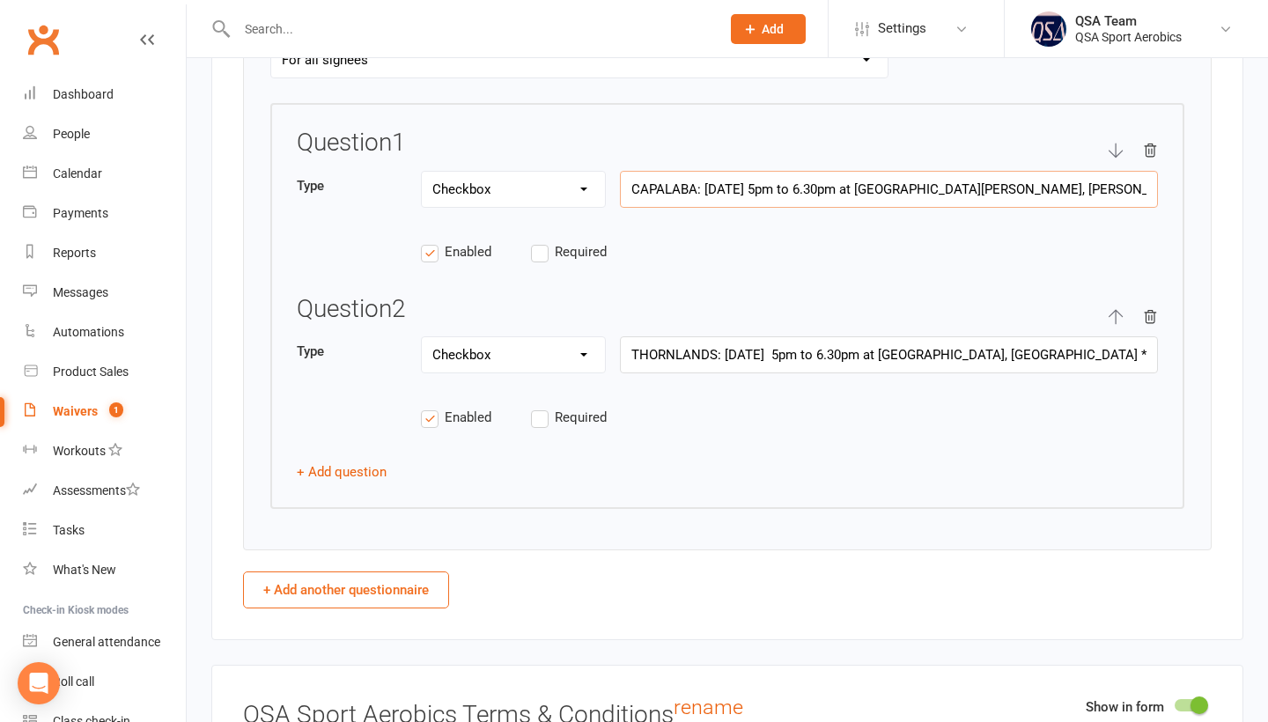
scroll to position [2623, 0]
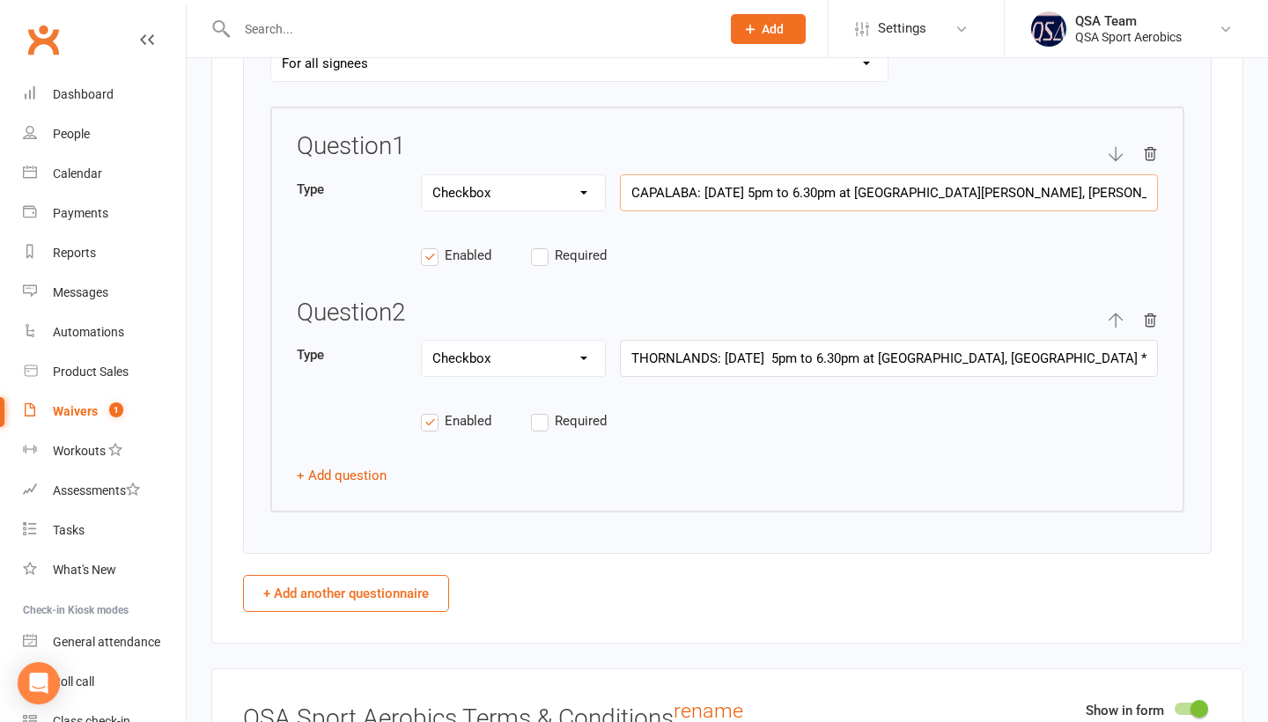
click at [952, 204] on input "CAPALABA: [DATE] 5pm to 6.30pm at [GEOGRAPHIC_DATA][PERSON_NAME], [PERSON_NAME]…" at bounding box center [889, 192] width 538 height 37
click at [803, 208] on input "CAPALABA: [DATE] 5pm to 6.30pm at [GEOGRAPHIC_DATA][PERSON_NAME], [PERSON_NAME]…" at bounding box center [889, 193] width 538 height 37
click at [857, 208] on input "CAPALABA: [DATE] 5pm to 6.30pm at [GEOGRAPHIC_DATA][PERSON_NAME], [PERSON_NAME]…" at bounding box center [889, 193] width 538 height 37
type input "TRAINING LOCATION OPTION: Please select ONE team selection session / location f…"
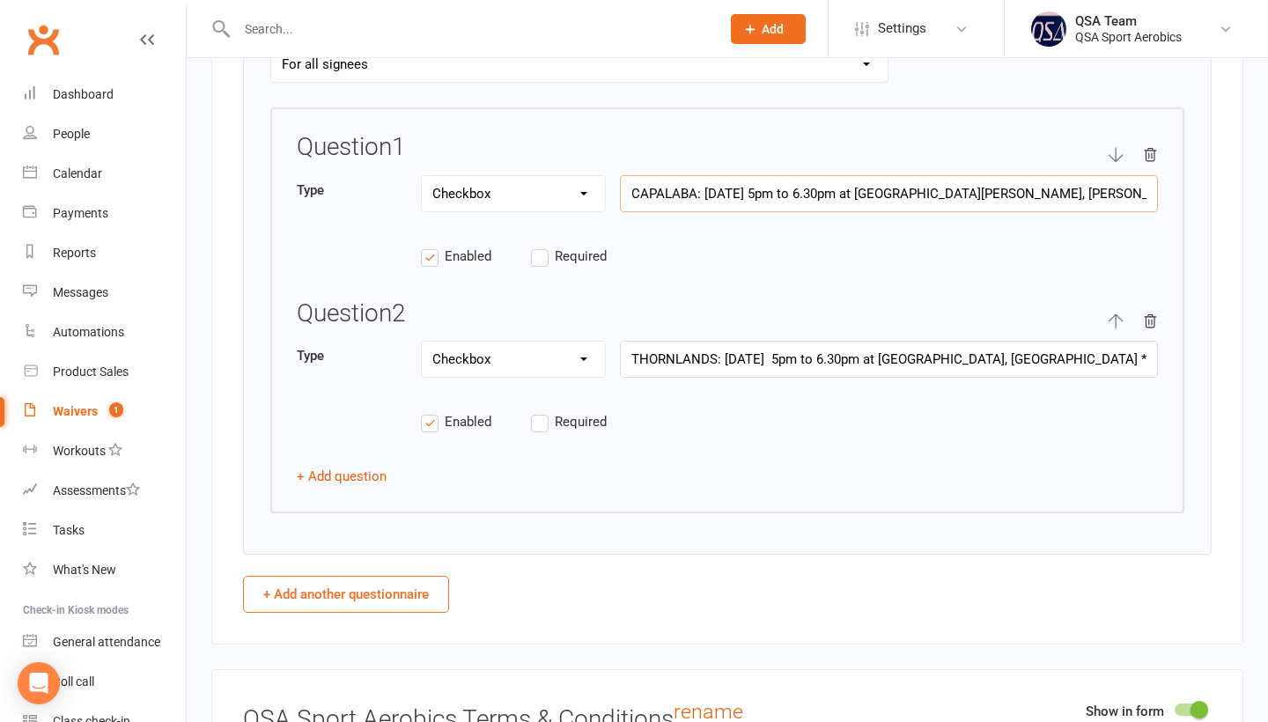
type input "CAPALABA: [DATE]5pm to 6.30pm at [GEOGRAPHIC_DATA][PERSON_NAME], [PERSON_NAME],…"
type input "TRAINING LOCATION OPTION: Please select ONE team selection session / location f…"
type input "CAPALABA: [DATE] 22nd Octobe5pm to 6.30pm at [GEOGRAPHIC_DATA][PERSON_NAME], [P…"
type input "TRAINING LOCATION OPTION: Please select ONE team selection session / location f…"
type input "CAPALABA: [DATE] 22nd Octob5pm to 6.30pm at [GEOGRAPHIC_DATA][PERSON_NAME], [PE…"
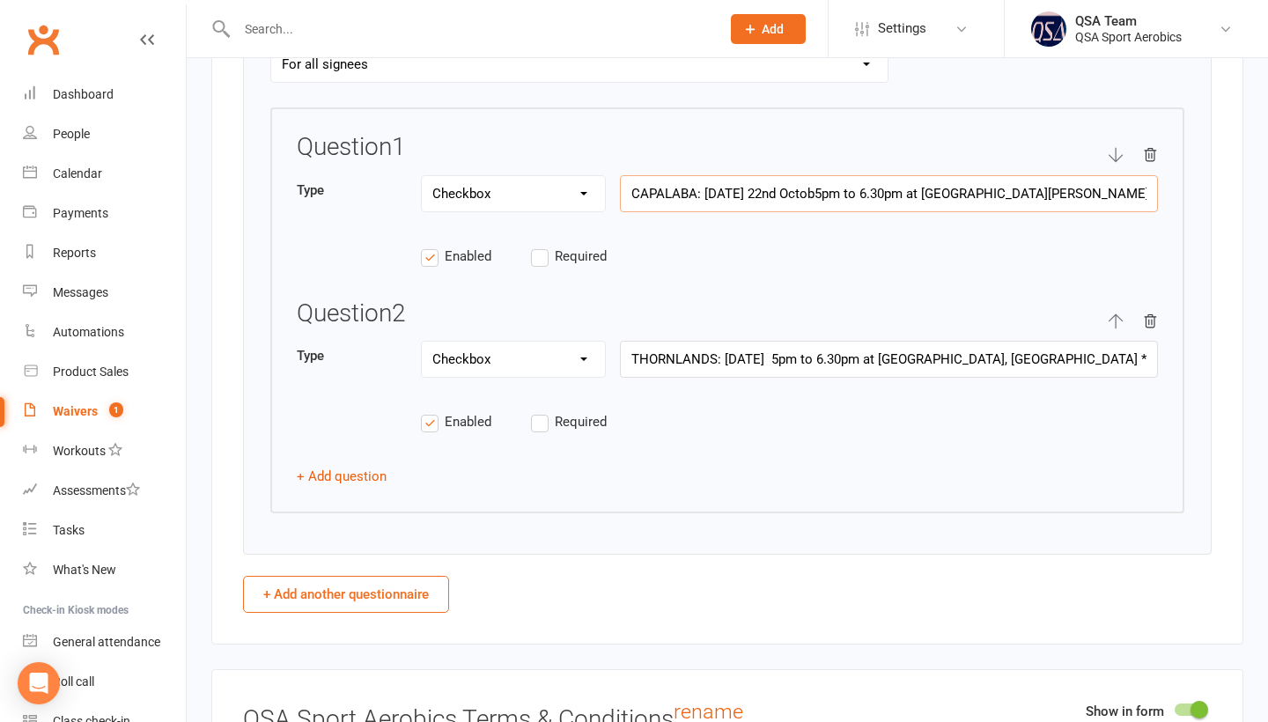
type input "TRAINING LOCATION OPTION: Please select ONE team selection session / location f…"
type input "CAPALABA: [DATE] 22nd Octo5pm to 6.30pm at [GEOGRAPHIC_DATA][PERSON_NAME], [PER…"
type input "TRAINING LOCATION OPTION: Please select ONE team selection session / location f…"
type input "CAPALABA: [DATE]5pm to 6.30pm at [GEOGRAPHIC_DATA][PERSON_NAME], [PERSON_NAME],…"
type input "TRAINING LOCATION OPTION: Please select ONE team selection session / location f…"
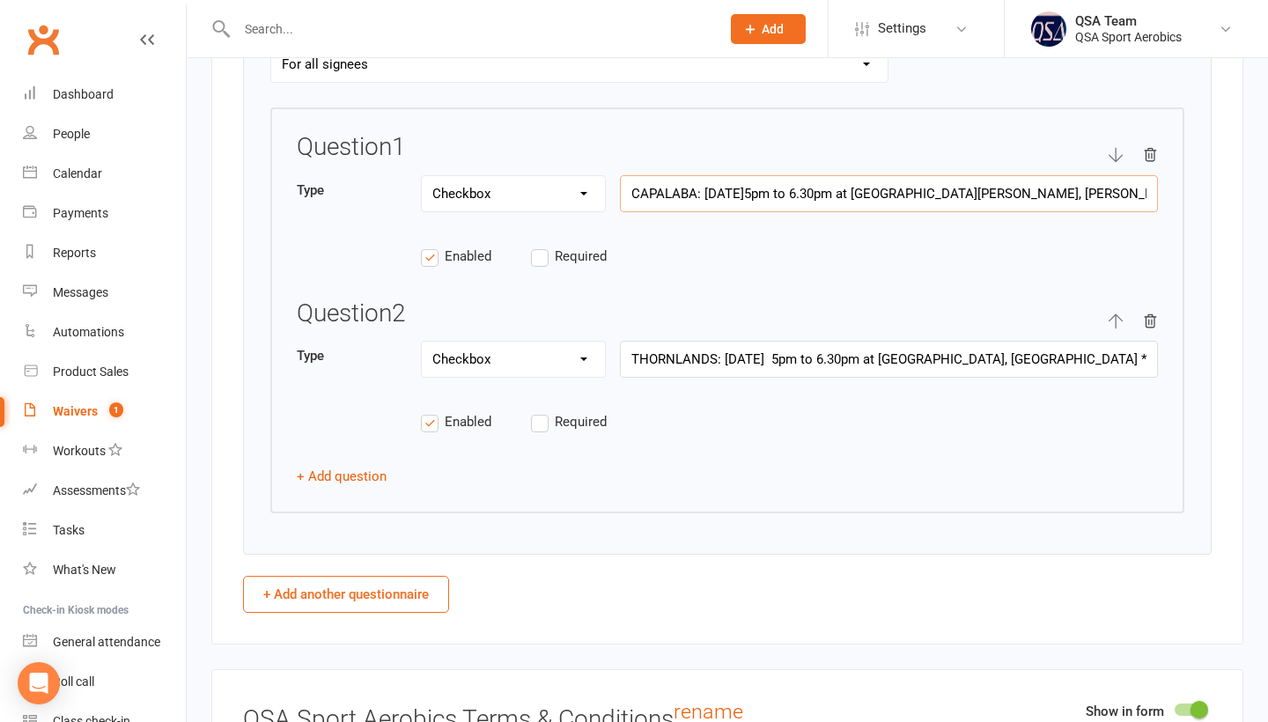
type input "CAPALABA: [DATE] 22nd Oc5pm to 6.30pm at [GEOGRAPHIC_DATA][PERSON_NAME], [PERSO…"
type input "TRAINING LOCATION OPTION: Please select ONE team selection session / location f…"
type input "CAPALABA: [DATE] 22nd O5pm to 6.30pm at [GEOGRAPHIC_DATA][PERSON_NAME], [PERSON…"
type input "TRAINING LOCATION OPTION: Please select ONE team selection session / location f…"
type input "CAPALABA: [DATE] 22nd 5pm to 6.30pm at [GEOGRAPHIC_DATA][PERSON_NAME], [PERSON_…"
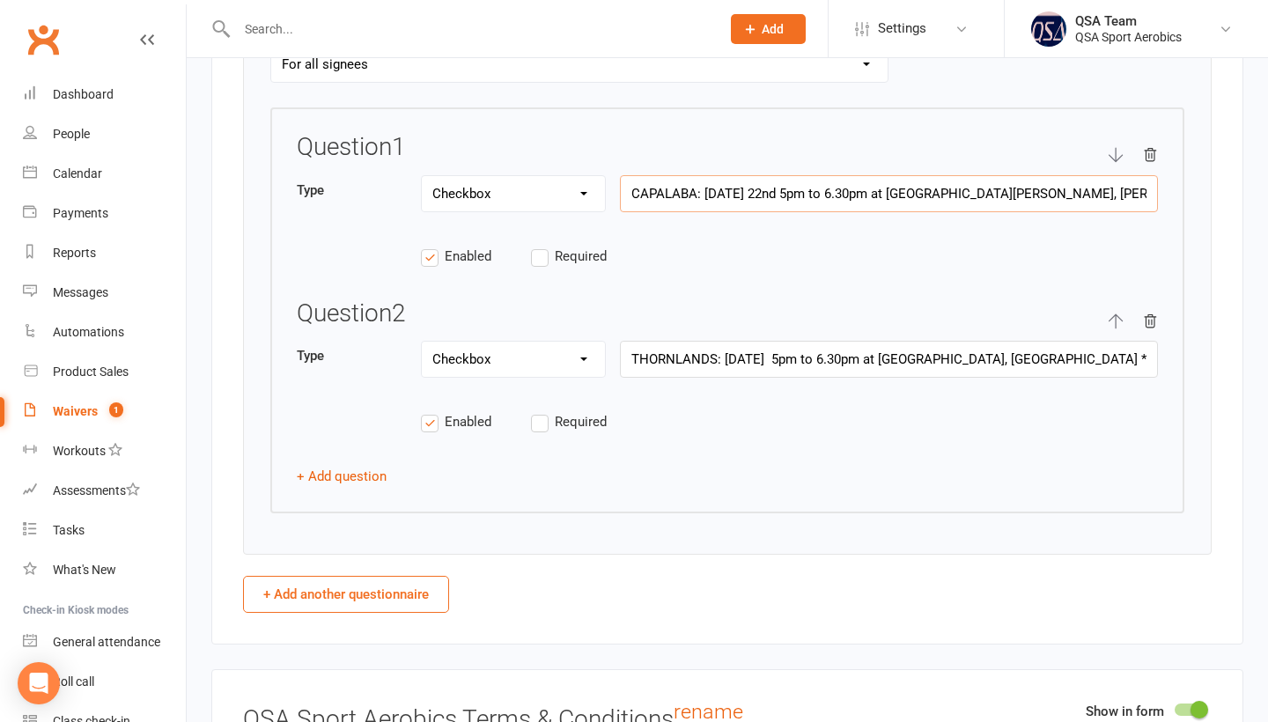
type input "TRAINING LOCATION OPTION: Please select ONE team selection session / location f…"
type input "CAPALABA: [DATE] 22nd &5pm to 6.30pm at [GEOGRAPHIC_DATA][PERSON_NAME], [PERSON…"
type input "TRAINING LOCATION OPTION: Please select ONE team selection session / location f…"
type input "CAPALABA: [DATE] 22nd & 5pm to 6.30pm at [GEOGRAPHIC_DATA][PERSON_NAME], [PERSO…"
type input "TRAINING LOCATION OPTION: Please select ONE team selection session / location f…"
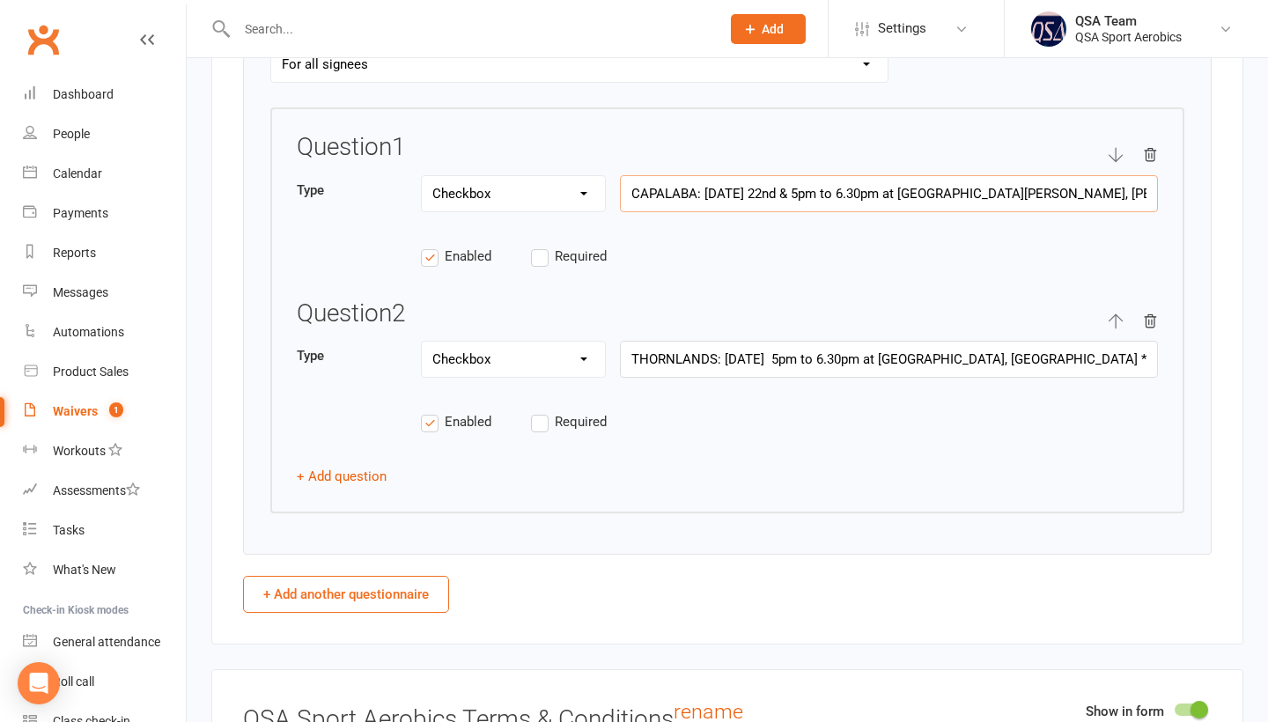
type input "CAPALABA: [DATE] 22nd & 25pm to 6.30pm at [GEOGRAPHIC_DATA][PERSON_NAME], [PERS…"
type input "TRAINING LOCATION OPTION: Please select ONE team selection session / location f…"
type input "CAPALABA: [DATE] 22nd & 295pm to 6.30pm at [GEOGRAPHIC_DATA][PERSON_NAME], [PER…"
type input "TRAINING LOCATION OPTION: Please select ONE team selection session / location f…"
type input "CAPALABA: [DATE] 22nd & 29t5pm to 6.30pm at [GEOGRAPHIC_DATA][PERSON_NAME], [PE…"
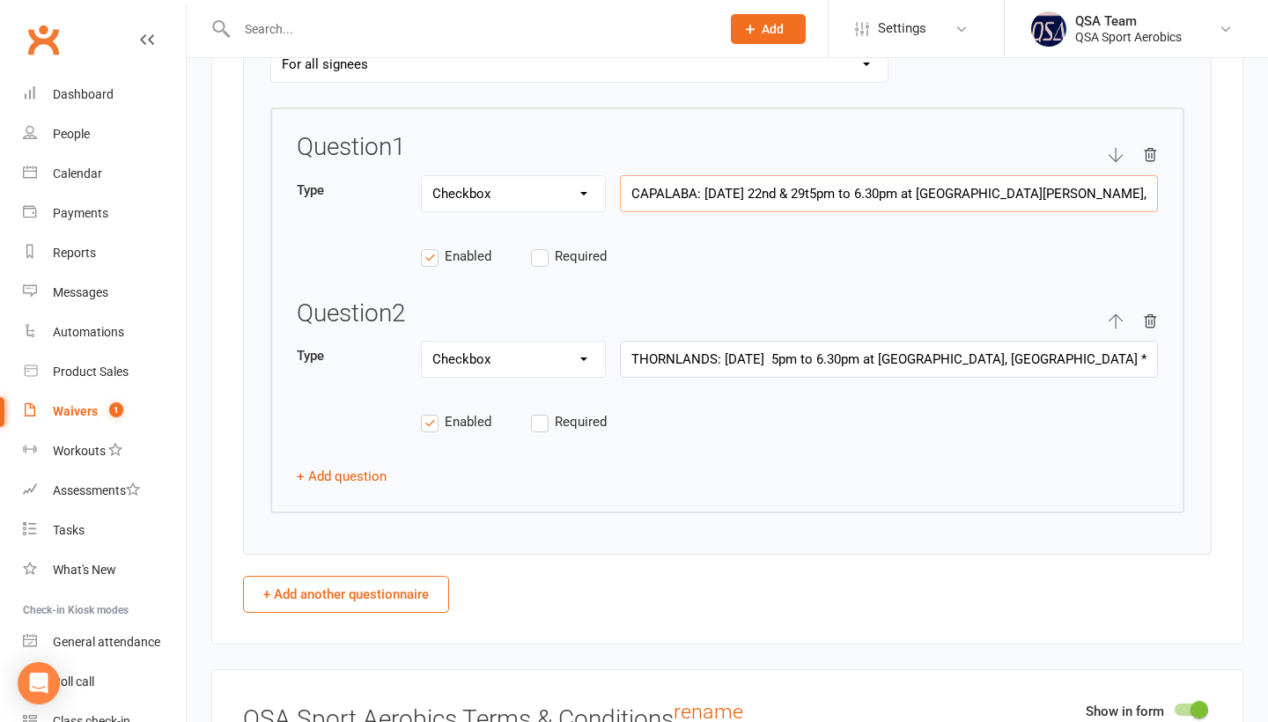
type input "TRAINING LOCATION OPTION: Please select ONE team selection session / location f…"
type input "CAPALABA: [DATE] 22nd & 29th5pm to 6.30pm at [GEOGRAPHIC_DATA][PERSON_NAME], [P…"
type input "TRAINING LOCATION OPTION: Please select ONE team selection session / location f…"
type input "CAPALABA: [DATE] 22nd & 29th 5pm to 6.30pm at [GEOGRAPHIC_DATA][PERSON_NAME], […"
type input "TRAINING LOCATION OPTION: Please select ONE team selection session / location f…"
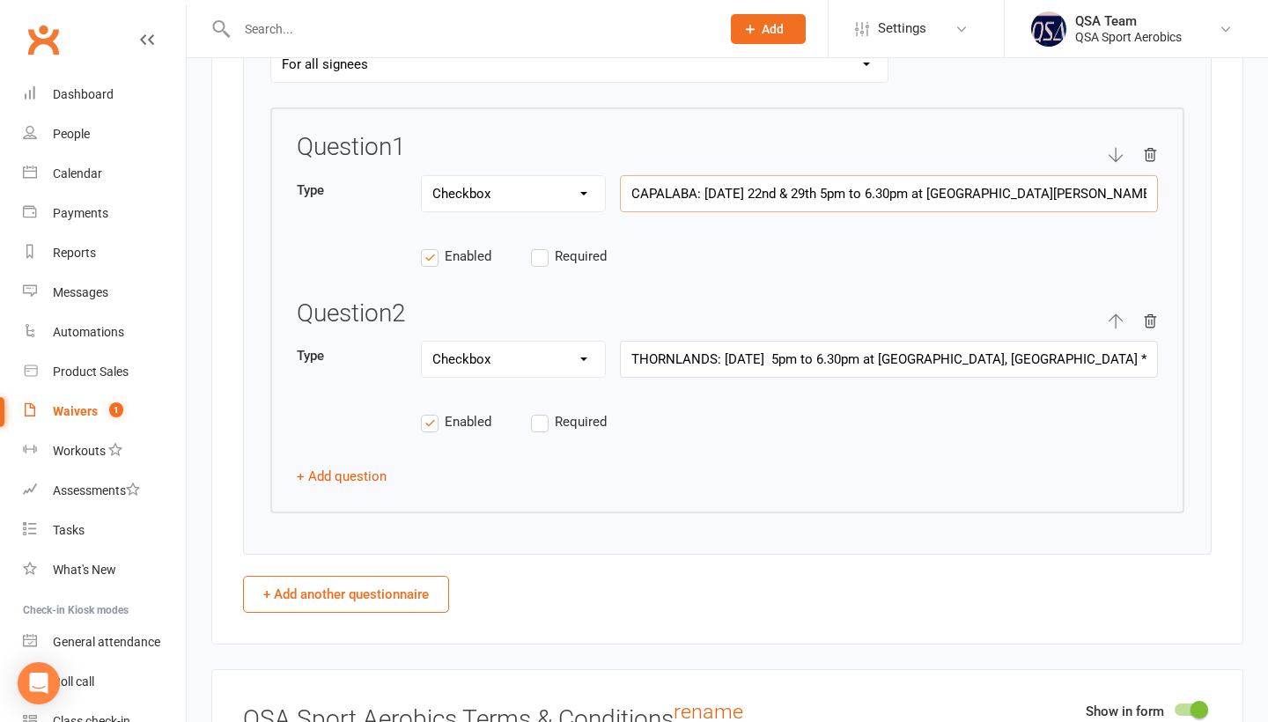
type input "CAPALABA: [DATE] 22nd & 29th O5pm to 6.30pm at [GEOGRAPHIC_DATA][PERSON_NAME], …"
type input "TRAINING LOCATION OPTION: Please select ONE team selection session / location f…"
type input "CAPALABA: [DATE] 22nd & 29th OC5pm to 6.30pm at [GEOGRAPHIC_DATA][PERSON_NAME],…"
type input "TRAINING LOCATION OPTION: Please select ONE team selection session / location f…"
type input "CAPALABA: [DATE] 22nd & 29th O5pm to 6.30pm at [GEOGRAPHIC_DATA][PERSON_NAME], …"
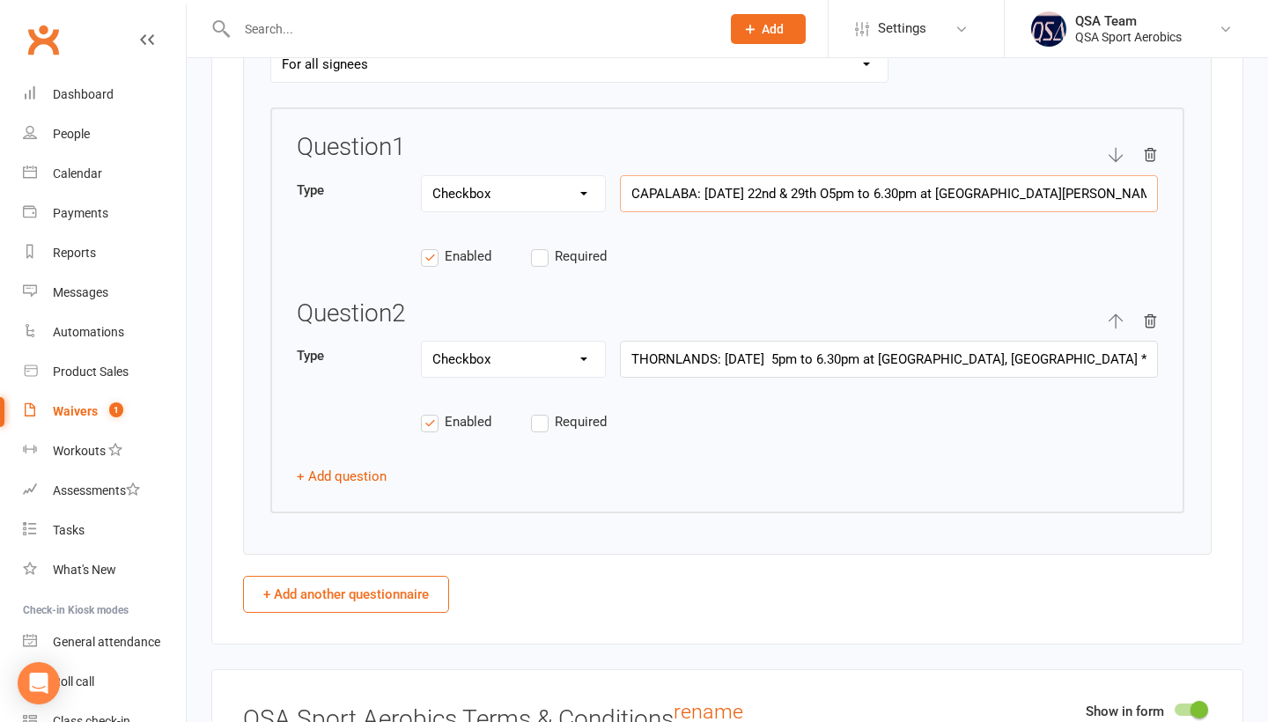
type input "TRAINING LOCATION OPTION: Please select ONE team selection session / location f…"
type input "CAPALABA: [DATE] 22nd & 29th Oc5pm to 6.30pm at [GEOGRAPHIC_DATA][PERSON_NAME],…"
type input "TRAINING LOCATION OPTION: Please select ONE team selection session / location f…"
type input "CAPALABA: [DATE] 22nd & [DATE]5pm to 6.30pm at [GEOGRAPHIC_DATA][PERSON_NAME], …"
type input "TRAINING LOCATION OPTION: Please select ONE team selection session / location f…"
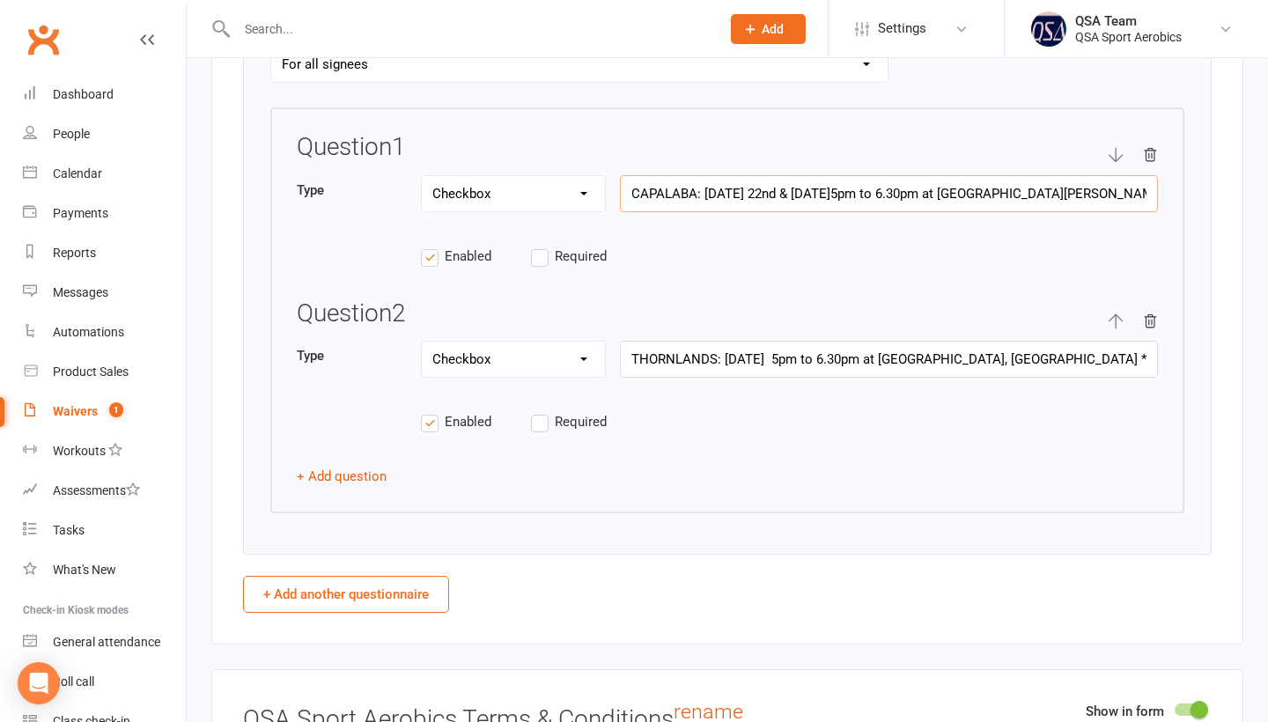
type input "CAPALABA: [DATE] 22nd & 29th Octo5pm to 6.30pm at [GEOGRAPHIC_DATA][PERSON_NAME…"
type input "TRAINING LOCATION OPTION: Please select ONE team selection session / location f…"
type input "CAPALABA: [DATE] 22nd & 29th Octob5pm to 6.30pm at [GEOGRAPHIC_DATA][PERSON_NAM…"
type input "TRAINING LOCATION OPTION: Please select ONE team selection session / location f…"
type input "CAPALABA: [DATE] 22nd & 29th Octobe5pm to 6.30pm at [GEOGRAPHIC_DATA][PERSON_NA…"
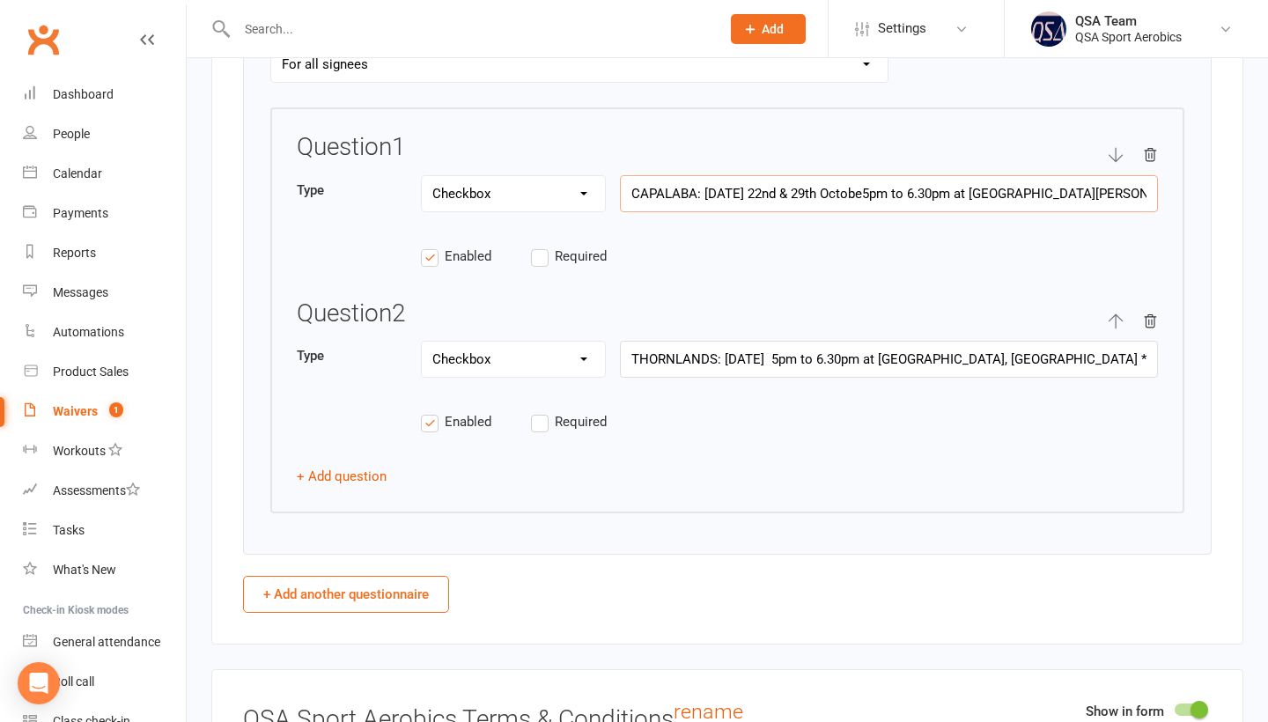
type input "TRAINING LOCATION OPTION: Please select ONE team selection session / location f…"
type input "CAPALABA: [DATE] 22nd & [DATE]5pm to 6.30pm at [GEOGRAPHIC_DATA][PERSON_NAME], …"
type input "TRAINING LOCATION OPTION: Please select ONE team selection session / location f…"
type input "CAPALABA: [DATE] & [DATE] 5pm to 6.30pm at [GEOGRAPHIC_DATA][PERSON_NAME], [PER…"
click at [881, 232] on div "Type Text Select Checkbox CAPALABA: [DATE] & [DATE] 5pm to 6.30pm at [GEOGRAPHI…" at bounding box center [727, 203] width 861 height 56
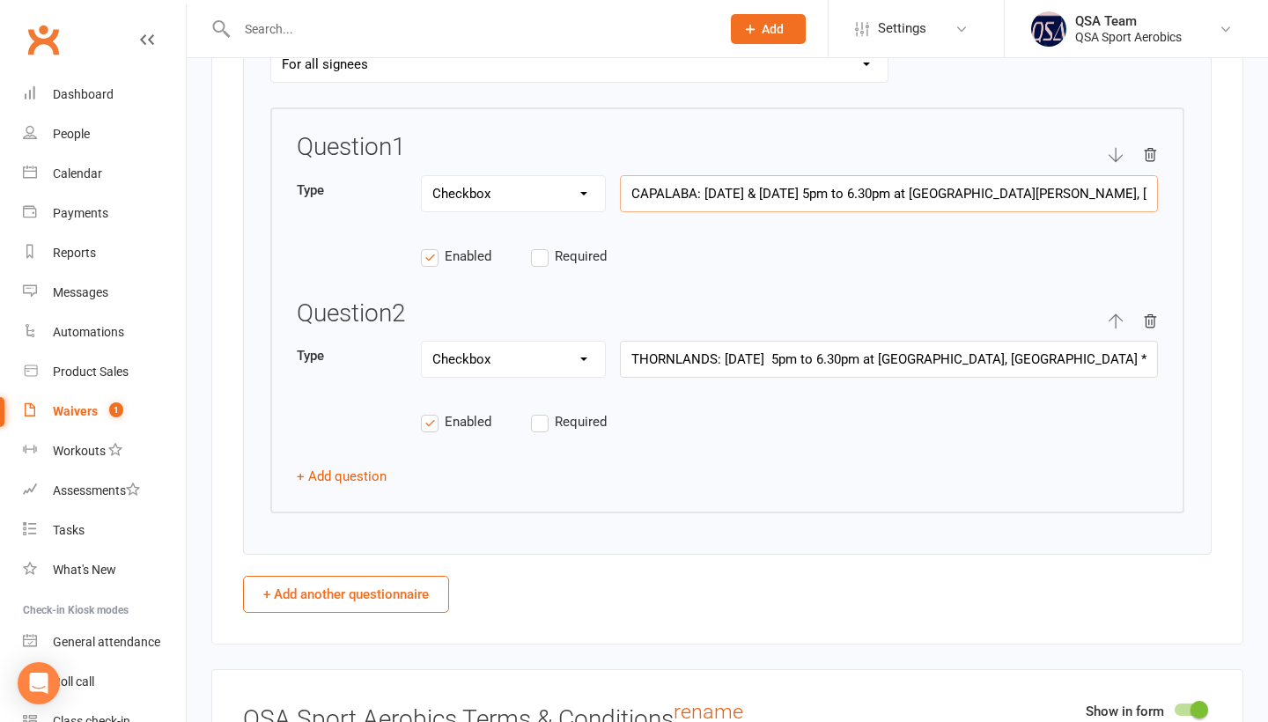
drag, startPoint x: 898, startPoint y: 207, endPoint x: 979, endPoint y: 210, distance: 80.2
click at [977, 209] on input "CAPALABA: [DATE] & [DATE] 5pm to 6.30pm at [GEOGRAPHIC_DATA][PERSON_NAME], [PER…" at bounding box center [889, 193] width 538 height 37
click at [993, 209] on input "CAPALABA: [DATE] & [DATE] 5pm to 6.30pm at [GEOGRAPHIC_DATA][PERSON_NAME], [PER…" at bounding box center [889, 193] width 538 height 37
click at [988, 209] on input "CAPALABA: [DATE] & [DATE] 5pm to 6.30pm at [GEOGRAPHIC_DATA][PERSON_NAME], [PER…" at bounding box center [889, 193] width 538 height 37
click at [789, 378] on input "THORNLANDS: [DATE] 5pm to 6.30pm at [GEOGRAPHIC_DATA], [GEOGRAPHIC_DATA] *Turni…" at bounding box center [889, 359] width 538 height 37
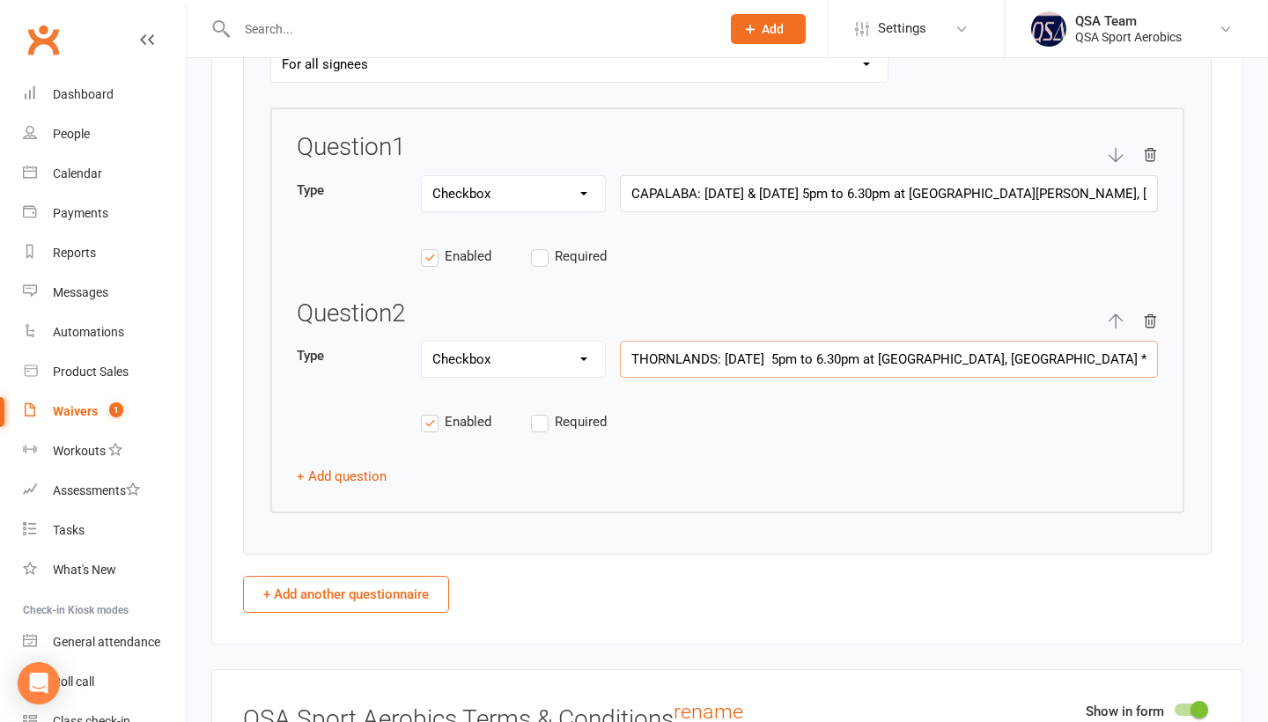
type input "TRAINING LOCATION OPTION: Please select ONE team selection session / location f…"
type input "[GEOGRAPHIC_DATA]: [DATE] 5pm to 6.30pm at [GEOGRAPHIC_DATA], [GEOGRAPHIC_DATA]…"
type input "TRAINING LOCATION OPTION: Please select ONE team selection session / location f…"
type input "[GEOGRAPHIC_DATA]: [DATE] 5pm to 6.30pm at [GEOGRAPHIC_DATA], [GEOGRAPHIC_DATA]…"
type input "TRAINING LOCATION OPTION: Please select ONE team selection session / location f…"
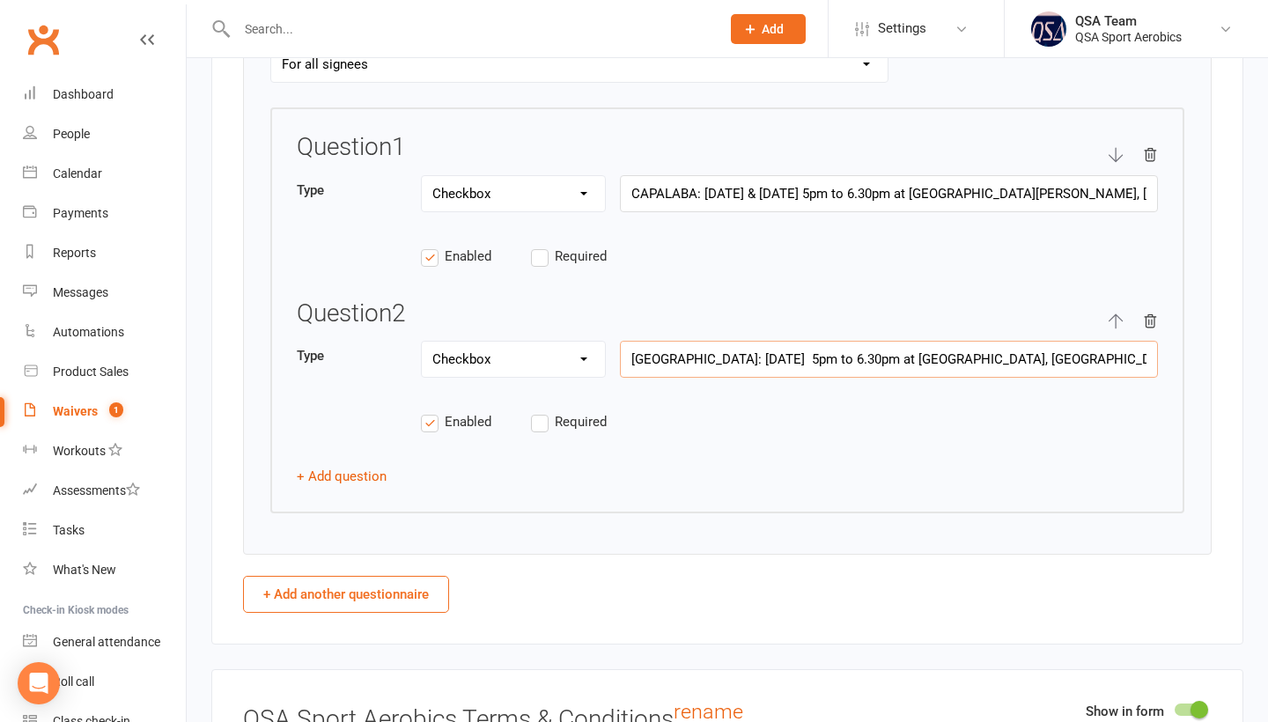
type input "[GEOGRAPHIC_DATA]: [DATE] 21t October 5pm to 6.30pm at [GEOGRAPHIC_DATA], [GEOG…"
type input "TRAINING LOCATION OPTION: Please select ONE team selection session / location f…"
type input "[GEOGRAPHIC_DATA]: [DATE] 5pm to 6.30pm at [GEOGRAPHIC_DATA], [GEOGRAPHIC_DATA]…"
type input "TRAINING LOCATION OPTION: Please select ONE team selection session / location f…"
type input "[GEOGRAPHIC_DATA]: [DATE] 21s October 5pm to 6.30pm at [GEOGRAPHIC_DATA], [GEOG…"
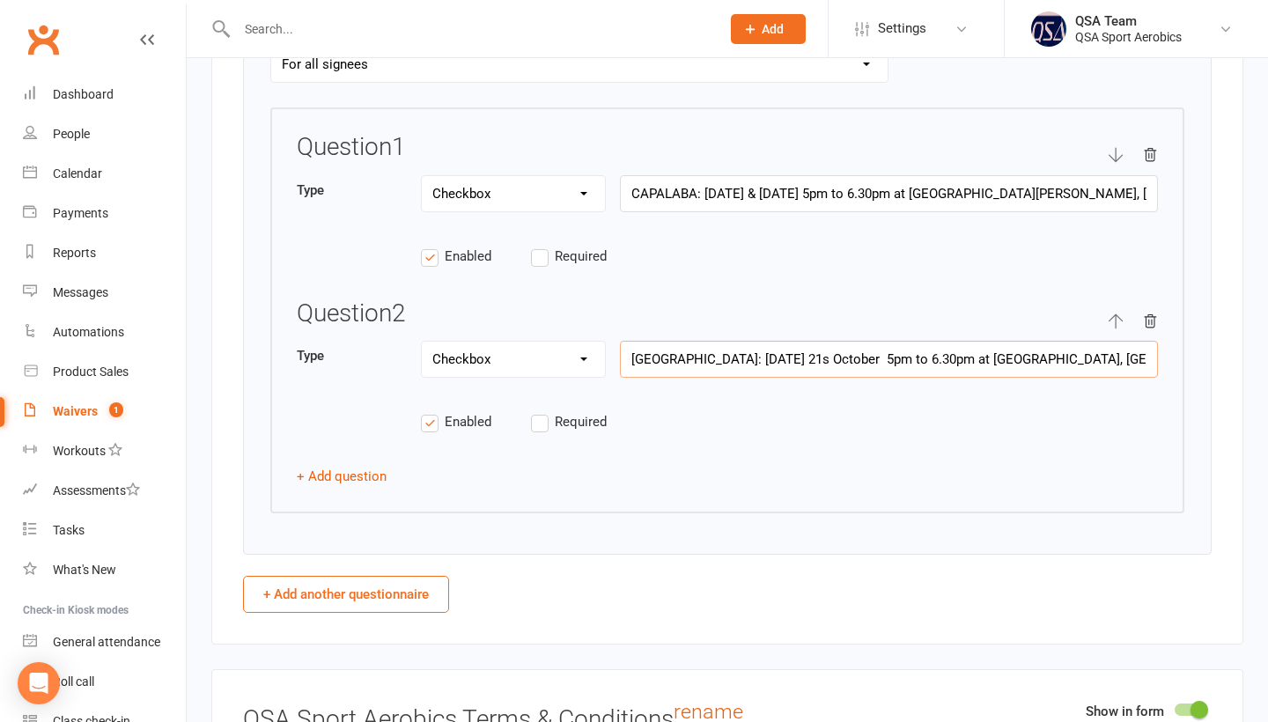
type input "TRAINING LOCATION OPTION: Please select ONE team selection session / location f…"
type input "[GEOGRAPHIC_DATA]: [DATE] 5pm to 6.30pm at [GEOGRAPHIC_DATA], [GEOGRAPHIC_DATA]…"
type input "TRAINING LOCATION OPTION: Please select ONE team selection session / location f…"
type input "[GEOGRAPHIC_DATA]: [DATE] 5pm to 6.30pm at [GEOGRAPHIC_DATA], [GEOGRAPHIC_DATA]…"
type input "TRAINING LOCATION OPTION: Please select ONE team selection session / location f…"
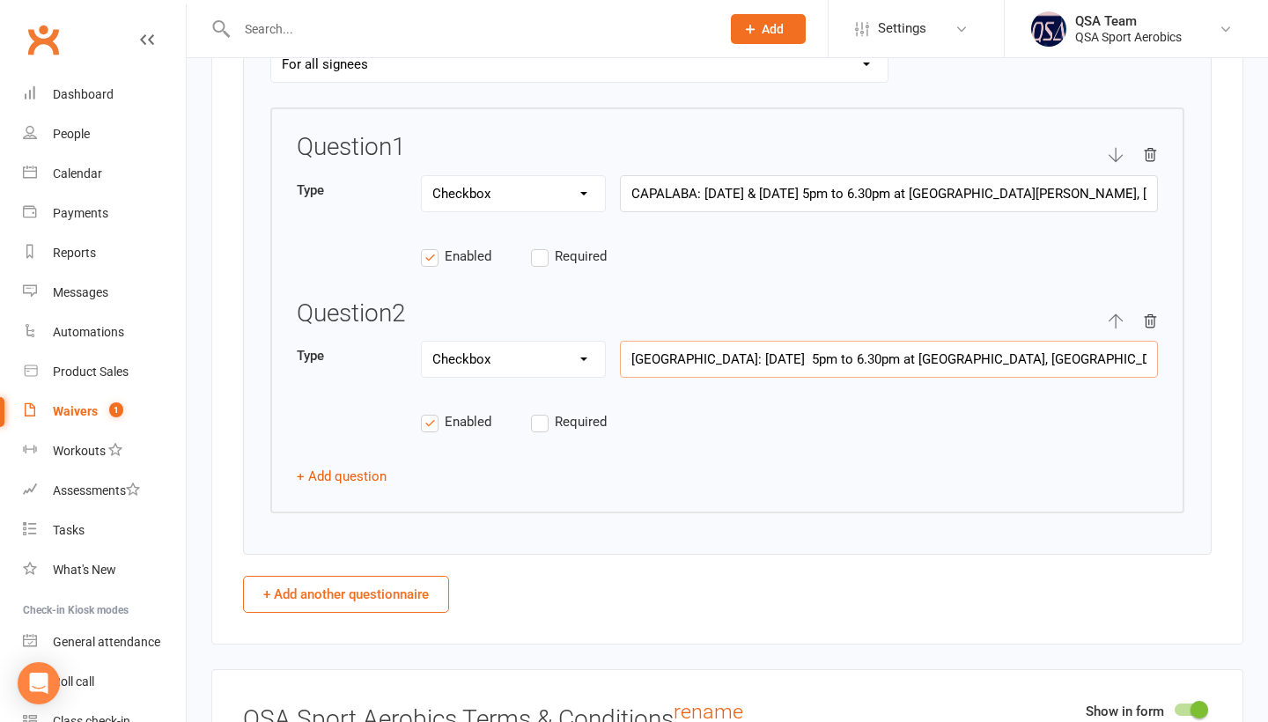
type input "[GEOGRAPHIC_DATA]: [DATE] 21st & October 5pm to 6.30pm at [GEOGRAPHIC_DATA], [G…"
type input "TRAINING LOCATION OPTION: Please select ONE team selection session / location f…"
type input "[GEOGRAPHIC_DATA]: [DATE] 21st & October 5pm to 6.30pm at [GEOGRAPHIC_DATA], [G…"
type input "TRAINING LOCATION OPTION: Please select ONE team selection session / location f…"
type input "THORNLANDS: [DATE] 21st & [DATE] 5pm to 6.30pm at [GEOGRAPHIC_DATA], [GEOGRAPHI…"
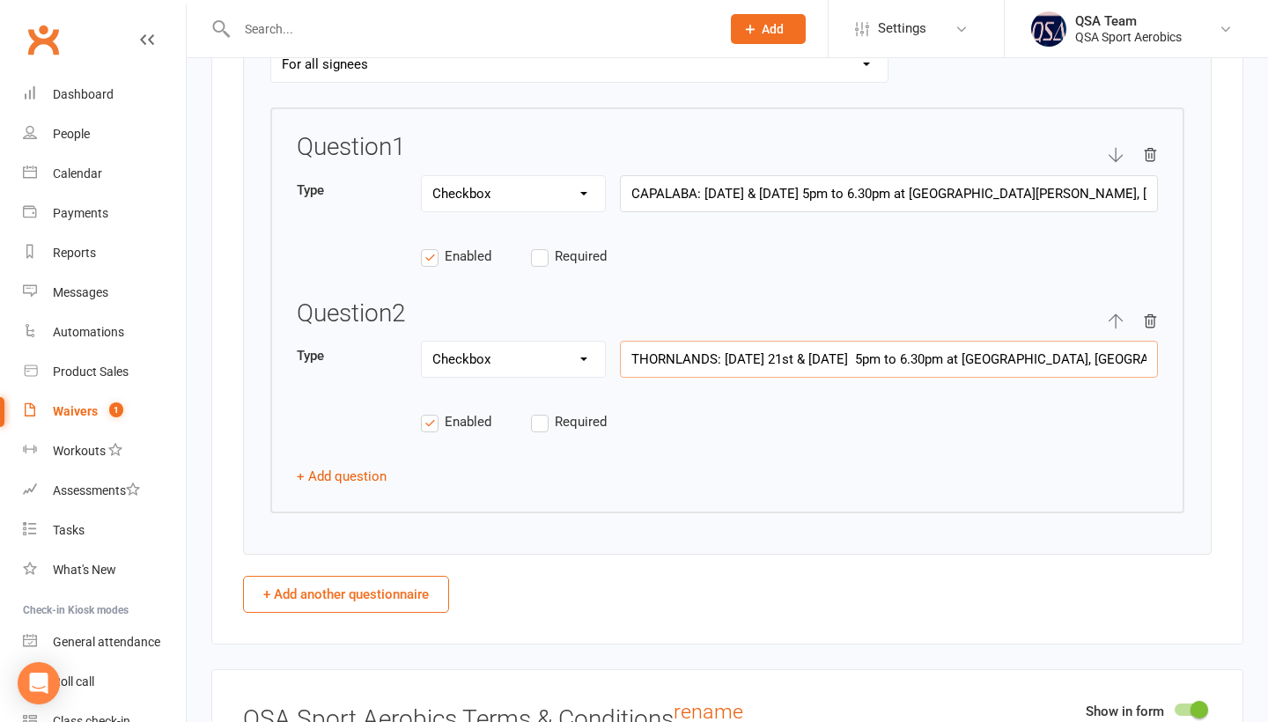
type input "TRAINING LOCATION OPTION: Please select ONE team selection session / location f…"
type input "[GEOGRAPHIC_DATA]: [DATE] & [DATE] 5pm to 6.30pm at [GEOGRAPHIC_DATA], [GEOGRAP…"
type input "TRAINING LOCATION OPTION: Please select ONE team selection session / location f…"
type input "THORNLANDS: [DATE] 21st & 28t October 5pm to 6.30pm at [GEOGRAPHIC_DATA], [GEOG…"
type input "TRAINING LOCATION OPTION: Please select ONE team selection session / location f…"
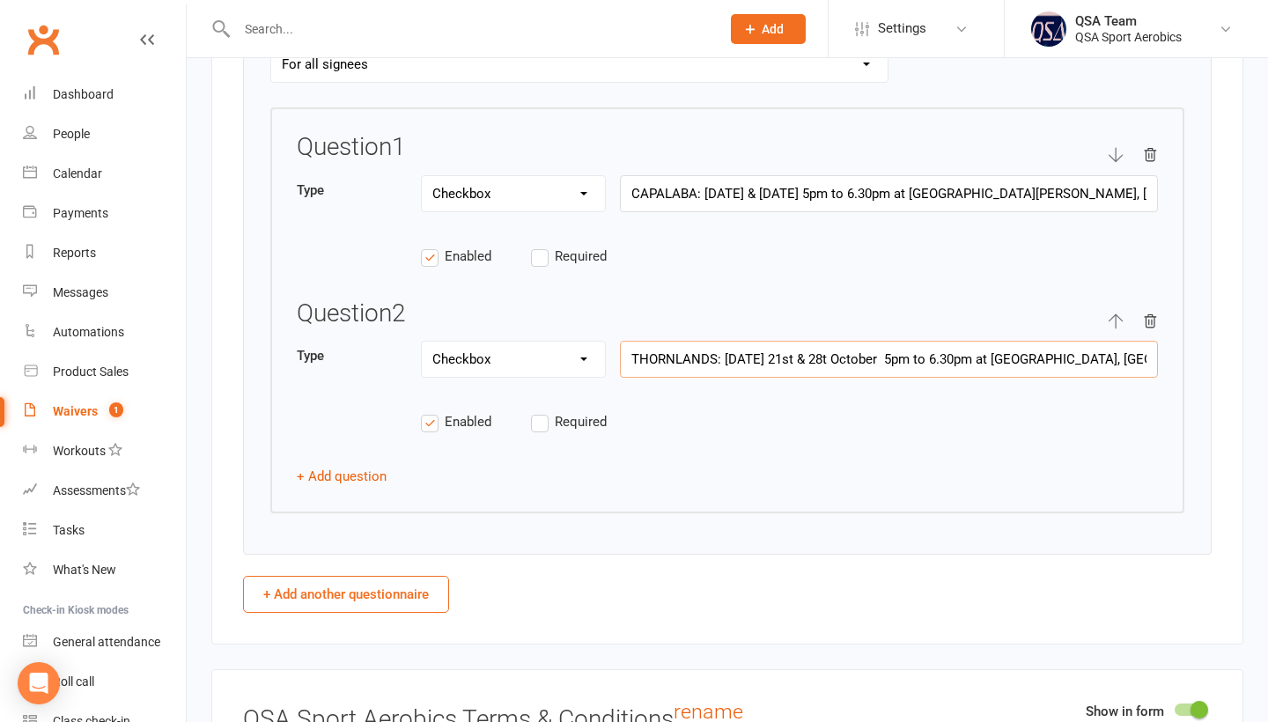
type input "[GEOGRAPHIC_DATA]: [DATE] & [DATE] 5pm to 6.30pm at [GEOGRAPHIC_DATA], [GEOGRAP…"
type input "TRAINING LOCATION OPTION: Please select ONE team selection session / location f…"
type input "[GEOGRAPHIC_DATA]: [DATE] & [DATE] 5pm to 6.30pm at [GEOGRAPHIC_DATA], [GEOGRAP…"
type input "TRAINING LOCATION OPTION: Please select ONE team selection session / location f…"
type input "[GEOGRAPHIC_DATA]: [DATE] & [DATE] 5pm to 6.30pm at [GEOGRAPHIC_DATA], [GEOGRAP…"
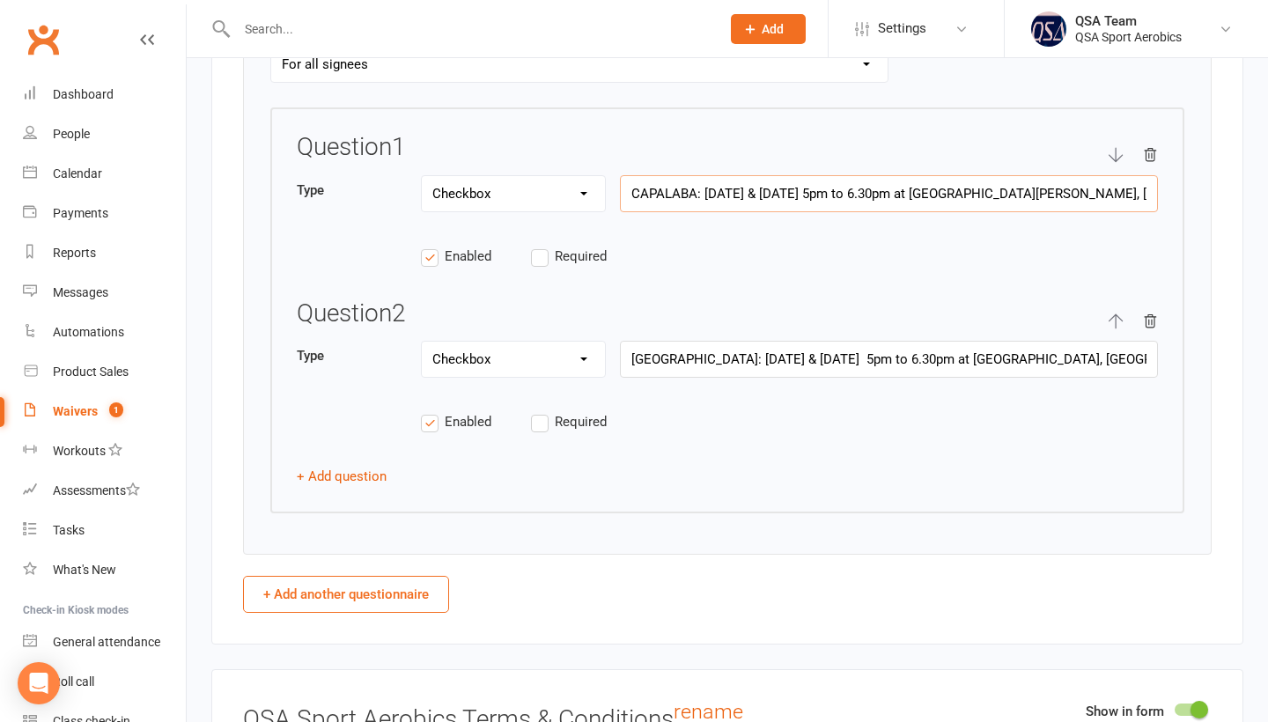
click at [982, 205] on input "CAPALABA: [DATE] & [DATE] 5pm to 6.30pm at [GEOGRAPHIC_DATA][PERSON_NAME], [PER…" at bounding box center [889, 193] width 538 height 37
click at [691, 496] on div "Question 1 Type Text Select Checkbox CAPALABA: [DATE] & [DATE] 5pm to 6.30pm at…" at bounding box center [727, 310] width 914 height 407
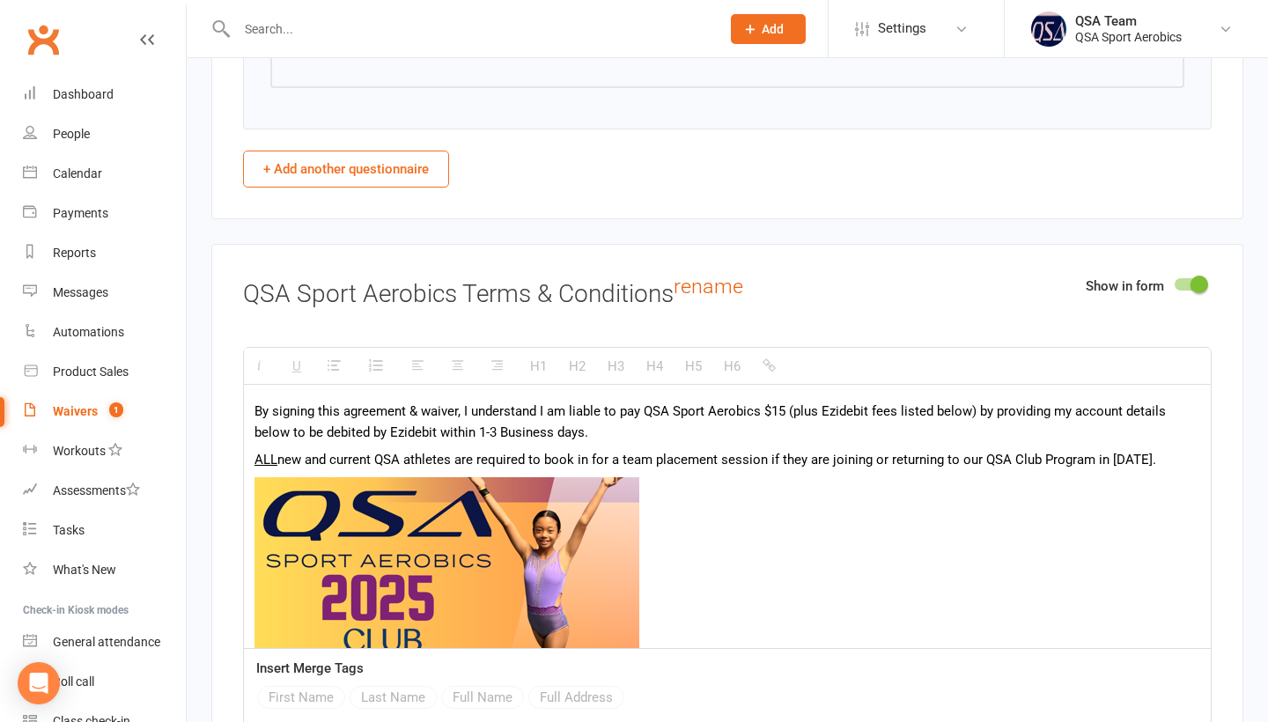
scroll to position [47, 0]
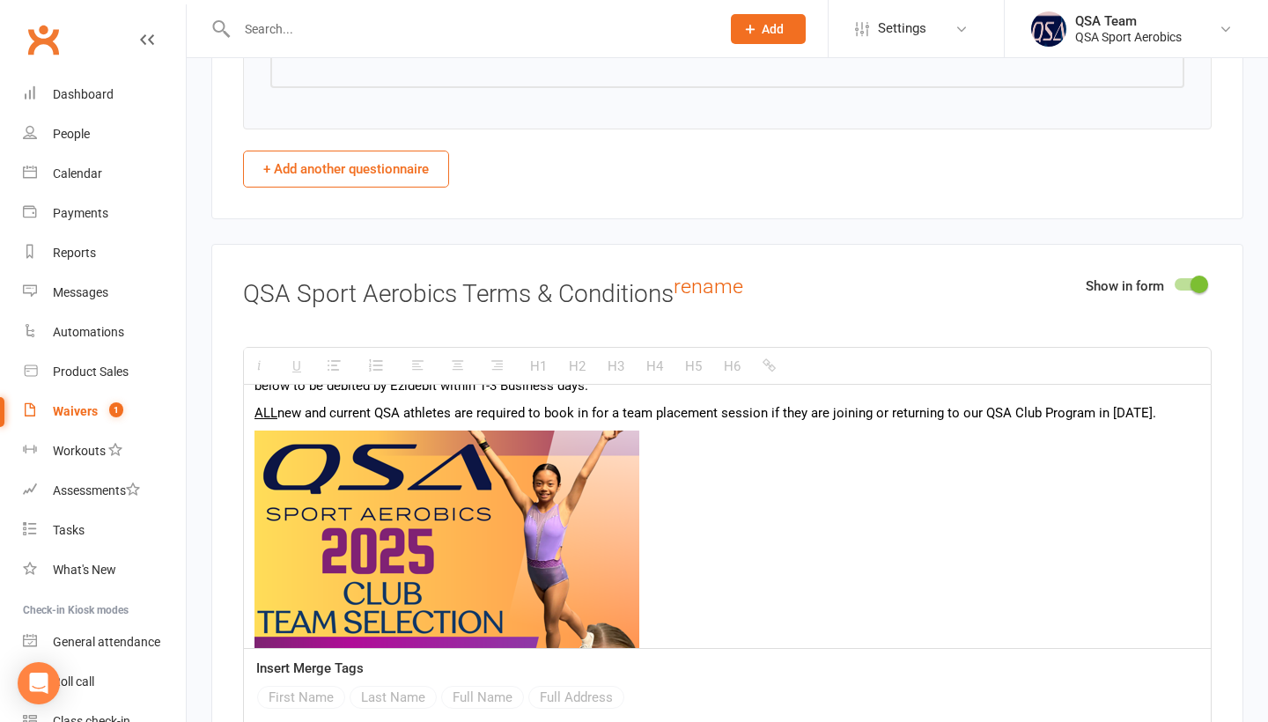
click at [1135, 424] on p "ALL new and current QSA athletes are required to book in for a team placement s…" at bounding box center [728, 413] width 946 height 21
click at [1136, 470] on p at bounding box center [728, 708] width 946 height 554
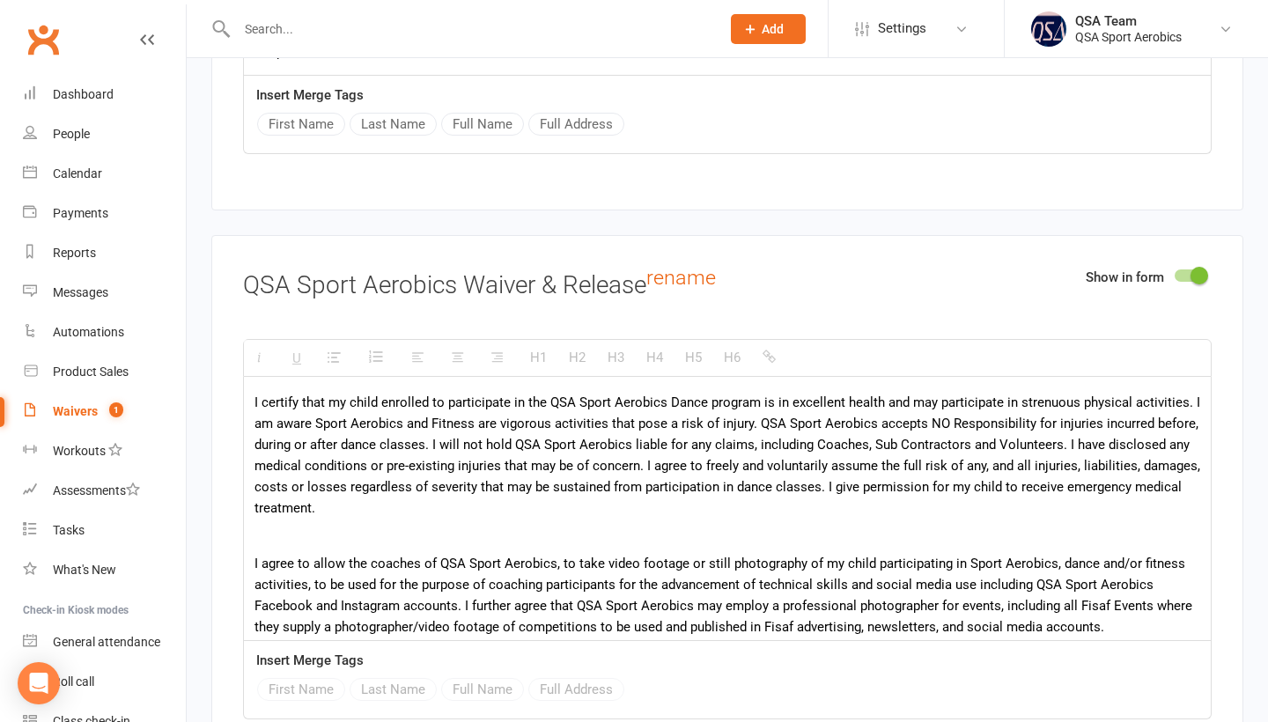
scroll to position [3619, 0]
click at [569, 521] on p "I certify that my child enrolled to participate in the QSA Sport Aerobics Dance…" at bounding box center [728, 457] width 946 height 127
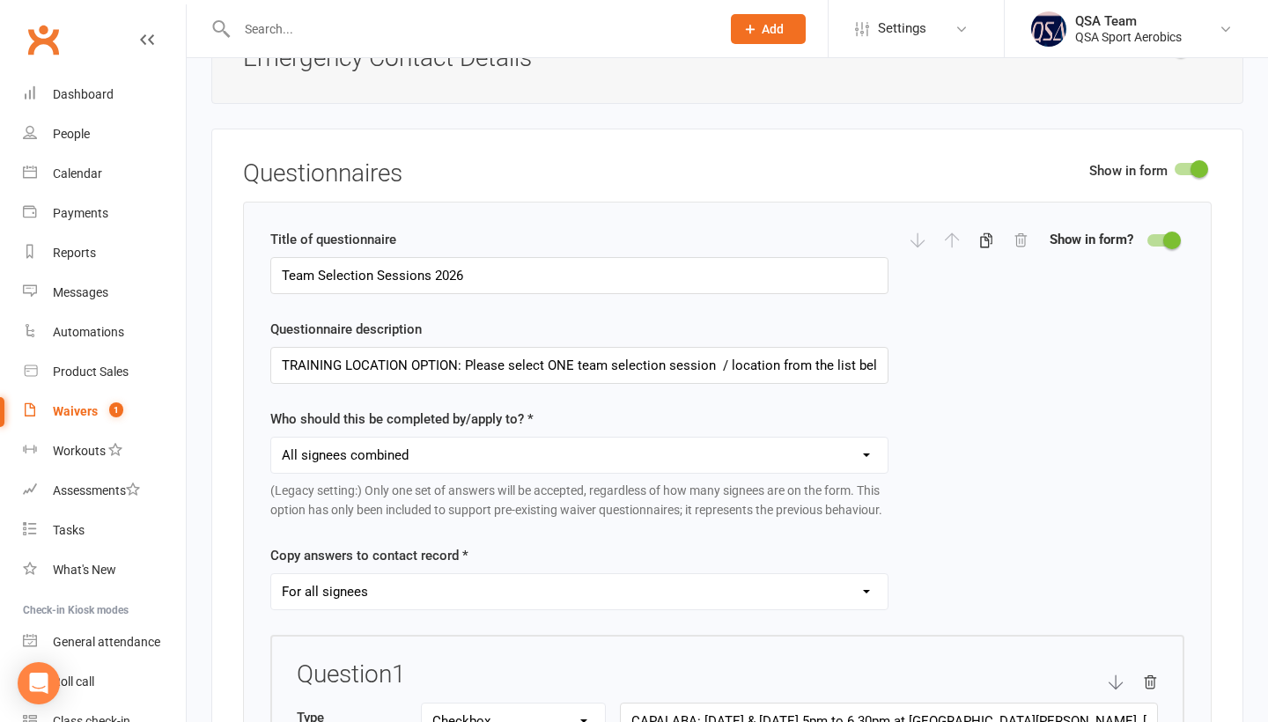
scroll to position [2089, 0]
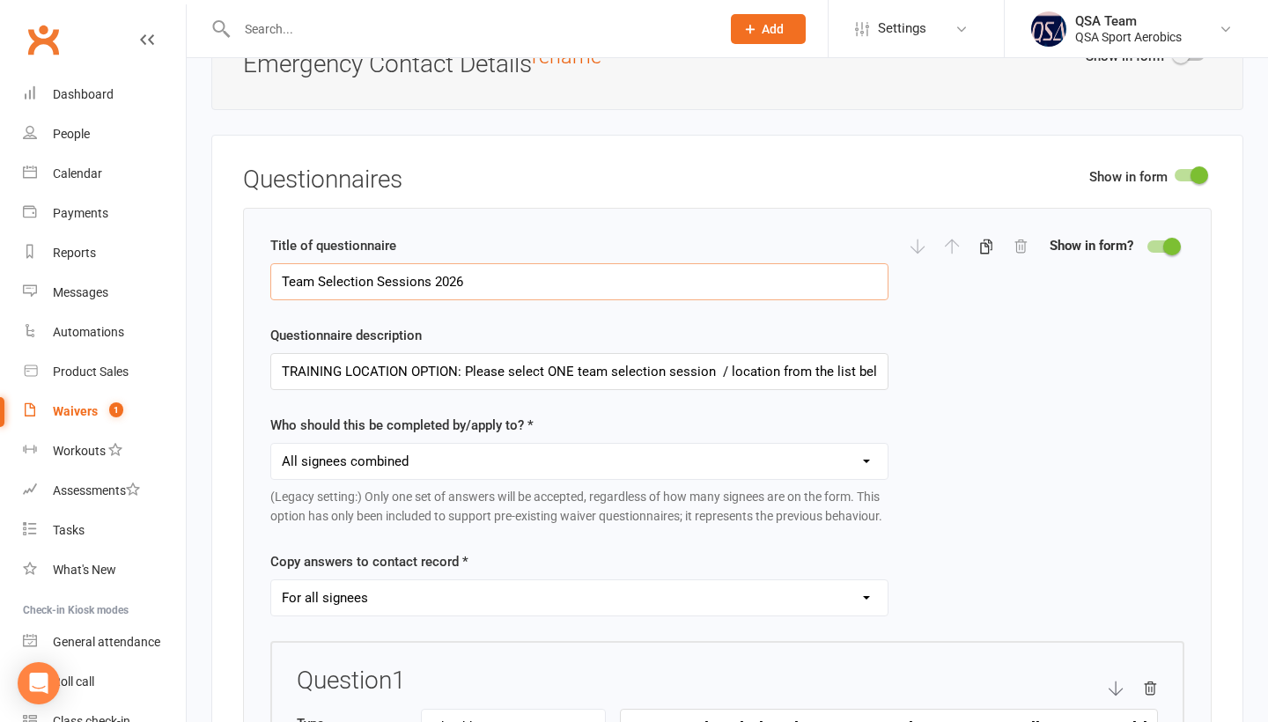
click at [515, 291] on input "Team Selection Sessions 2026" at bounding box center [579, 281] width 618 height 37
click at [514, 285] on input "Team Selection Sessions 2026" at bounding box center [579, 281] width 618 height 37
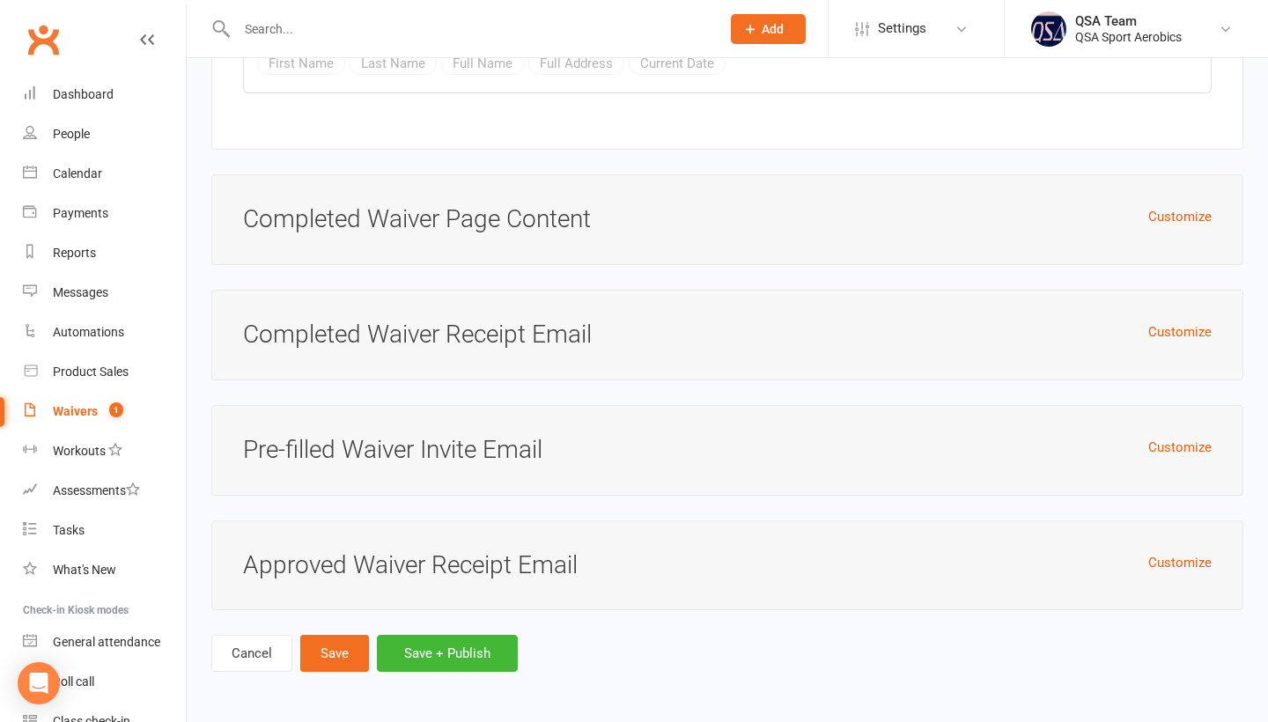
scroll to position [6723, 0]
click at [344, 649] on button "Save" at bounding box center [334, 653] width 69 height 37
type input "TRAINING LOCATION OPTION: Please select ONE team selection session / location f…"
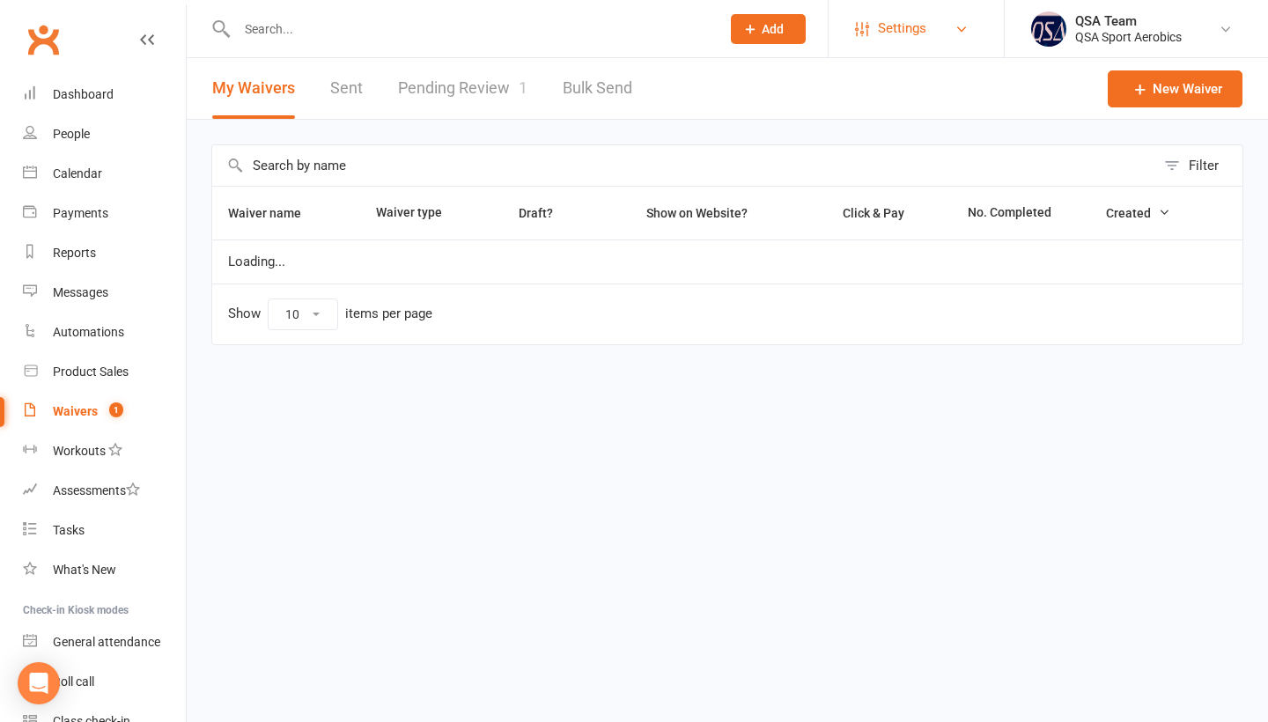
click at [884, 15] on span "Settings" at bounding box center [902, 29] width 48 height 40
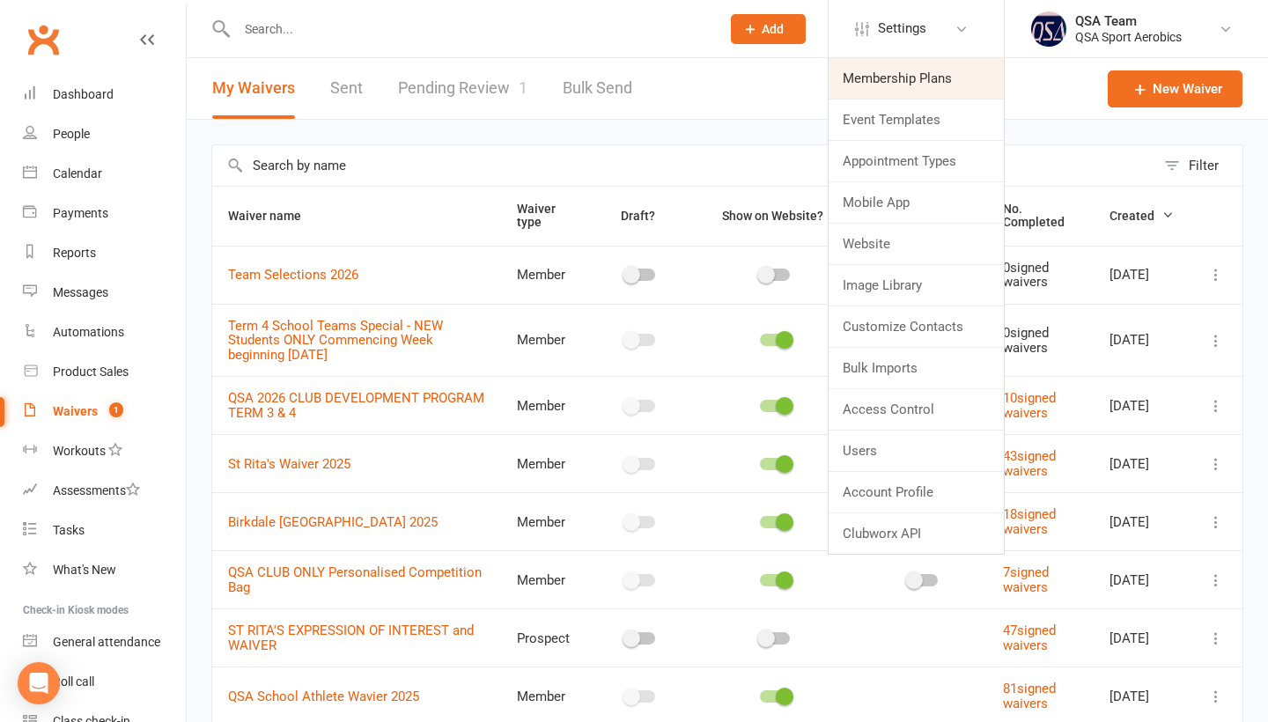
click at [878, 78] on link "Membership Plans" at bounding box center [916, 78] width 175 height 41
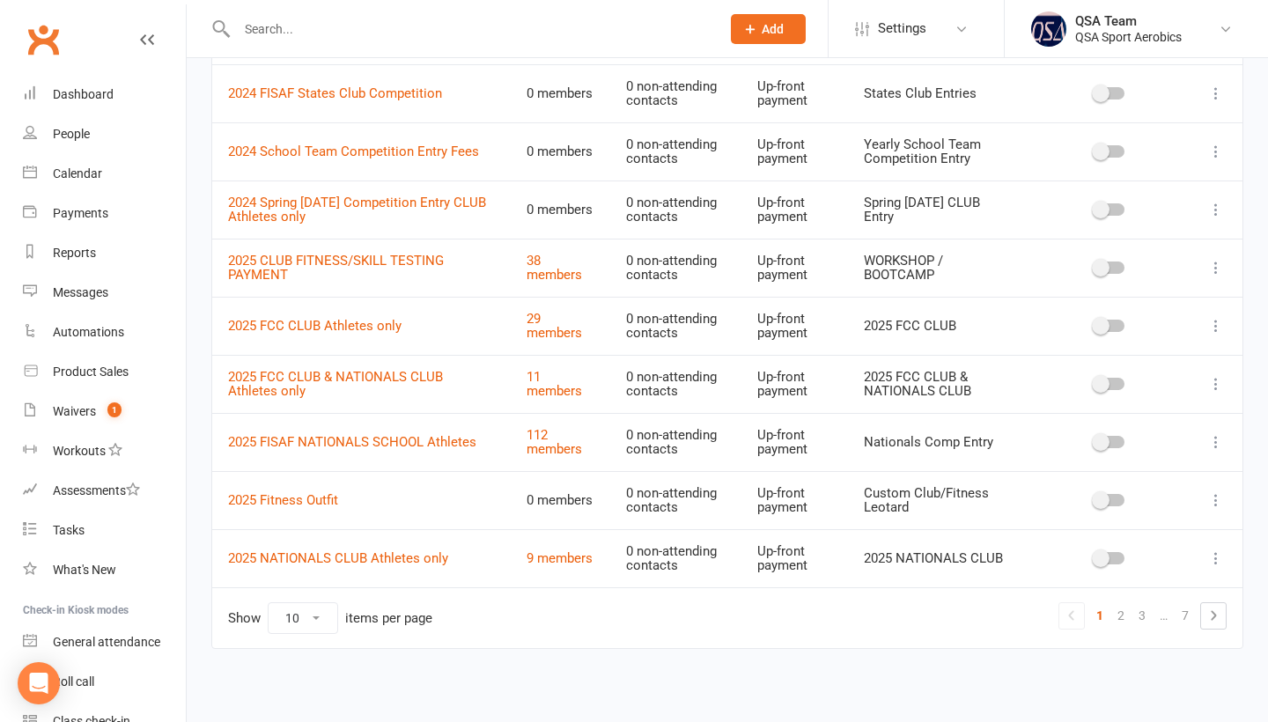
scroll to position [240, 0]
click at [1137, 609] on link "3" at bounding box center [1142, 616] width 21 height 25
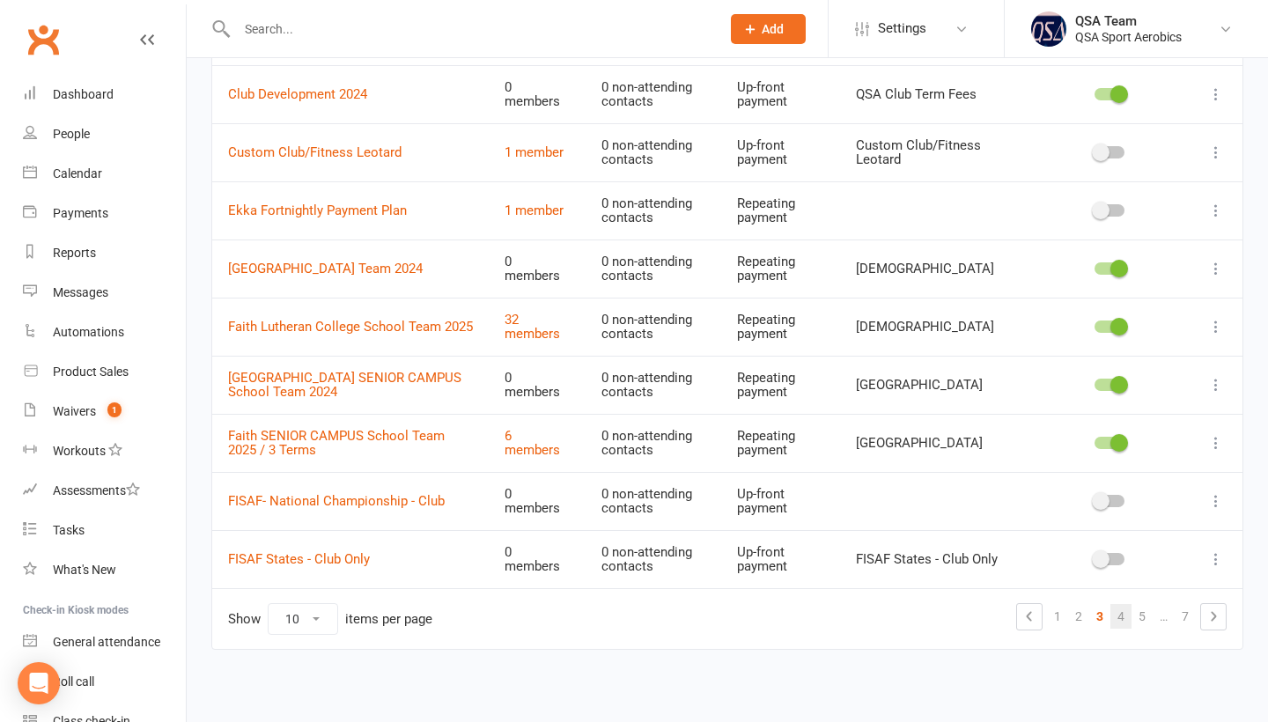
click at [1125, 615] on link "4" at bounding box center [1121, 616] width 21 height 25
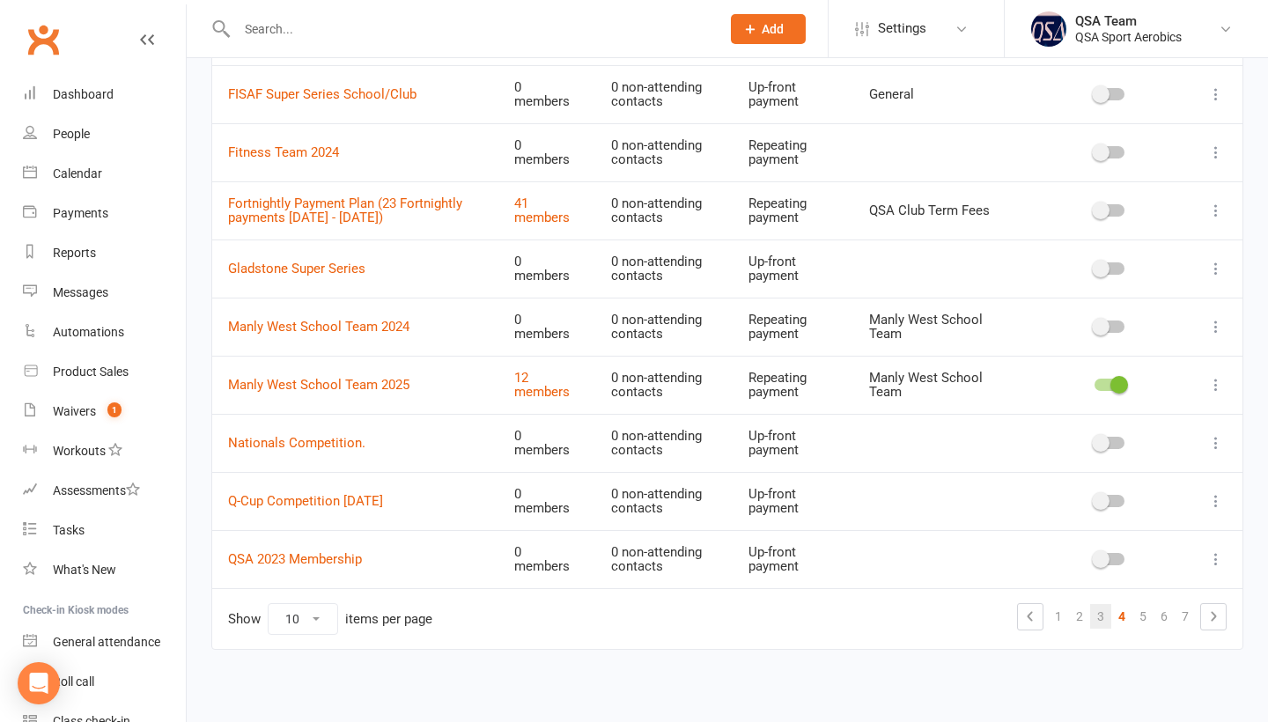
click at [1096, 604] on link "3" at bounding box center [1101, 616] width 21 height 25
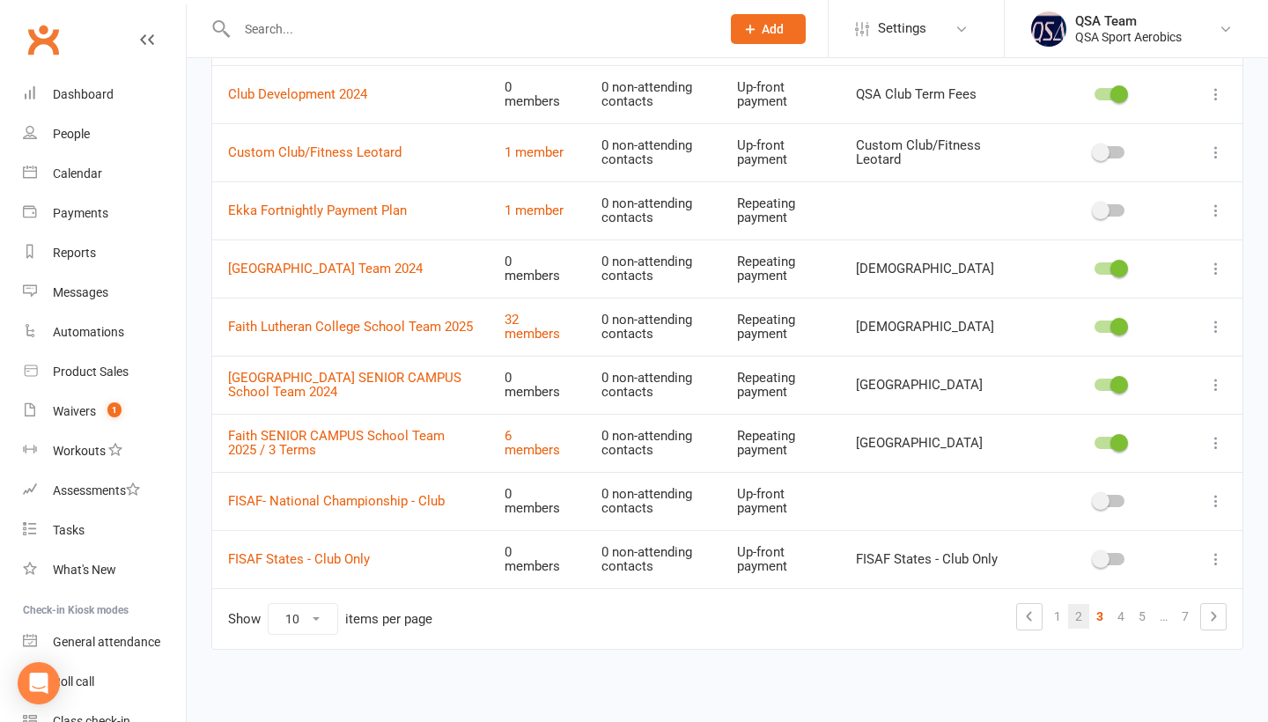
click at [1082, 612] on link "2" at bounding box center [1078, 616] width 21 height 25
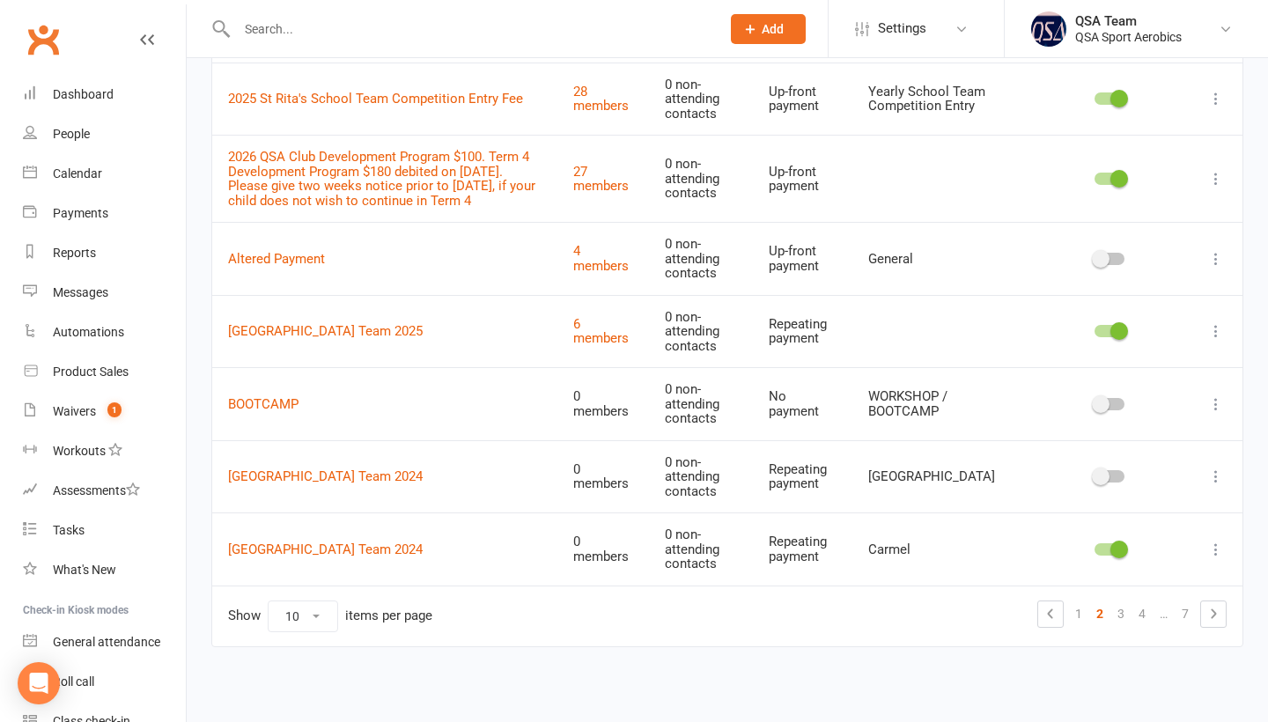
scroll to position [437, 0]
click at [1080, 614] on link "1" at bounding box center [1078, 614] width 21 height 25
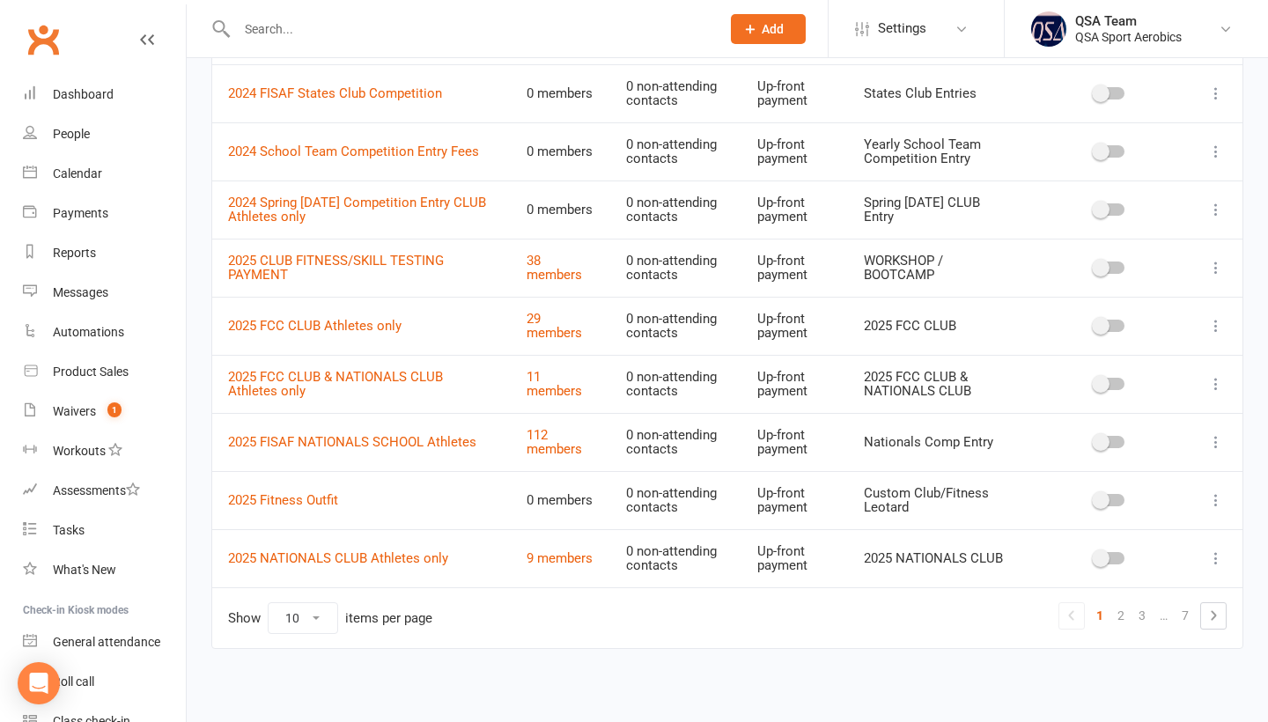
scroll to position [240, 0]
click at [75, 416] on div "Waivers" at bounding box center [74, 411] width 43 height 14
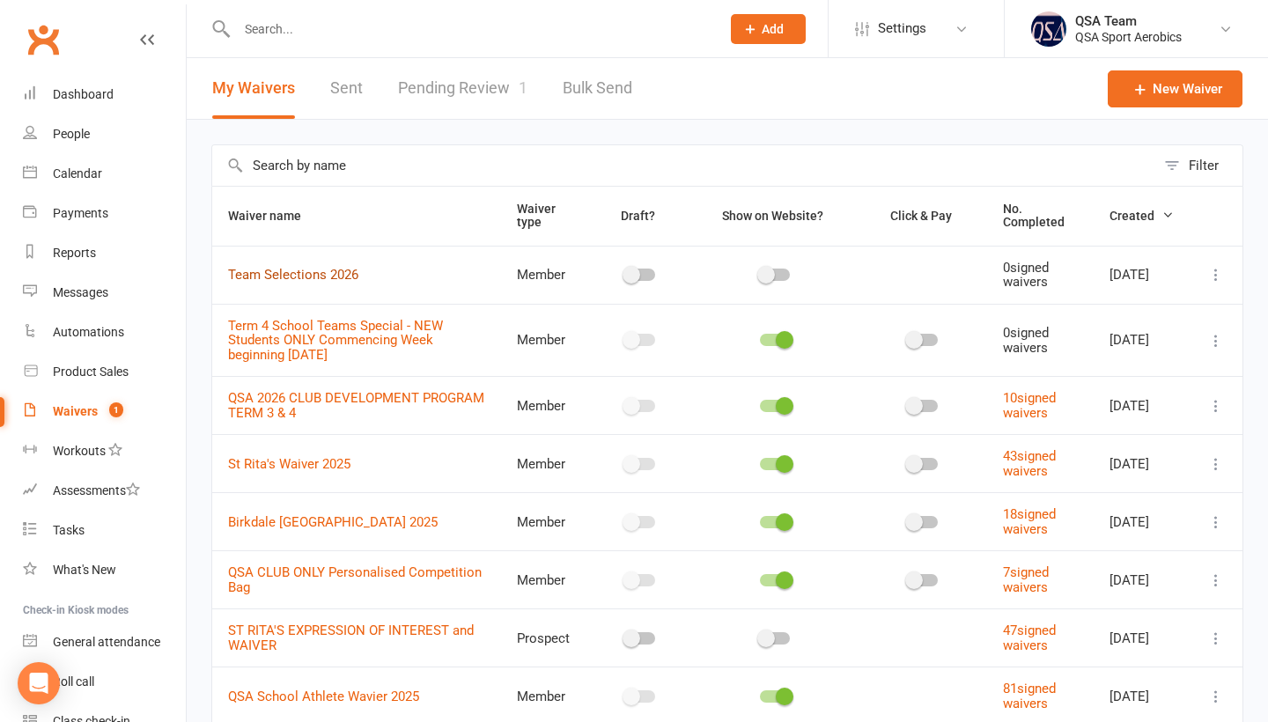
click at [307, 283] on link "Team Selections 2026" at bounding box center [293, 275] width 130 height 16
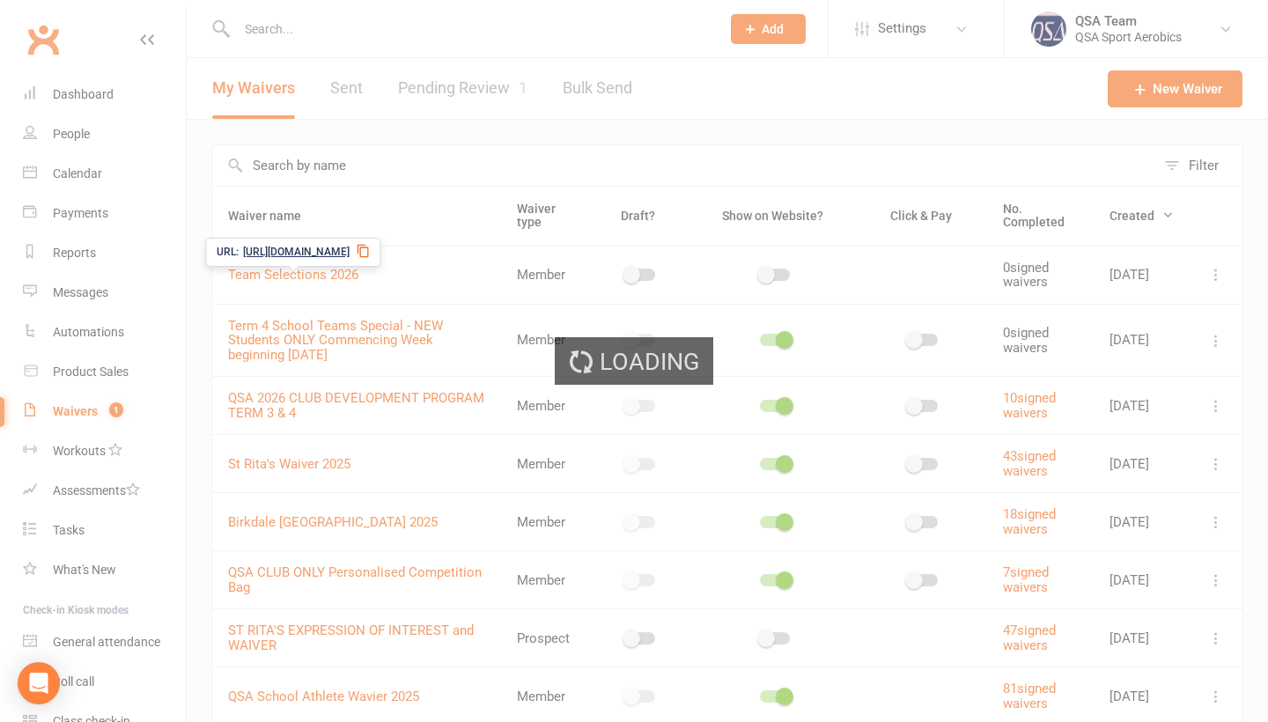
select select "applies_to_all_signees"
select select "copy_answers_for_all_signees"
select select "checkbox"
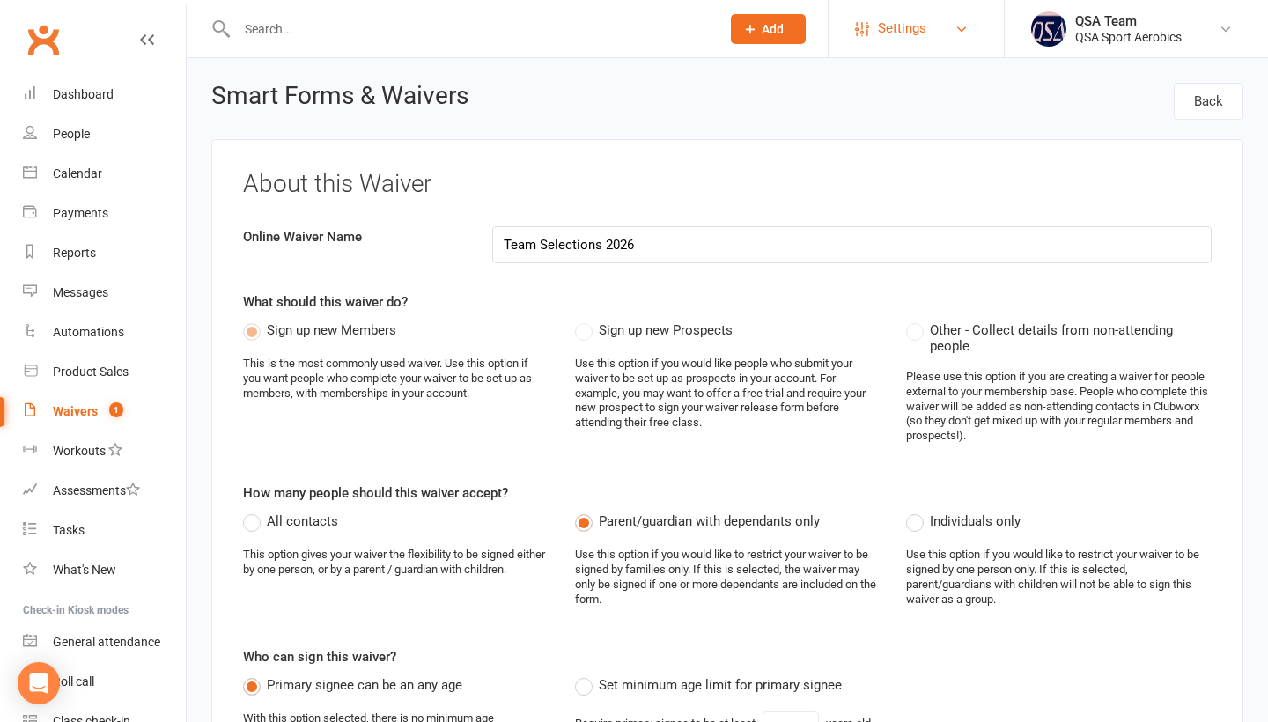
click at [872, 19] on link "Settings" at bounding box center [916, 29] width 122 height 40
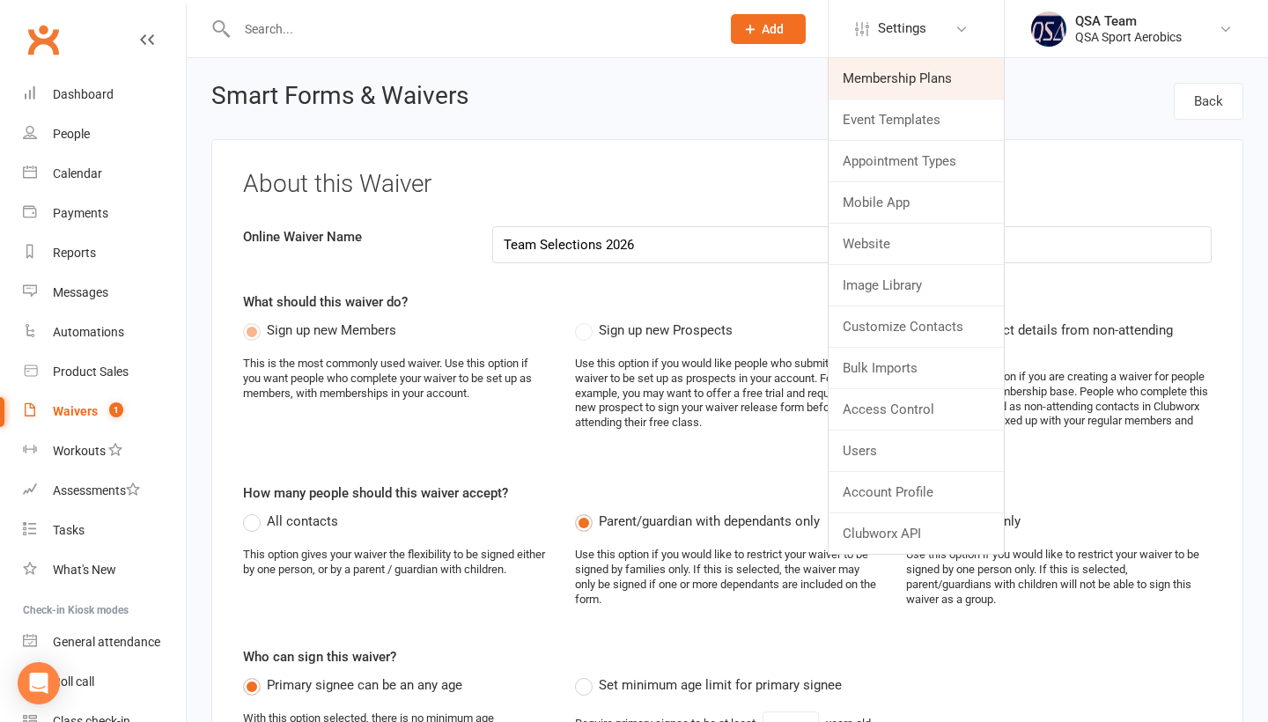
click at [859, 73] on link "Membership Plans" at bounding box center [916, 78] width 175 height 41
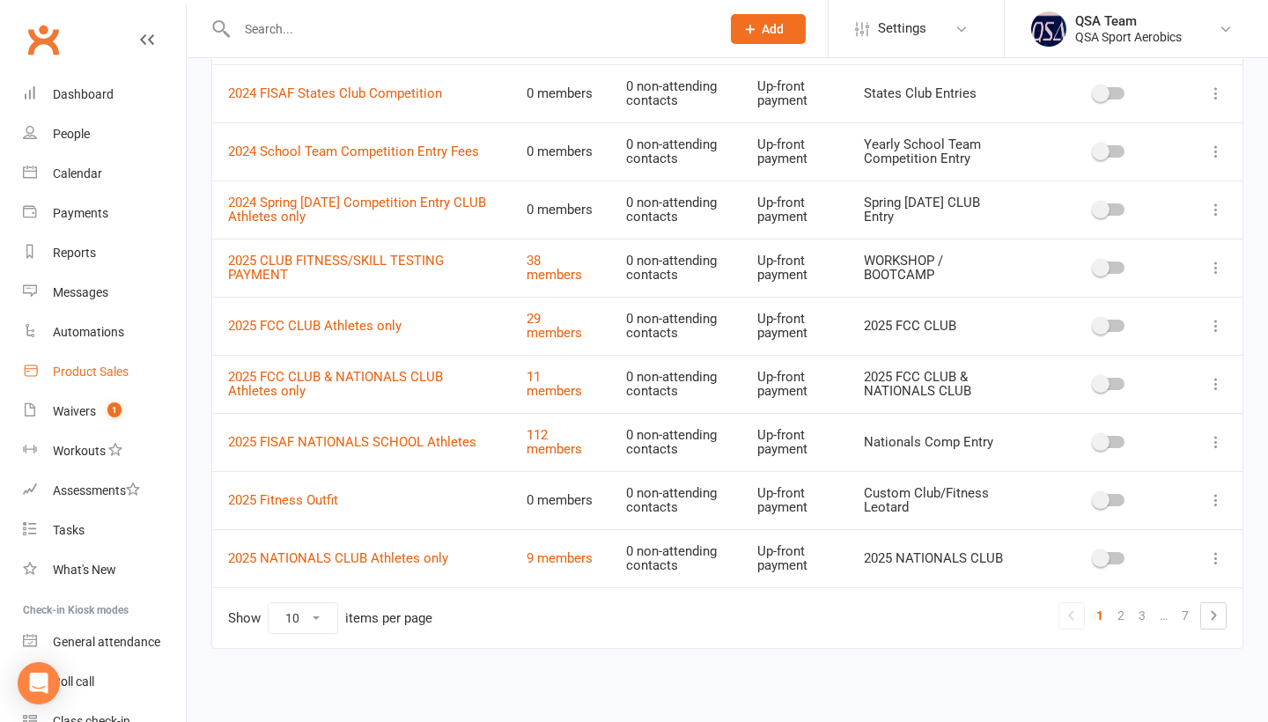
scroll to position [240, 0]
click at [85, 406] on div "Waivers" at bounding box center [74, 411] width 43 height 14
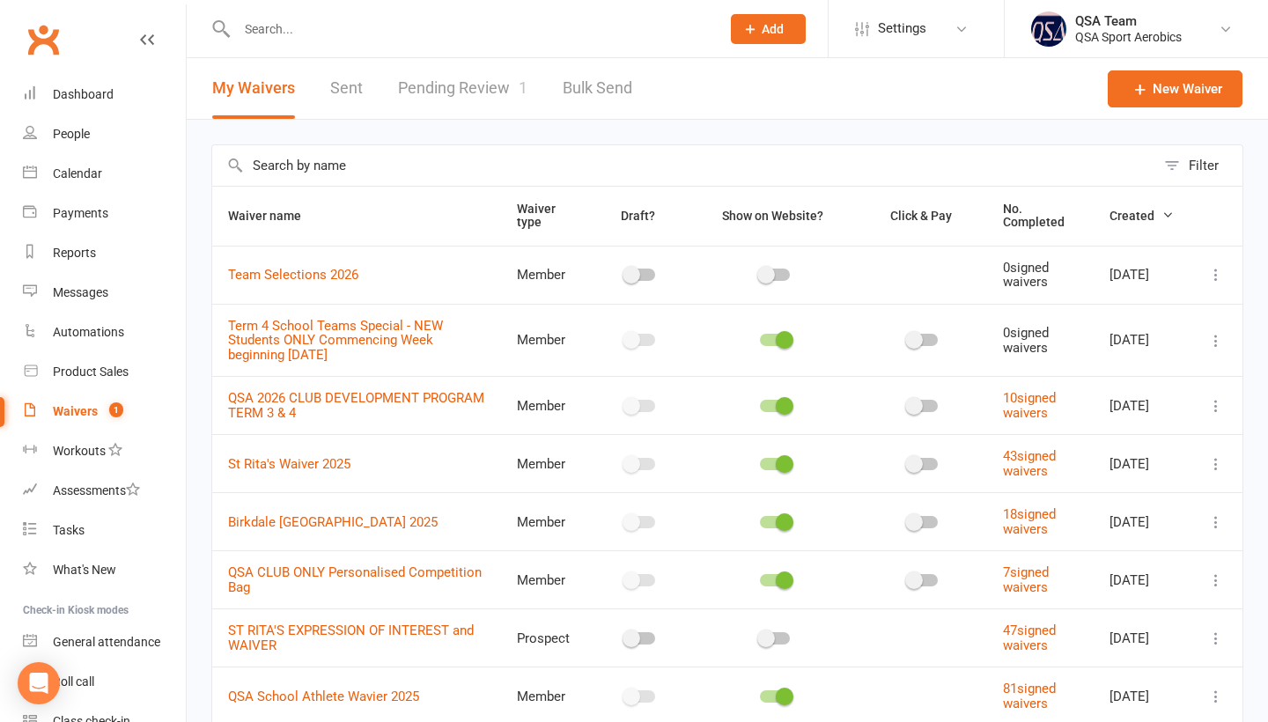
click at [307, 292] on span "Team Selections 2026" at bounding box center [293, 274] width 130 height 33
click at [310, 282] on link "Team Selections 2026" at bounding box center [293, 275] width 130 height 16
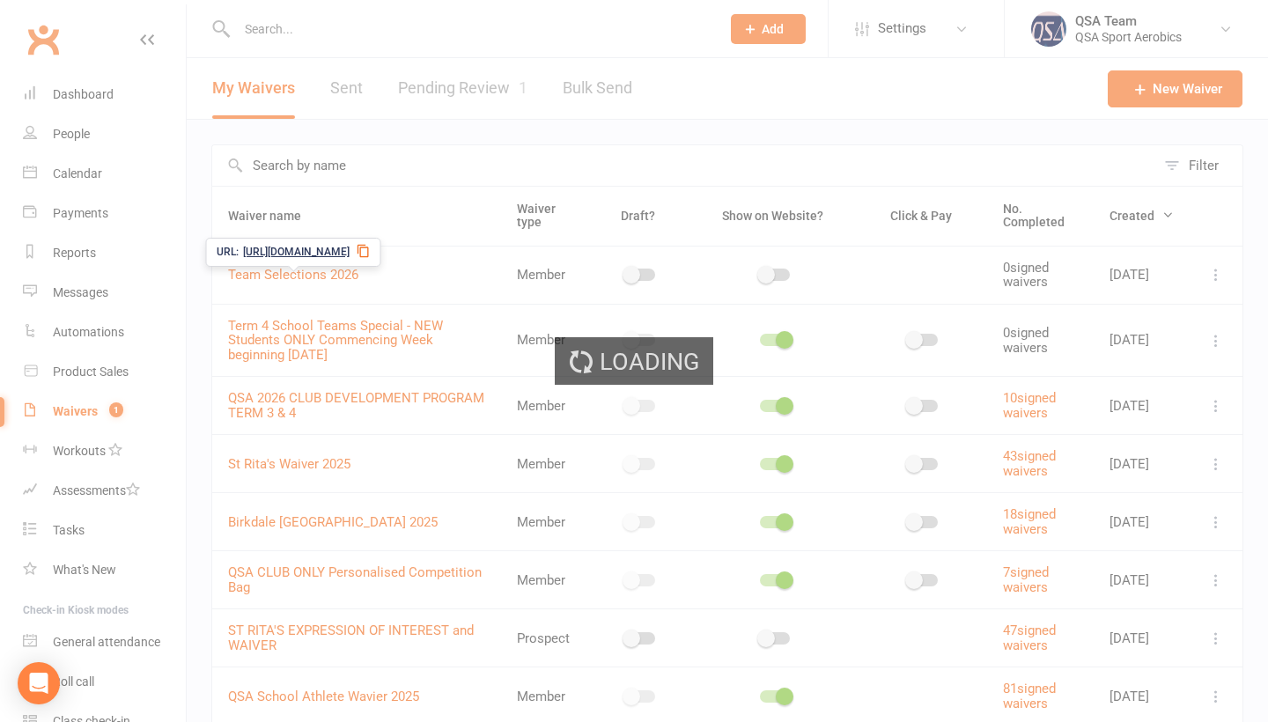
select select "applies_to_all_signees"
select select "copy_answers_for_all_signees"
select select "checkbox"
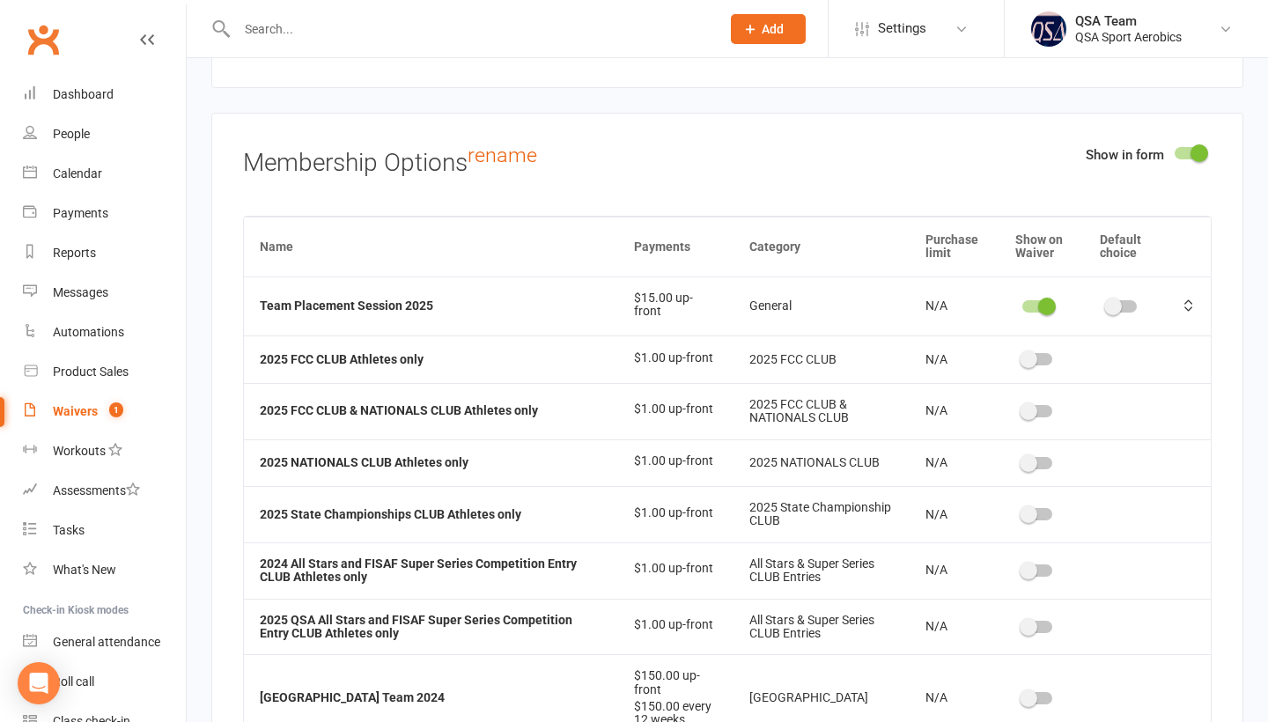
scroll to position [4279, 0]
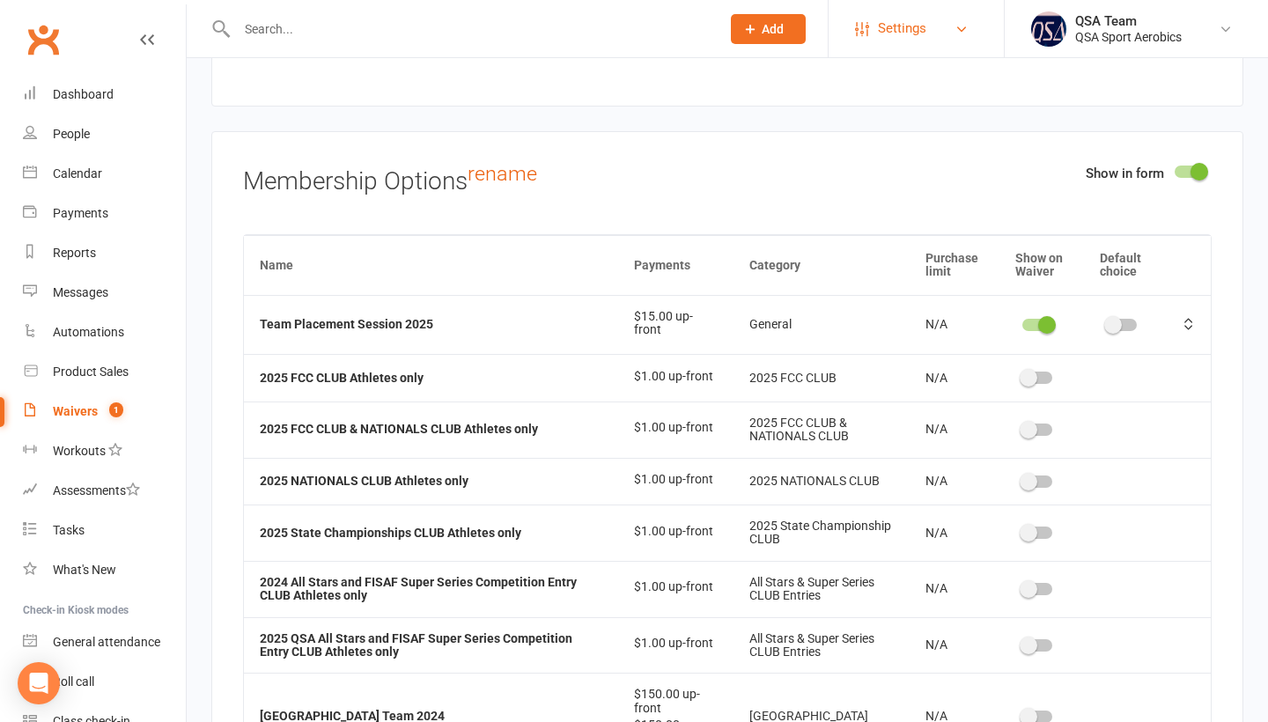
click at [897, 28] on span "Settings" at bounding box center [902, 29] width 48 height 40
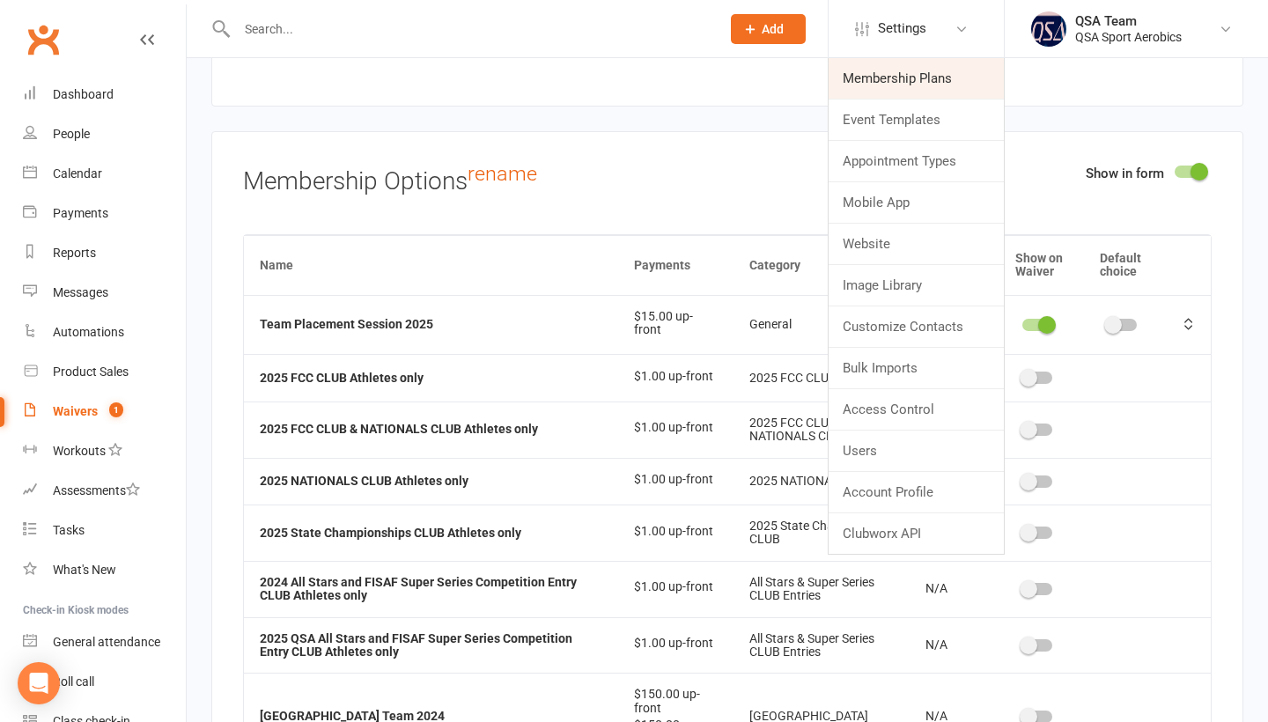
click at [857, 70] on link "Membership Plans" at bounding box center [916, 78] width 175 height 41
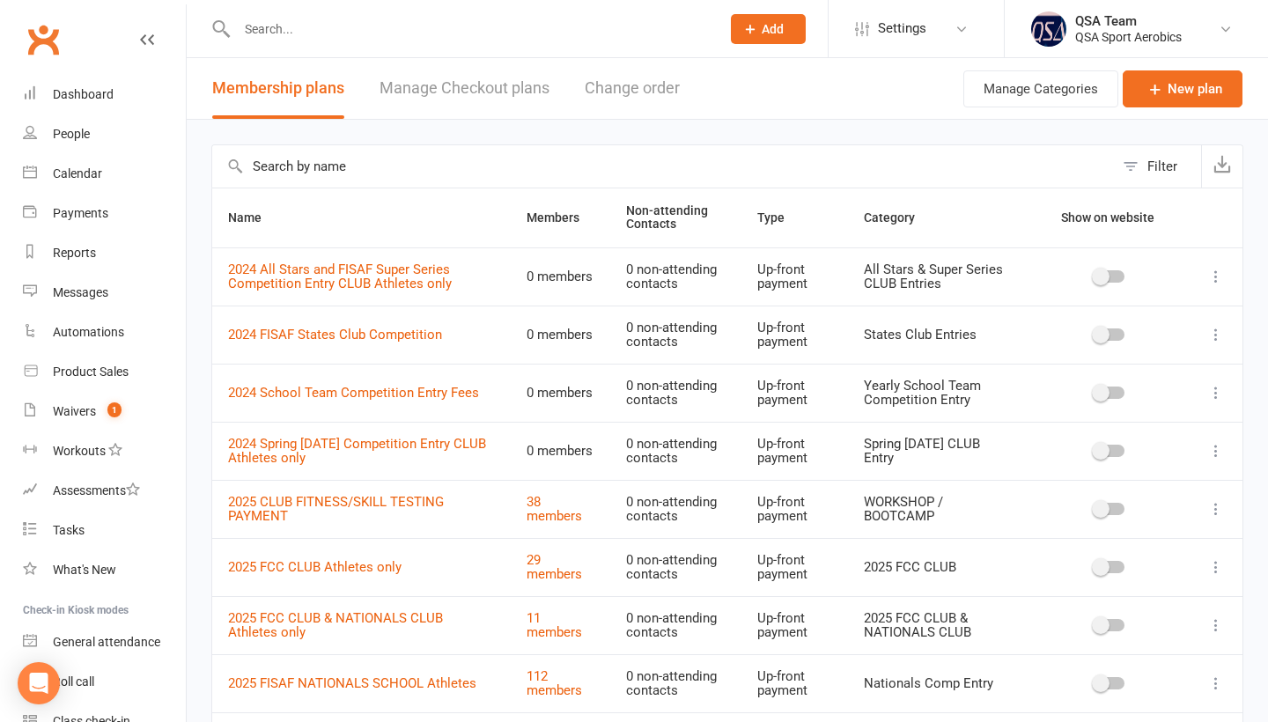
click at [271, 171] on input "text" at bounding box center [663, 166] width 902 height 42
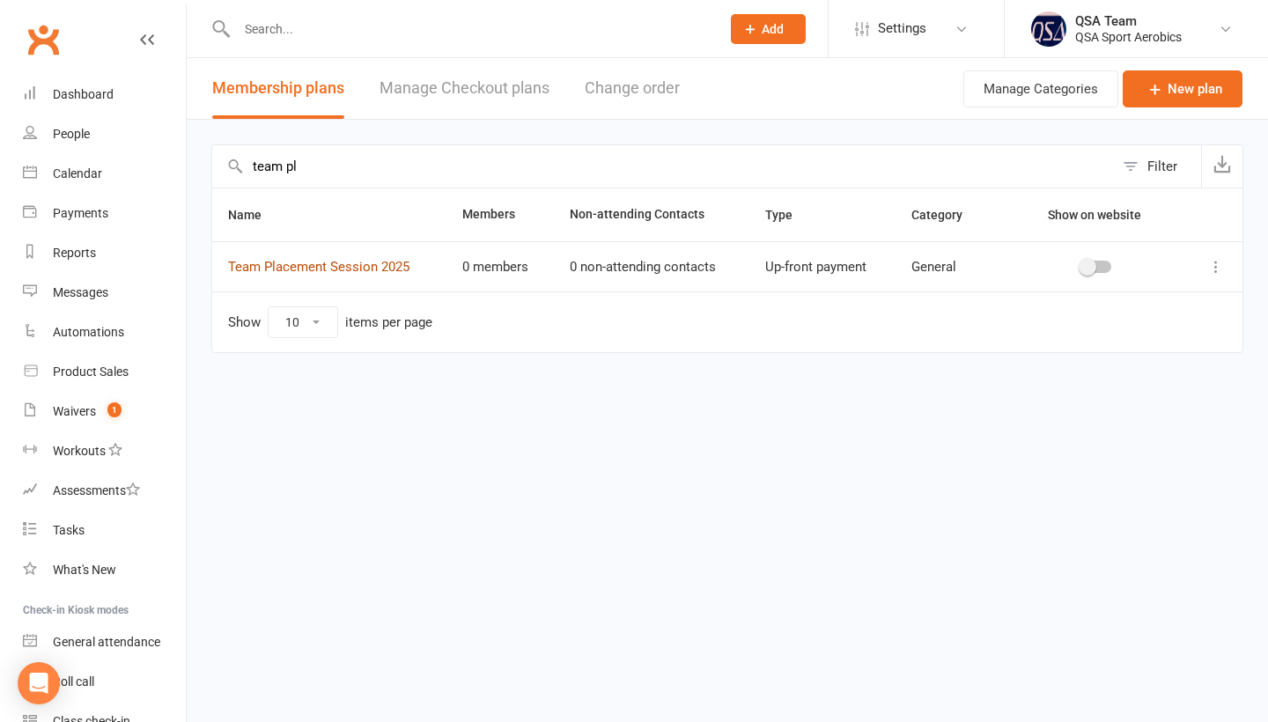
type input "team pl"
click at [352, 274] on link "Team Placement Session 2025" at bounding box center [318, 267] width 181 height 16
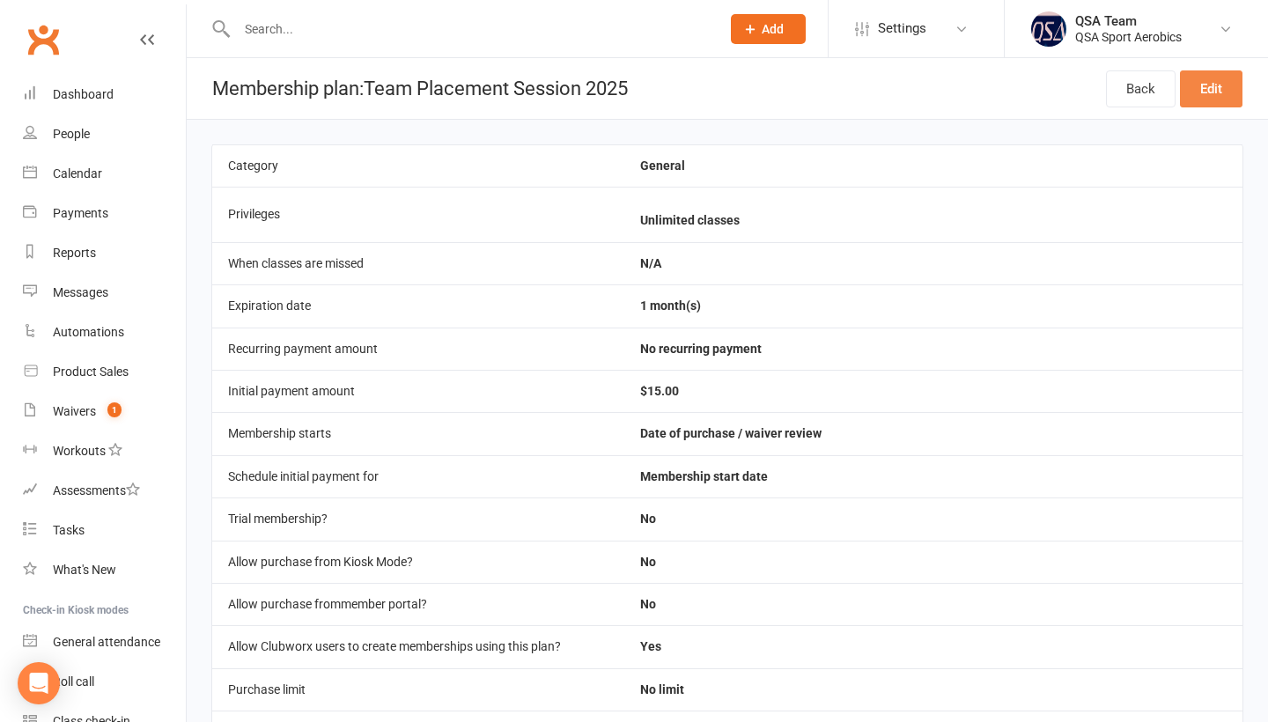
click at [1225, 92] on link "Edit" at bounding box center [1211, 88] width 63 height 37
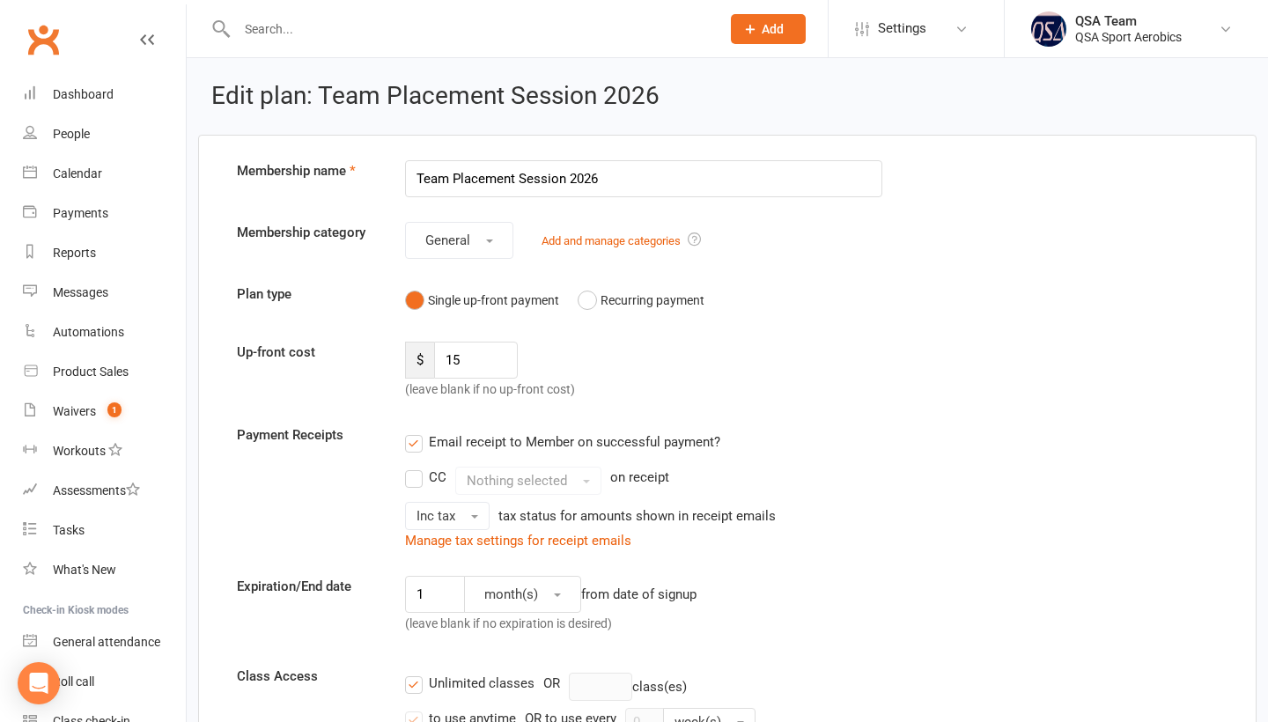
type input "Team Placement Session 2026"
click at [476, 369] on input "15" at bounding box center [476, 360] width 84 height 37
type input "1"
type input "20"
click at [662, 432] on div "Email receipt to Member on successful payment?" at bounding box center [637, 442] width 492 height 35
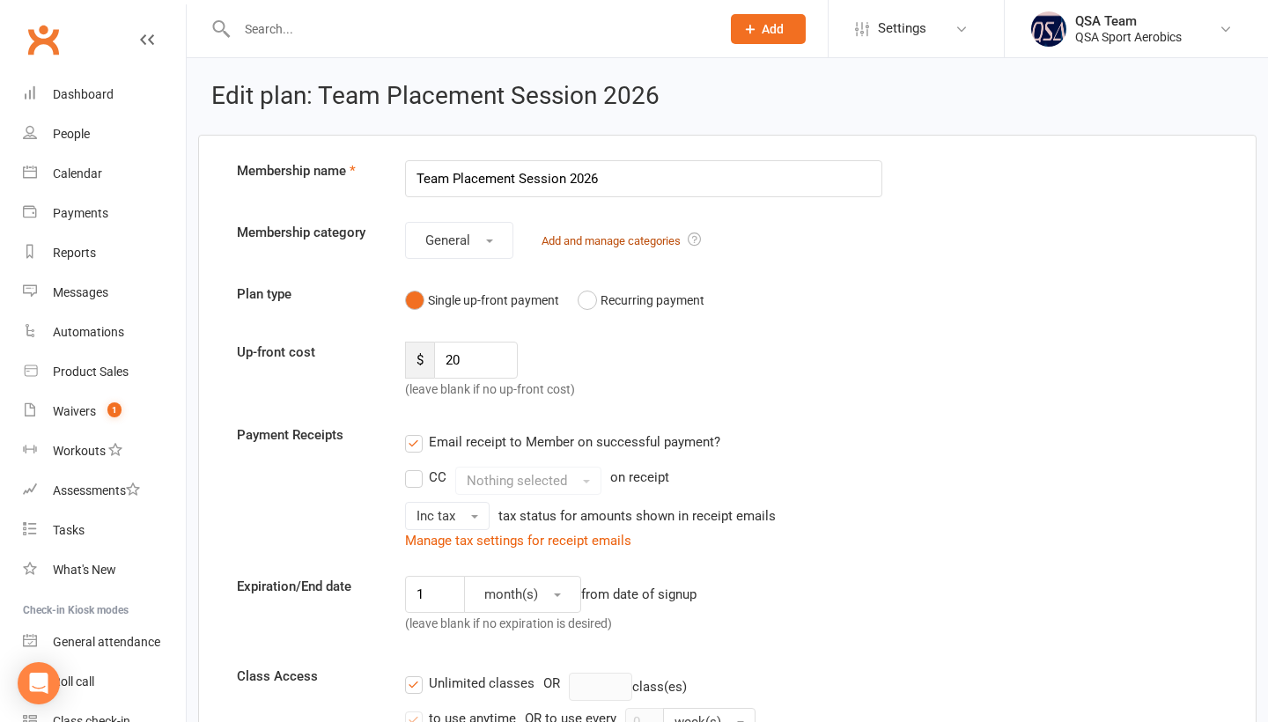
click at [614, 247] on link "Add and manage categories" at bounding box center [611, 240] width 139 height 13
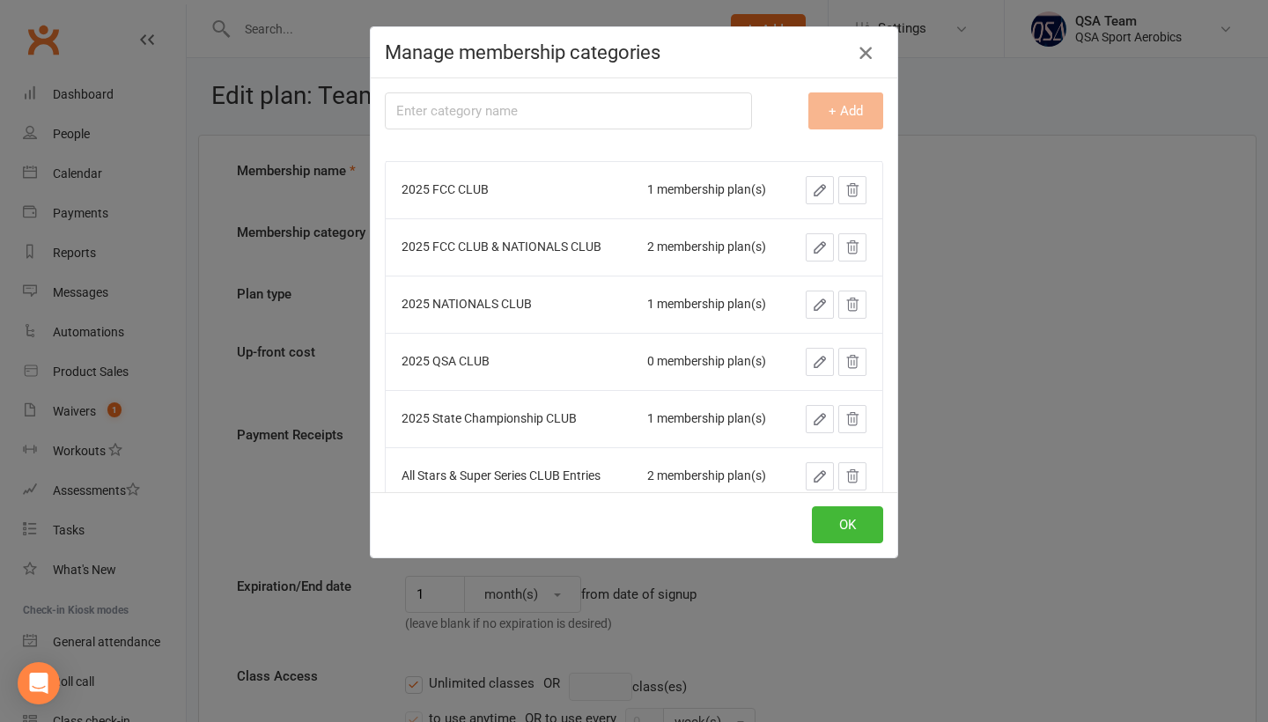
click at [866, 56] on icon "button" at bounding box center [865, 52] width 21 height 21
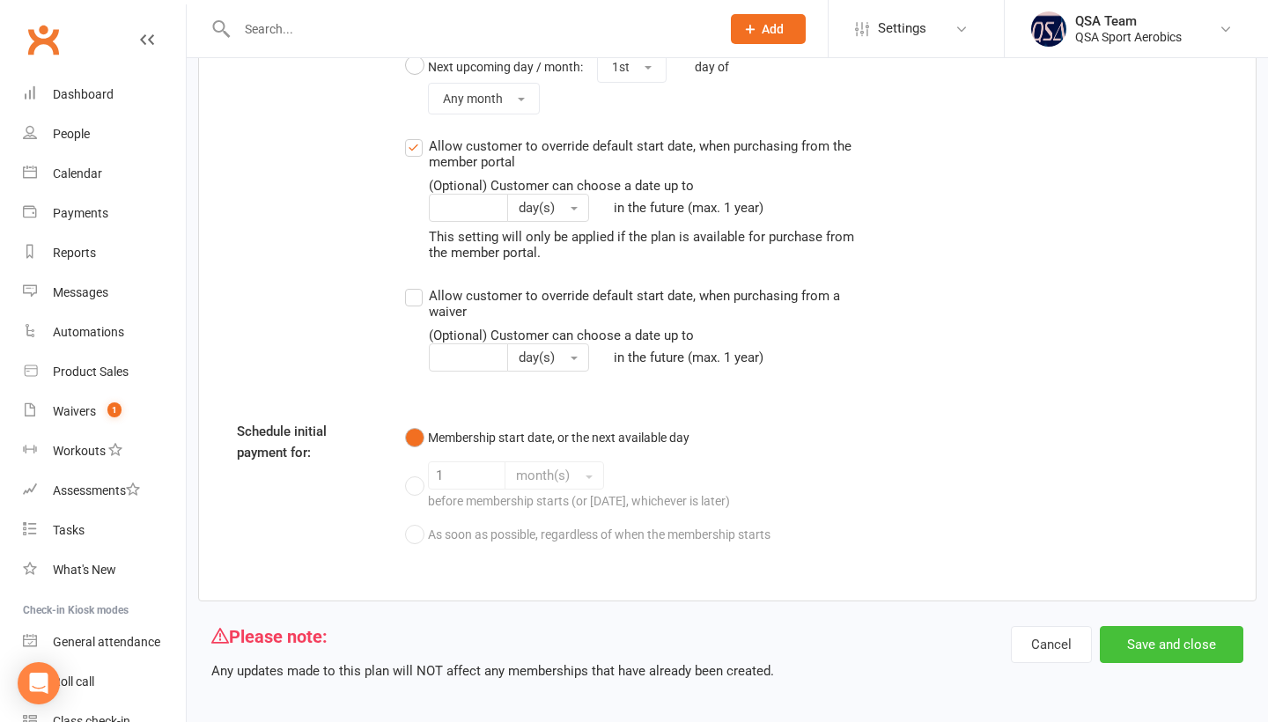
scroll to position [1596, 0]
click at [1172, 646] on button "Save and close" at bounding box center [1172, 646] width 144 height 37
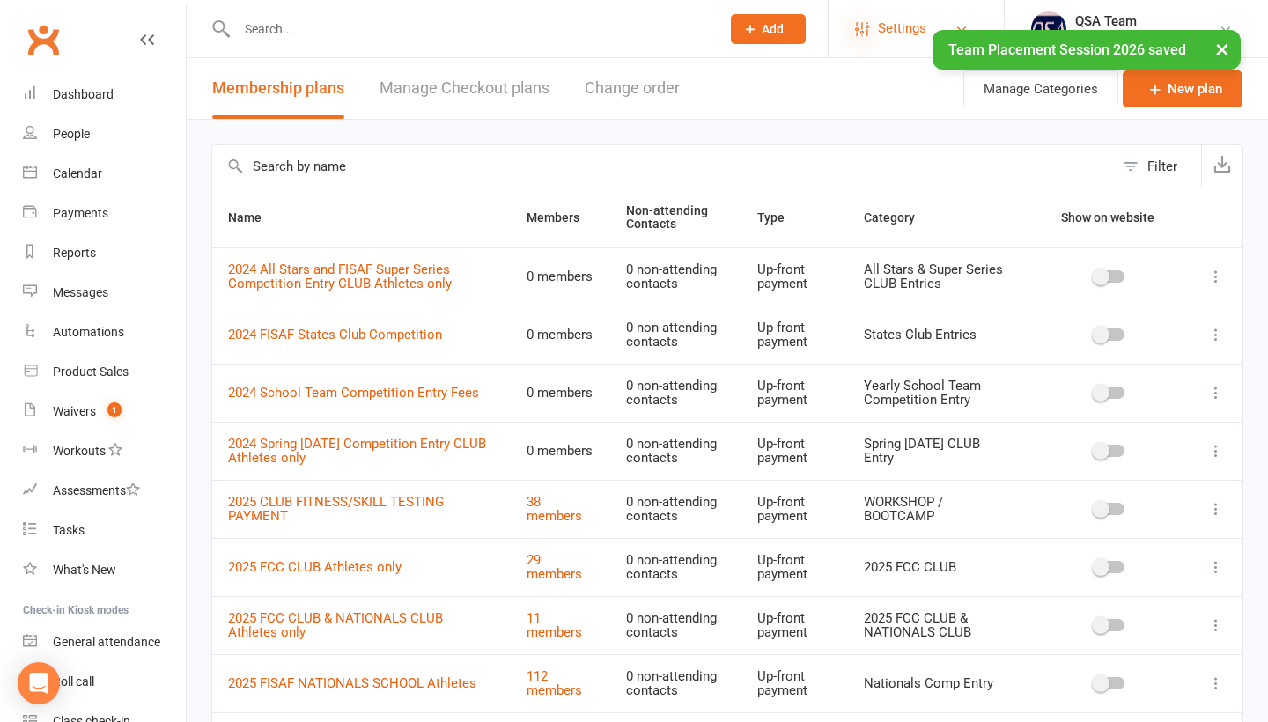
click at [856, 27] on icon at bounding box center [862, 29] width 14 height 14
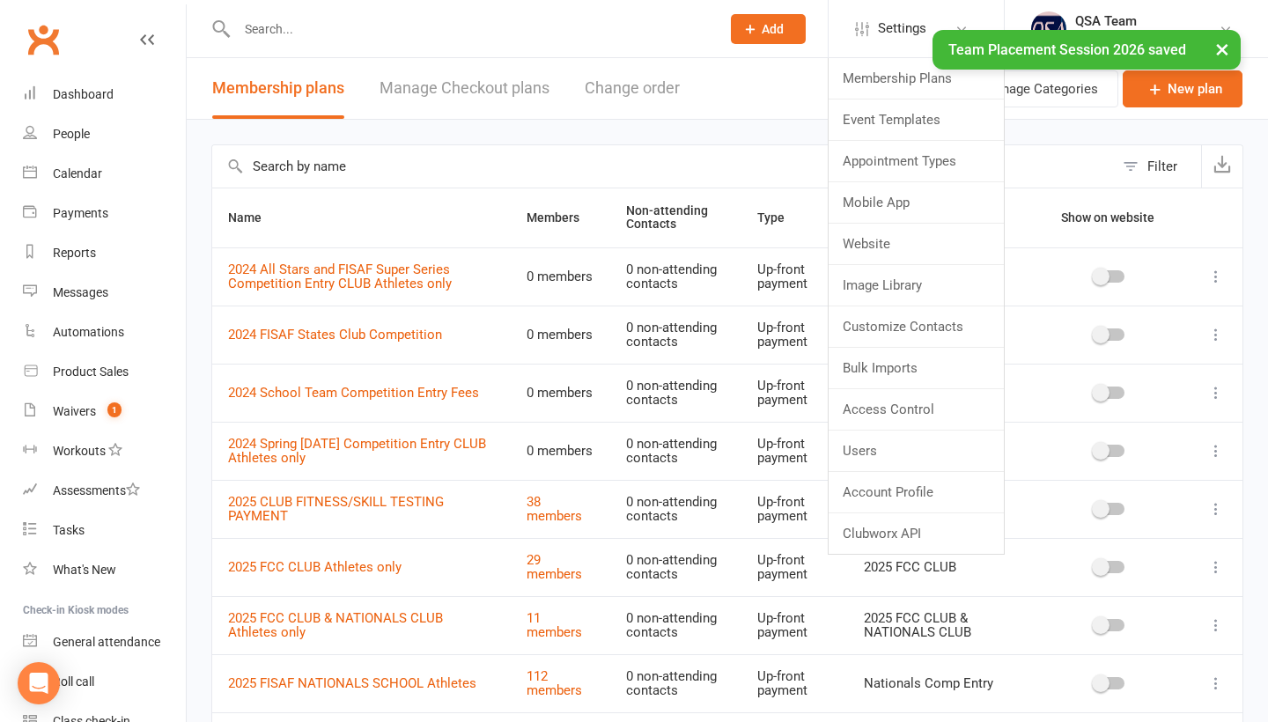
click at [861, 30] on div "× Team Placement Session 2026 saved" at bounding box center [623, 30] width 1246 height 0
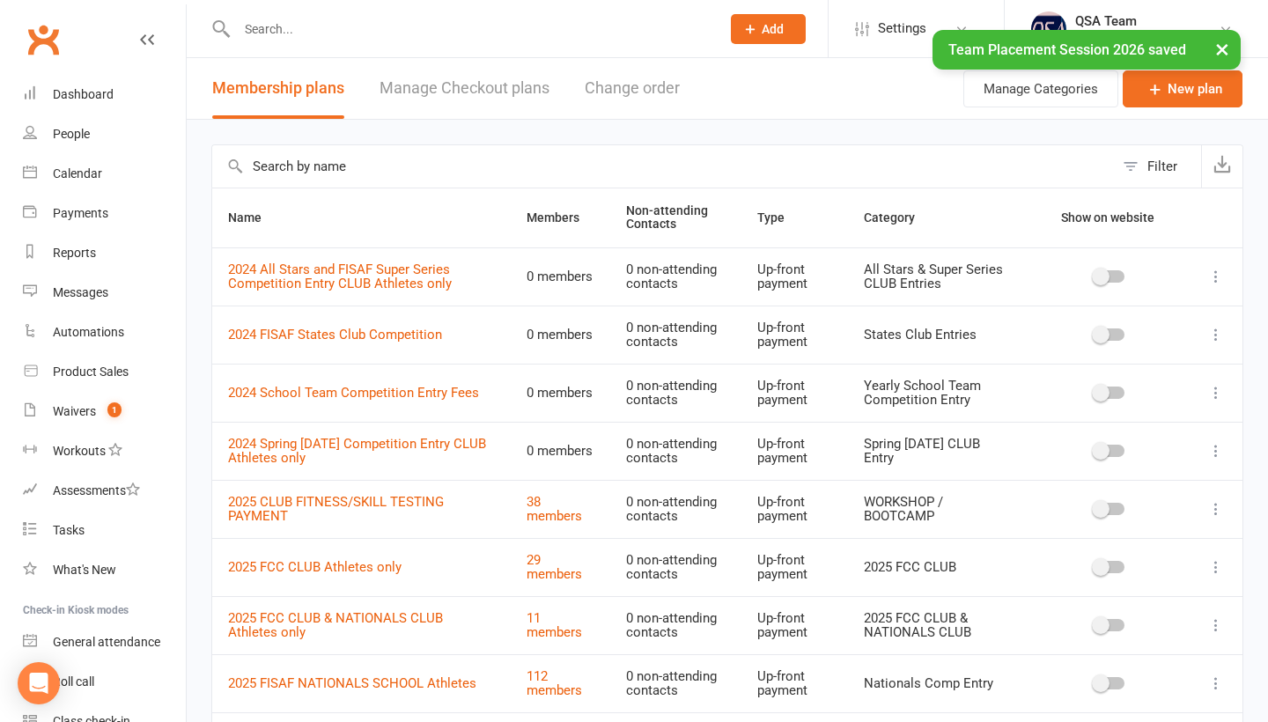
click at [872, 30] on div "× Team Placement Session 2026 saved" at bounding box center [623, 30] width 1246 height 0
click at [868, 27] on icon at bounding box center [862, 29] width 14 height 14
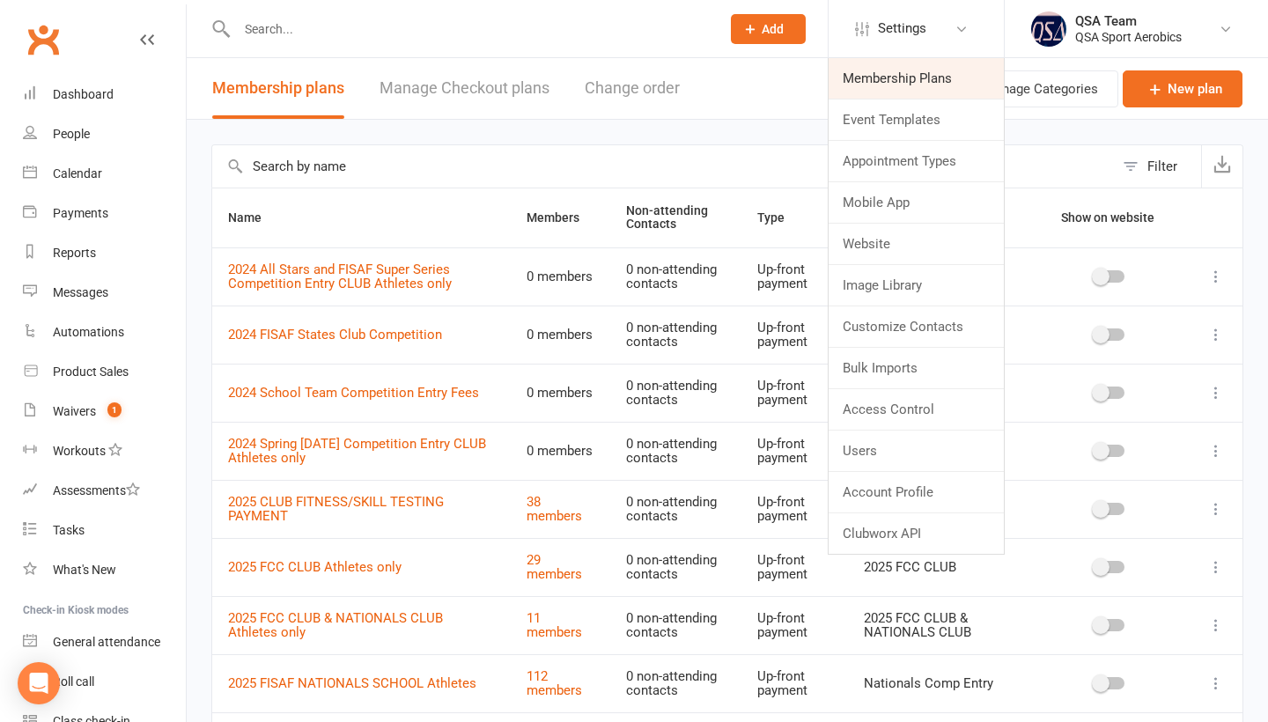
click at [890, 77] on link "Membership Plans" at bounding box center [916, 78] width 175 height 41
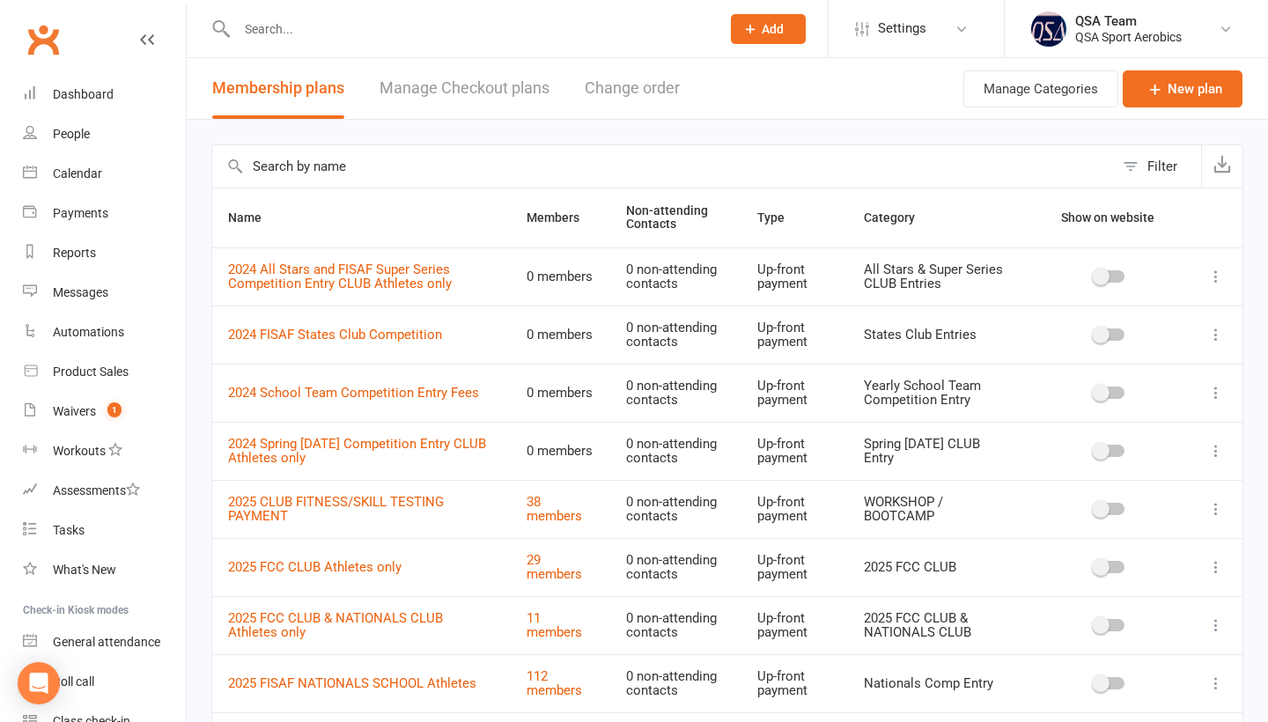
click at [285, 168] on input "text" at bounding box center [663, 166] width 902 height 42
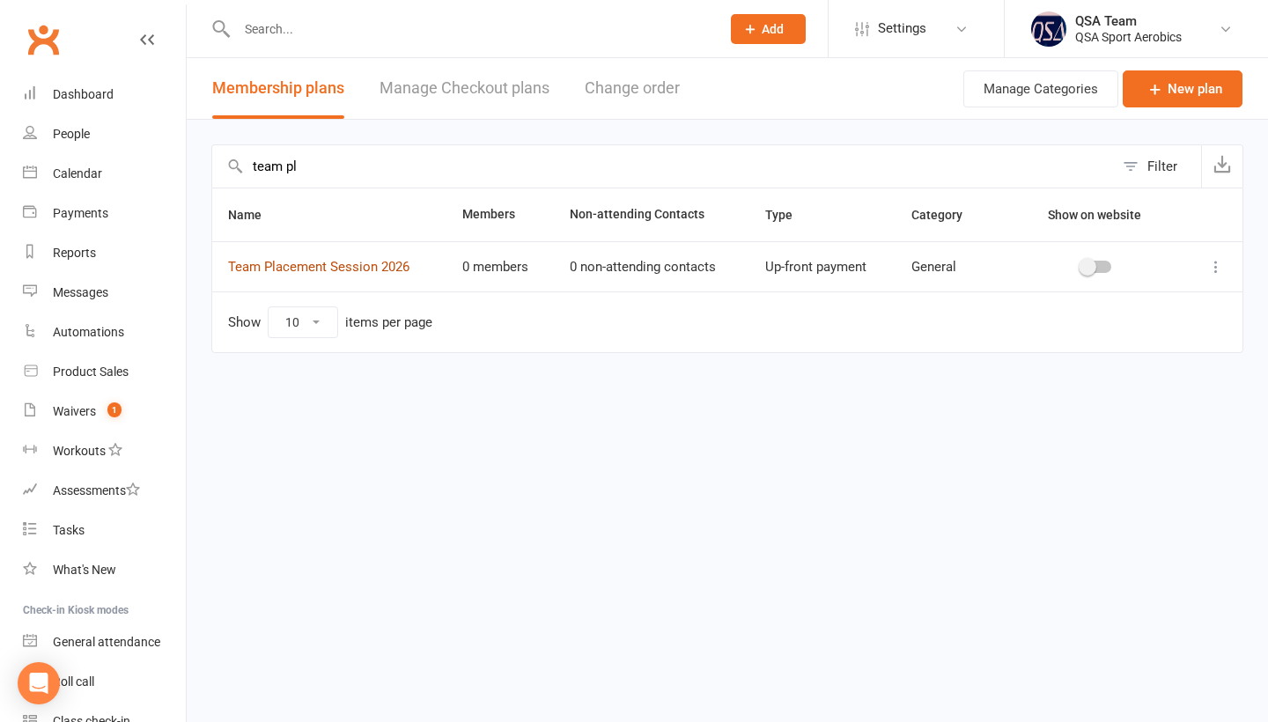
type input "team pl"
click at [337, 275] on link "Team Placement Session 2026" at bounding box center [318, 267] width 181 height 16
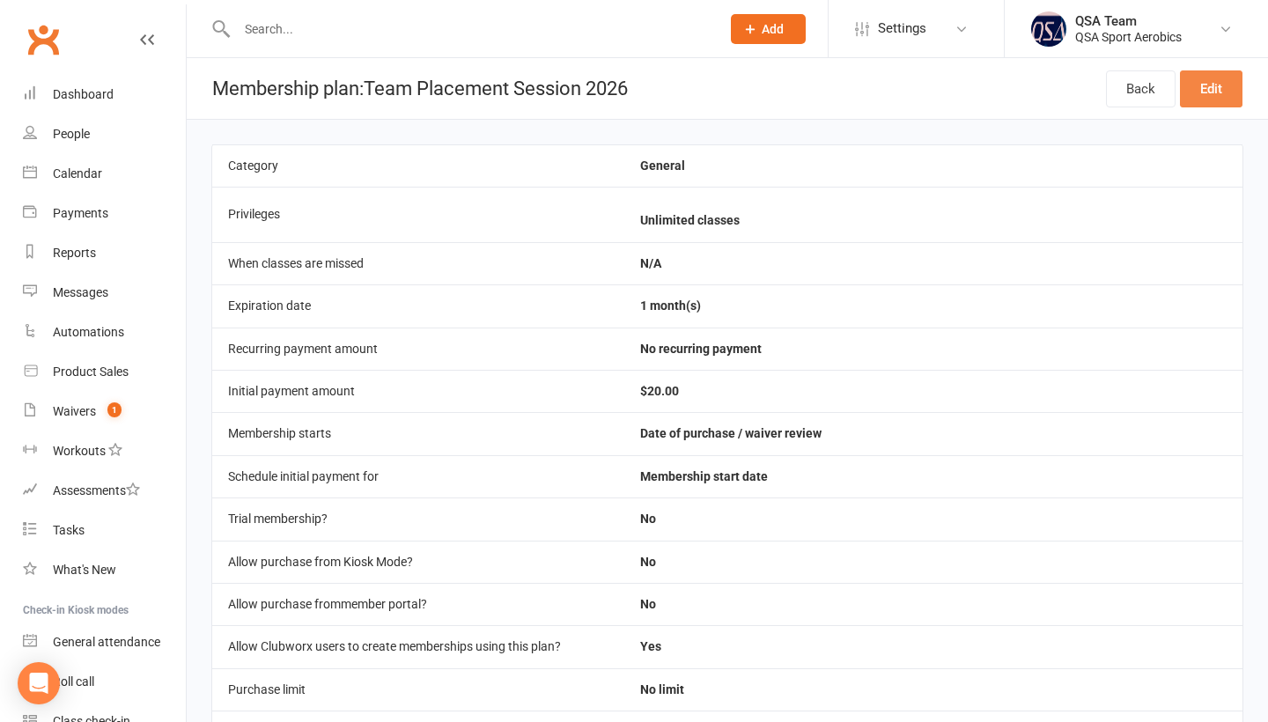
click at [1211, 93] on link "Edit" at bounding box center [1211, 88] width 63 height 37
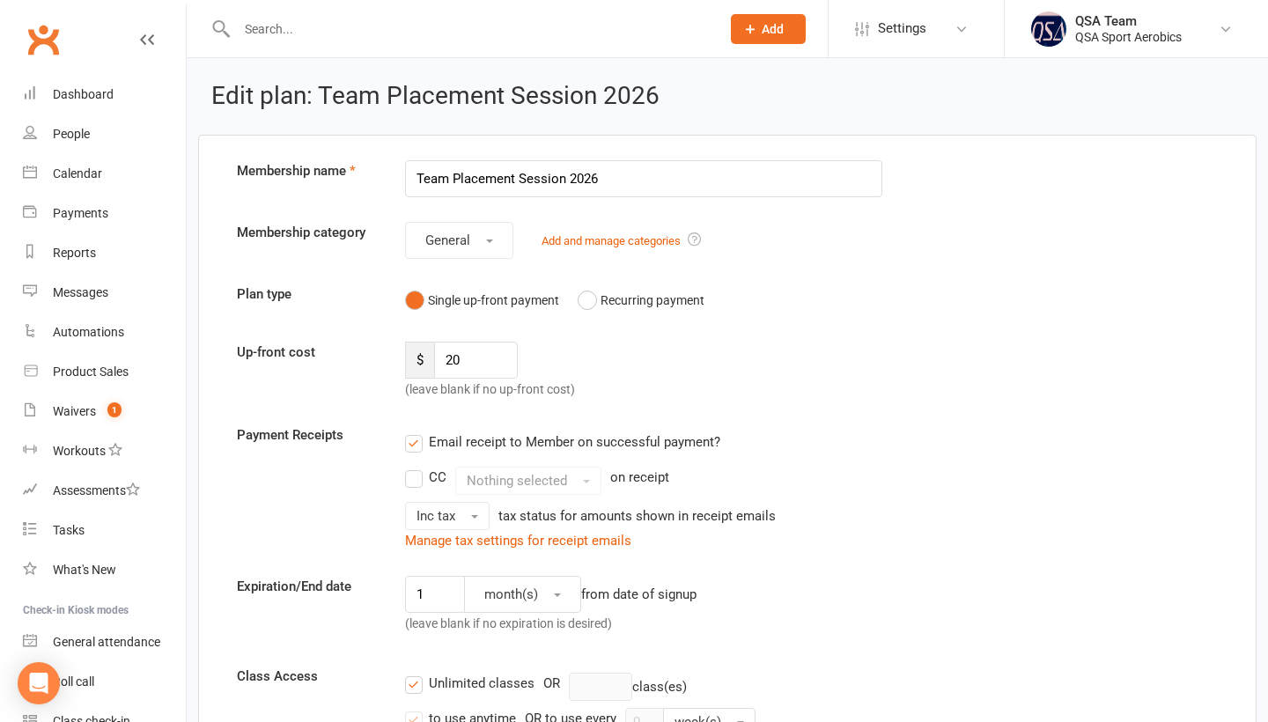
click at [758, 373] on div "Up-front cost $ 20 (leave blank if no up-front cost)" at bounding box center [728, 371] width 1008 height 58
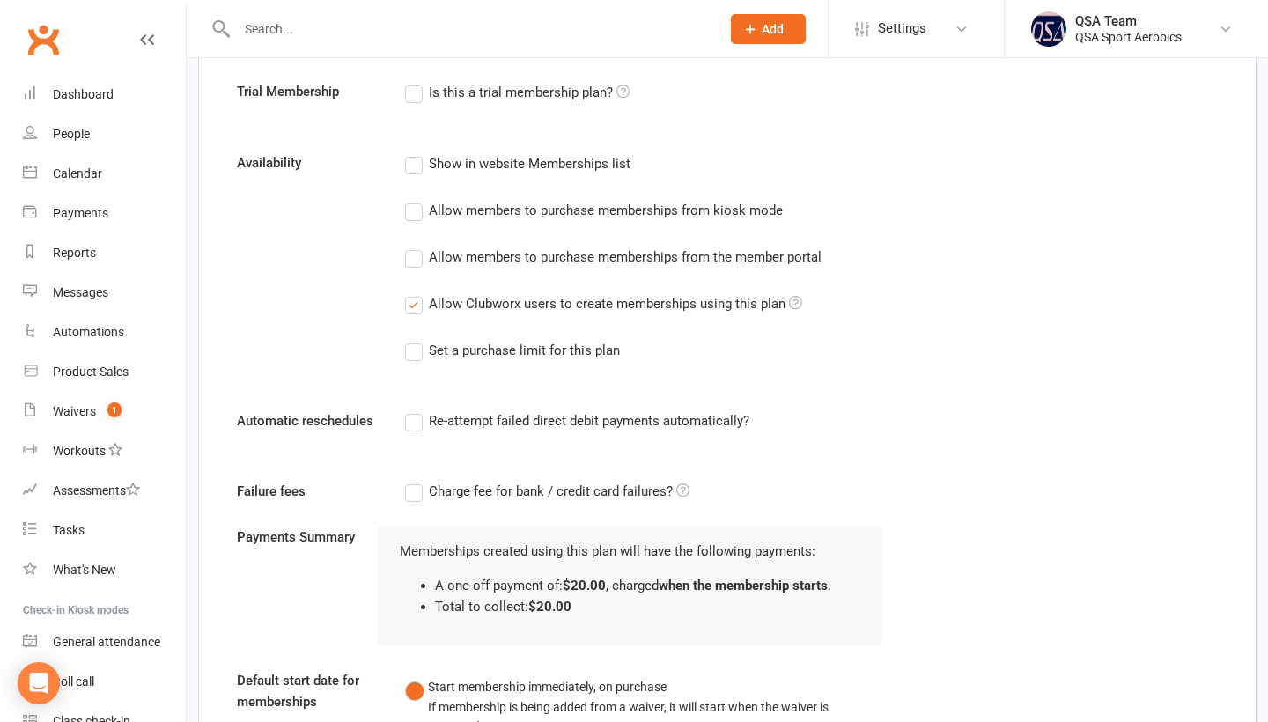
scroll to position [797, 0]
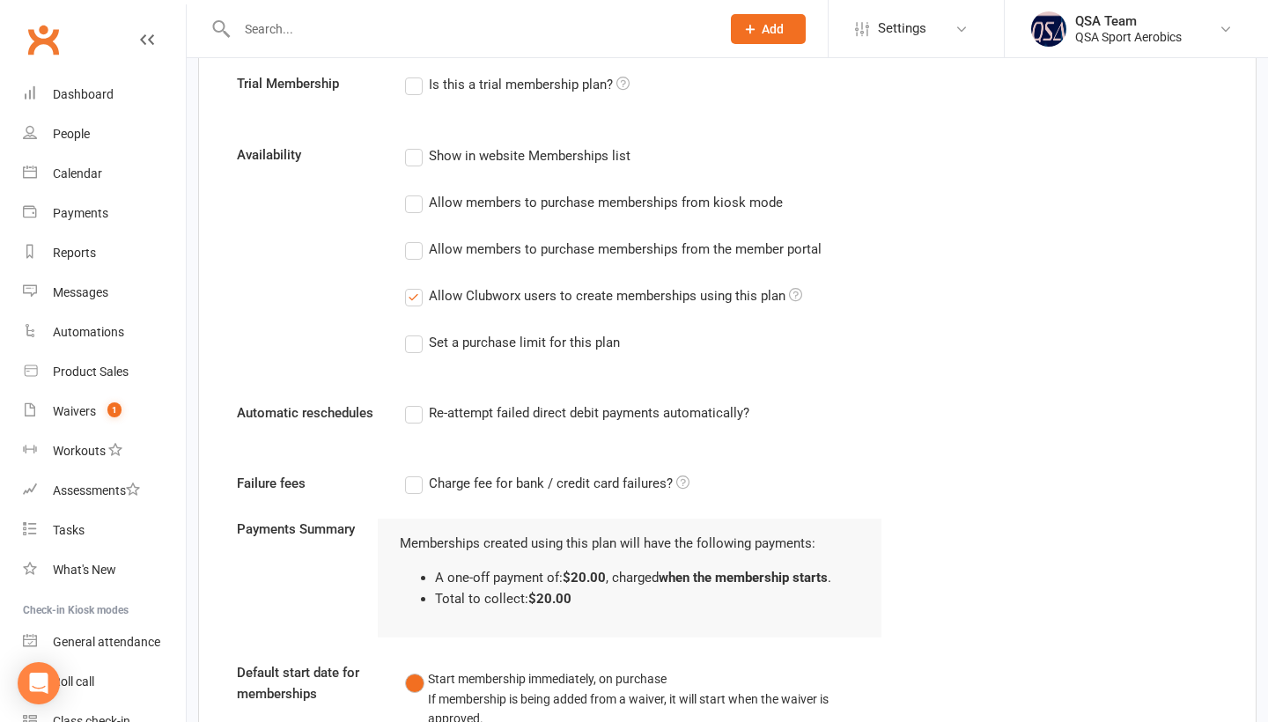
click at [420, 424] on label "Re-attempt failed direct debit payments automatically?" at bounding box center [577, 413] width 344 height 21
click at [417, 403] on input "Re-attempt failed direct debit payments automatically?" at bounding box center [410, 403] width 11 height 0
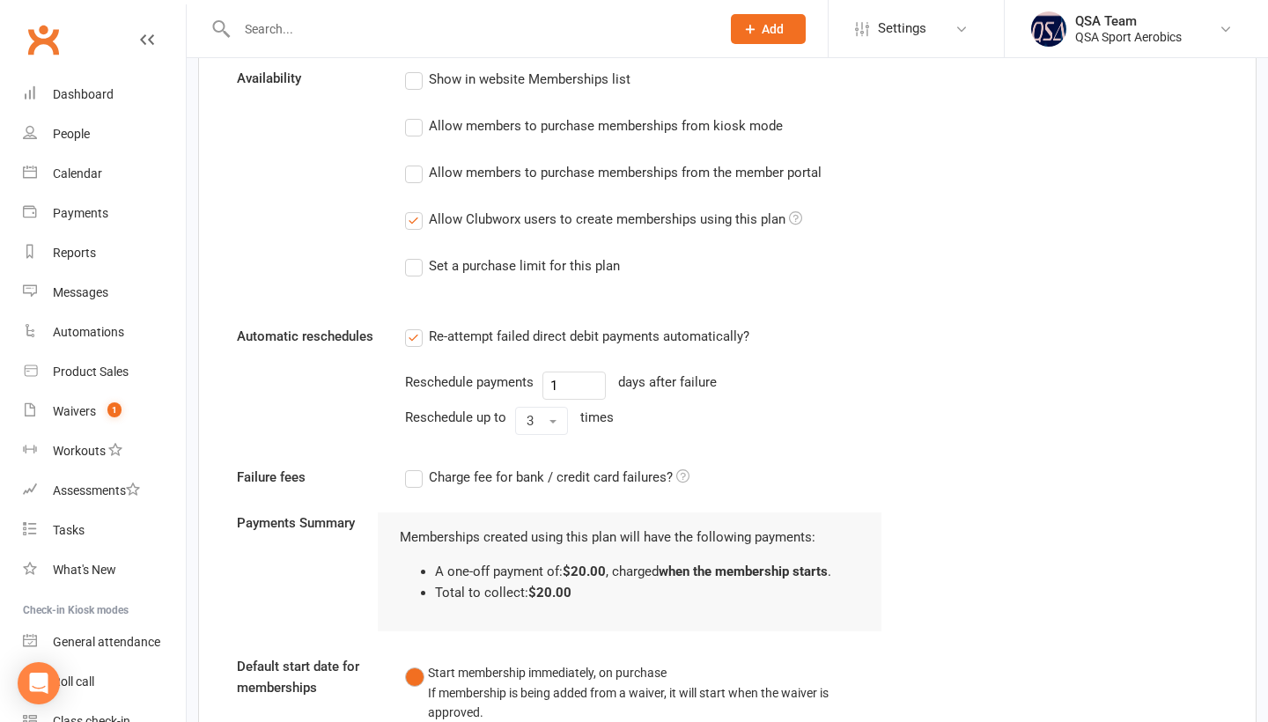
scroll to position [893, 0]
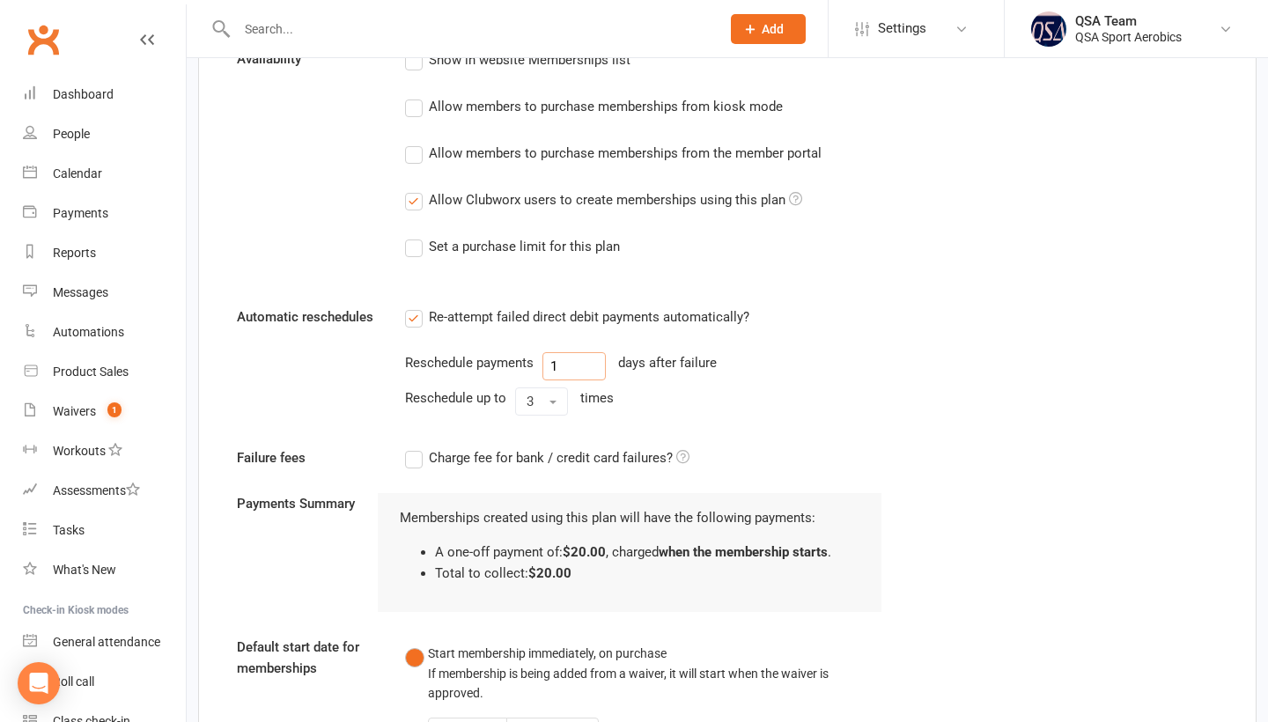
click at [600, 375] on input "1" at bounding box center [574, 366] width 63 height 28
type input "3"
click at [551, 404] on span "button" at bounding box center [553, 403] width 7 height 4
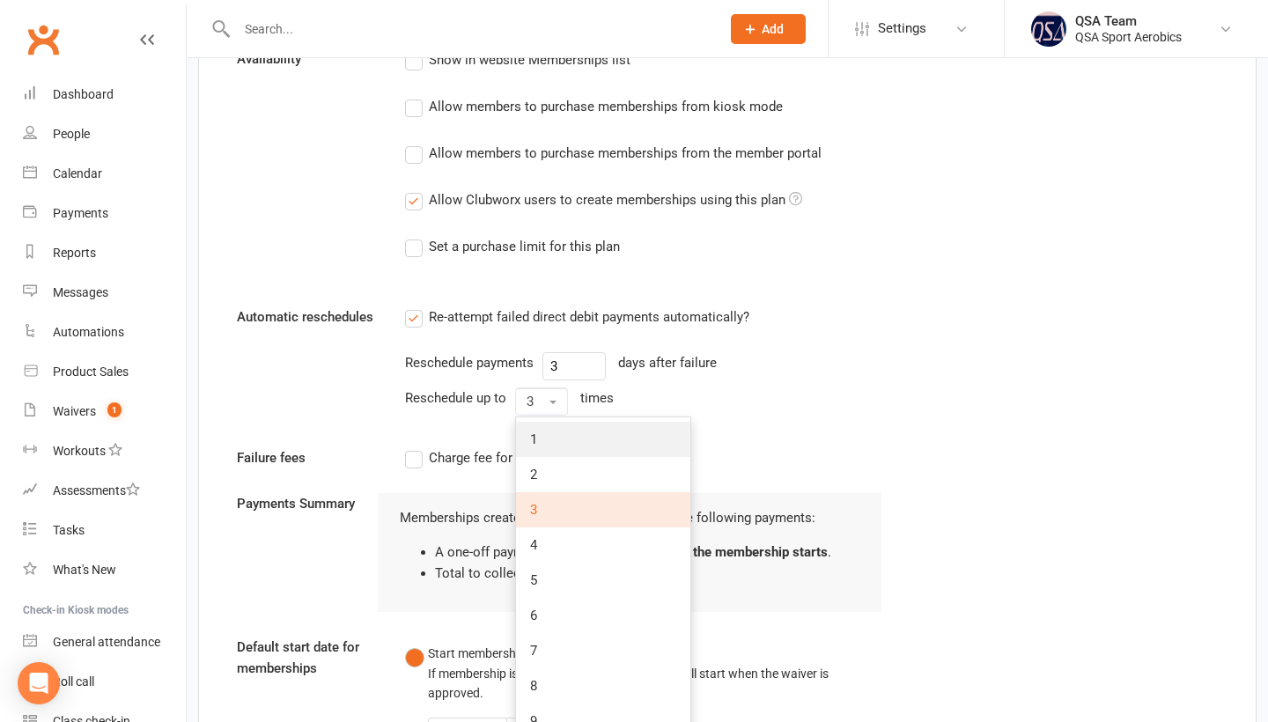
click at [553, 457] on link "1" at bounding box center [603, 439] width 174 height 35
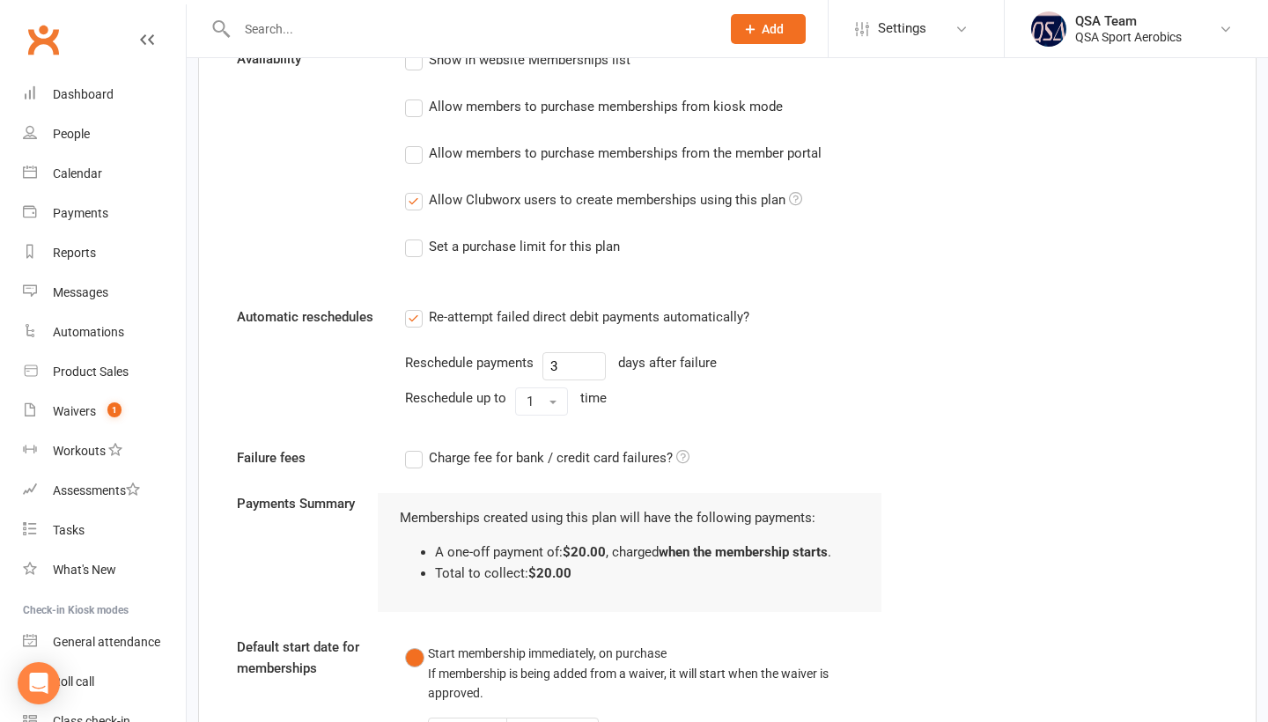
click at [708, 414] on div "Reschedule up to 1 time" at bounding box center [643, 402] width 477 height 28
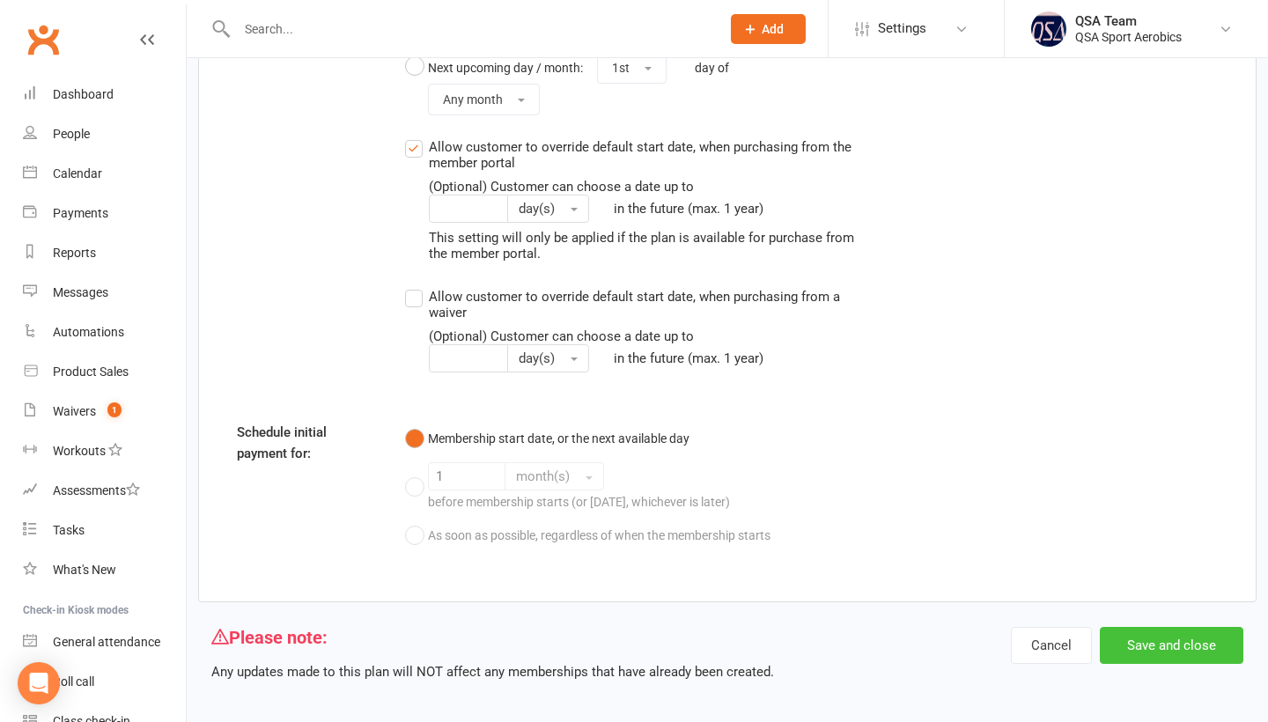
scroll to position [1667, 0]
click at [1180, 640] on button "Save and close" at bounding box center [1172, 646] width 144 height 37
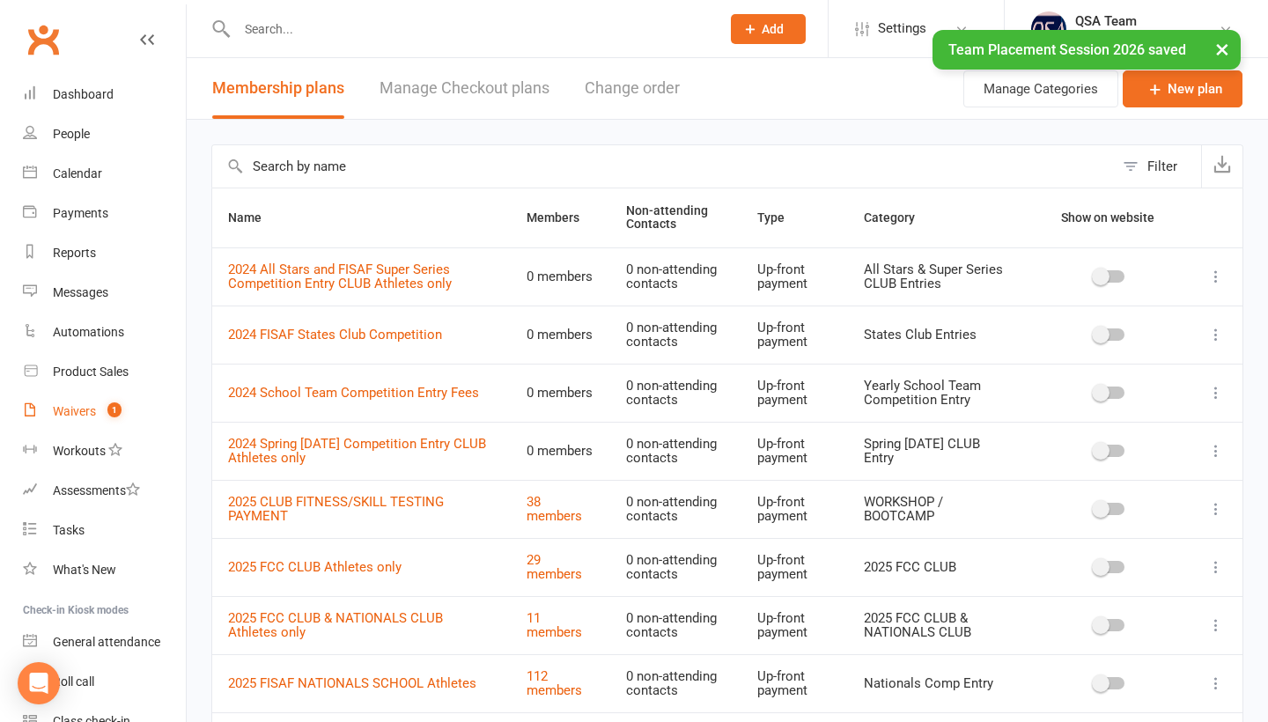
click at [77, 419] on link "Waivers 1" at bounding box center [104, 412] width 163 height 40
